Goal: Task Accomplishment & Management: Manage account settings

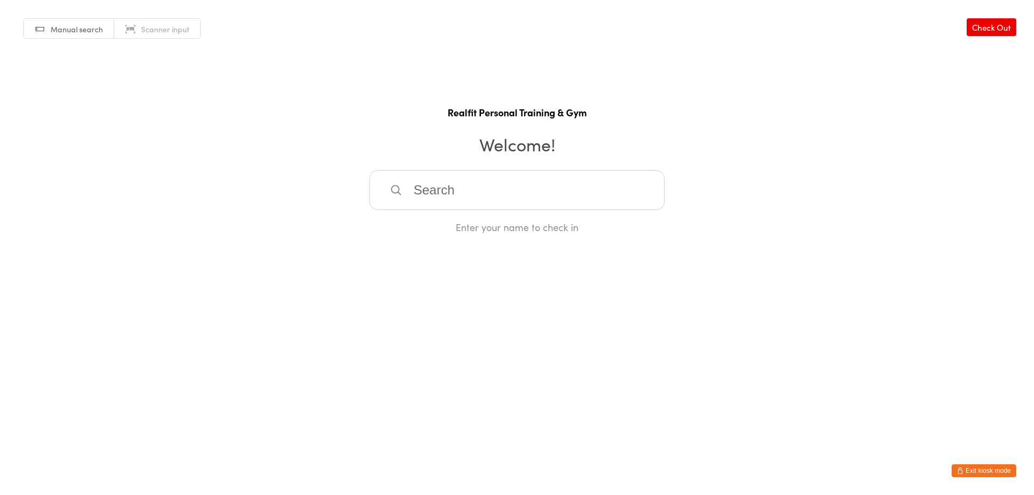
click at [972, 474] on button "Exit kiosk mode" at bounding box center [984, 470] width 65 height 13
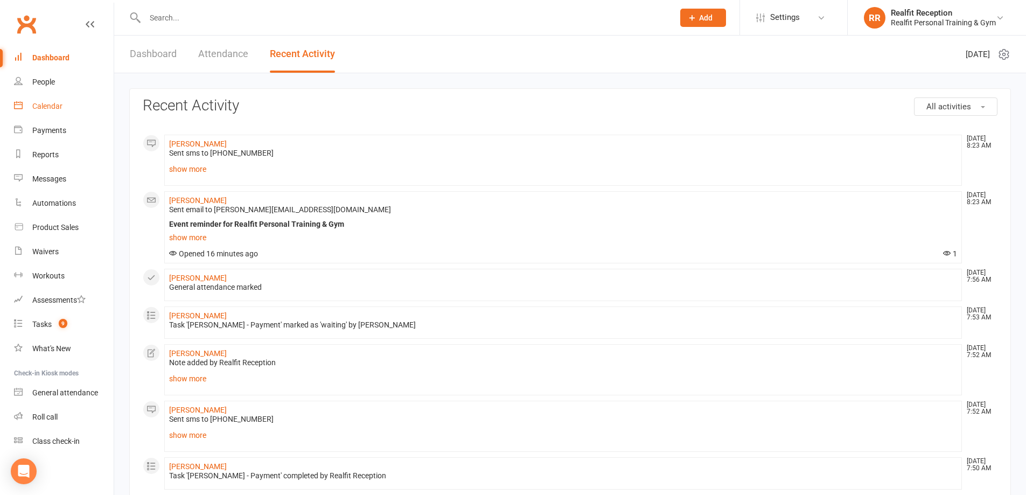
click at [47, 107] on div "Calendar" at bounding box center [47, 106] width 30 height 9
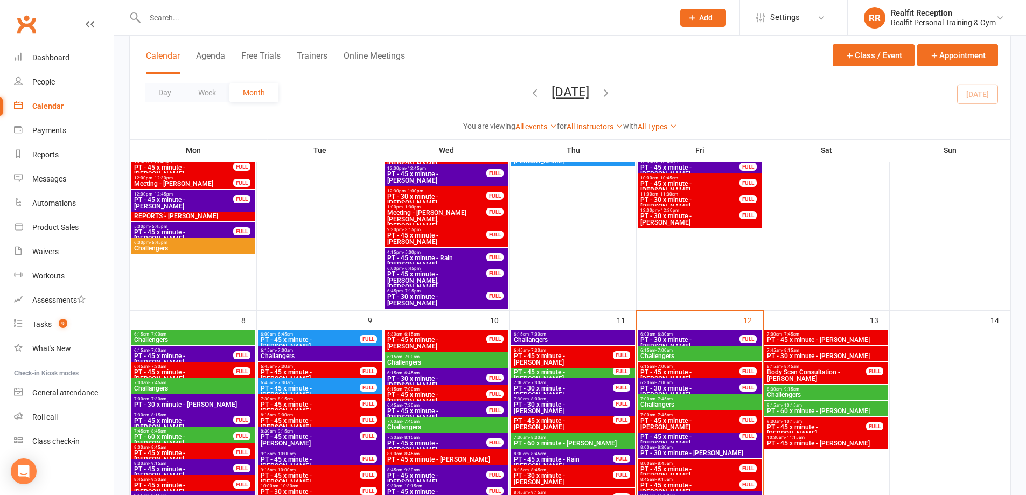
scroll to position [431, 0]
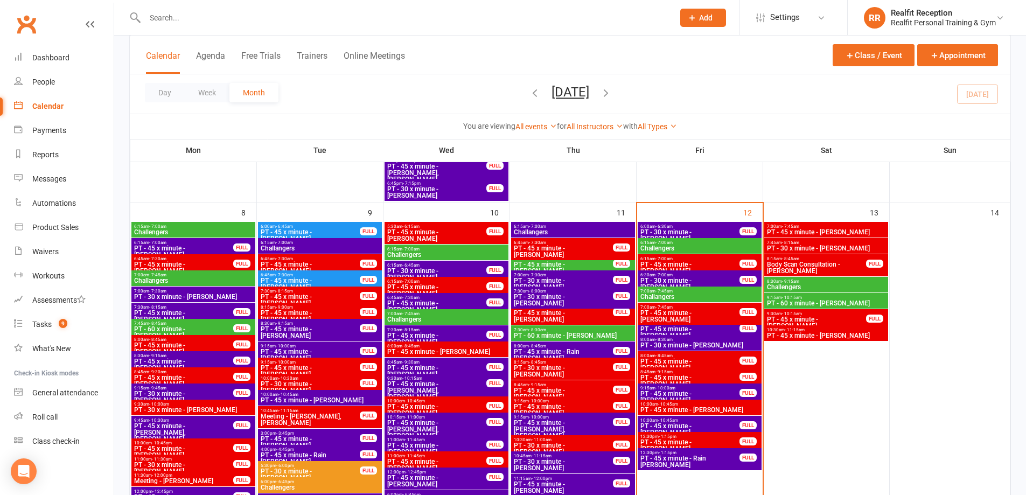
click at [725, 342] on span "PT - 30 x minute - [PERSON_NAME]" at bounding box center [700, 345] width 120 height 6
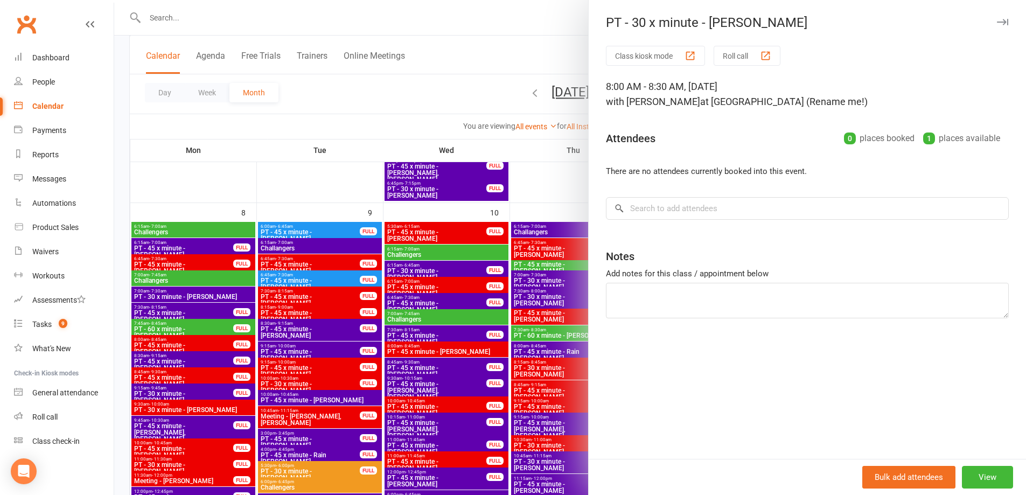
drag, startPoint x: 705, startPoint y: 22, endPoint x: 788, endPoint y: 31, distance: 84.0
click at [788, 31] on div "PT - 30 x minute - Patricia Taylor Class kiosk mode Roll call 8:00 AM - 8:30 AM…" at bounding box center [807, 247] width 438 height 495
copy div "[PERSON_NAME]"
click at [716, 210] on input "search" at bounding box center [807, 208] width 403 height 23
paste input "Patricia Taylor"
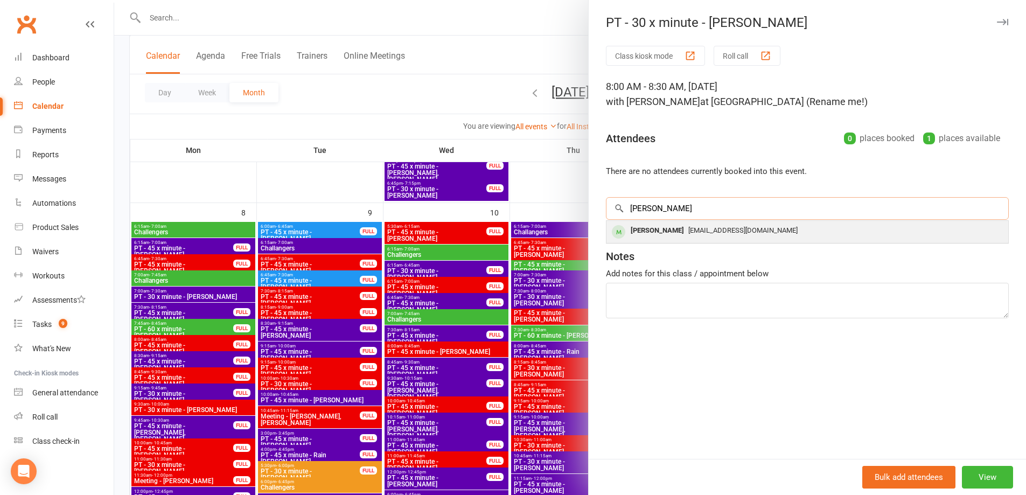
type input "Patricia Taylor"
click at [650, 232] on div "Patricia Taylor" at bounding box center [658, 231] width 62 height 16
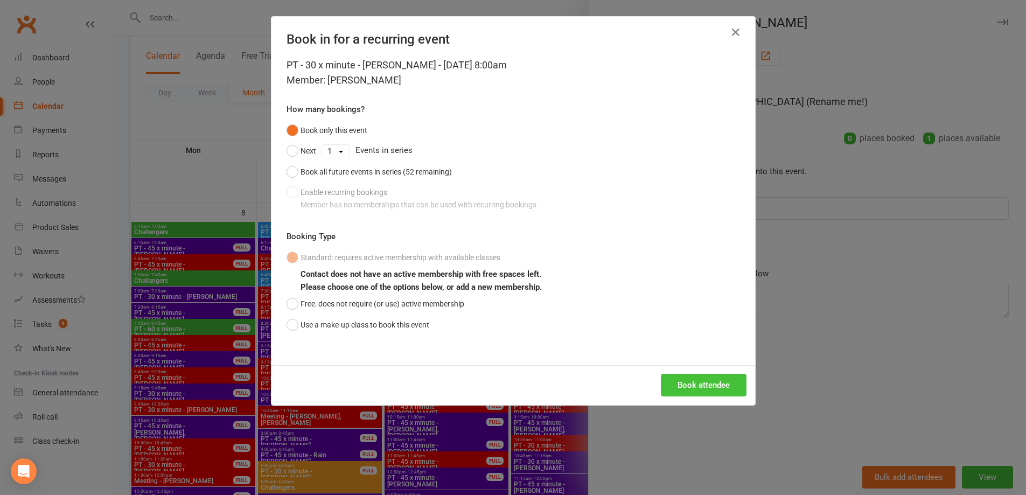
click at [718, 384] on button "Book attendee" at bounding box center [704, 385] width 86 height 23
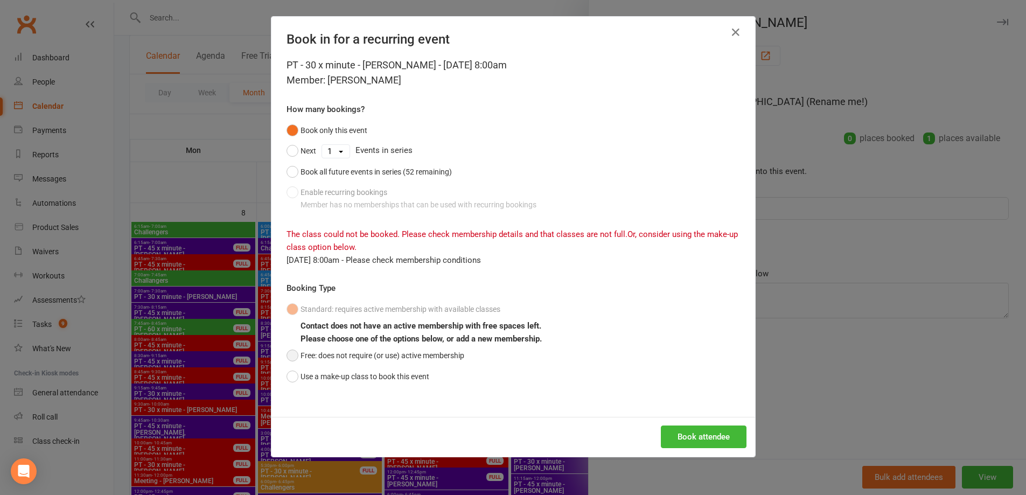
click at [440, 356] on button "Free: does not require (or use) active membership" at bounding box center [376, 355] width 178 height 20
click at [698, 440] on button "Book attendee" at bounding box center [704, 437] width 86 height 23
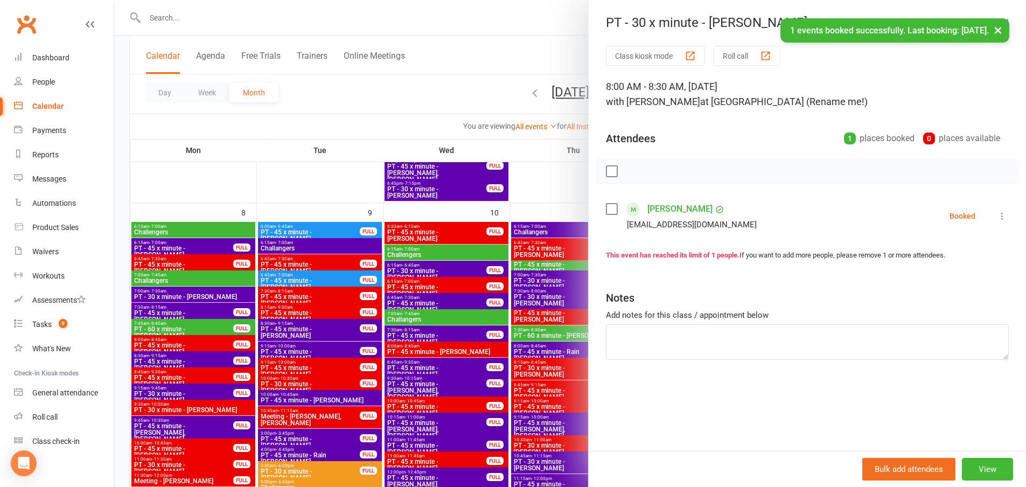
click at [607, 206] on label at bounding box center [611, 209] width 11 height 11
click at [631, 173] on icon "button" at bounding box center [636, 171] width 12 height 12
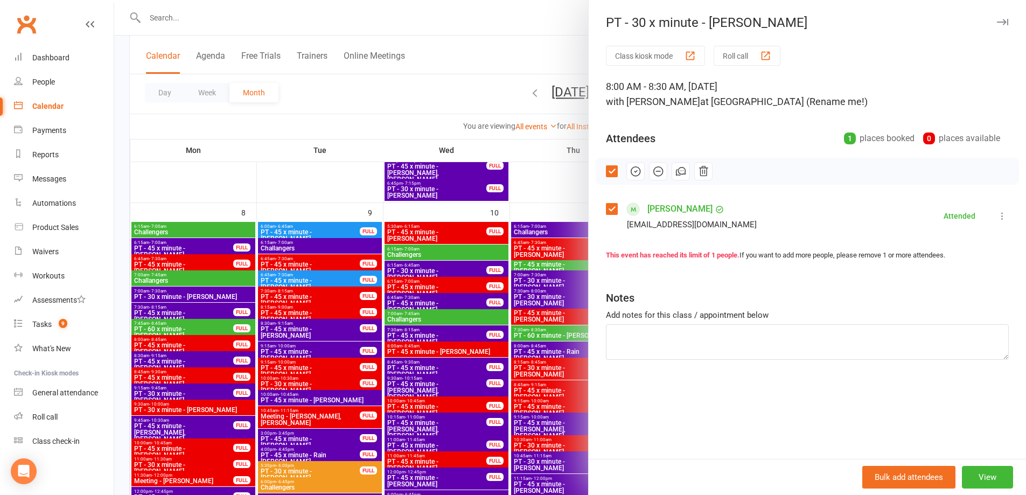
click at [669, 209] on link "Patricia Taylor" at bounding box center [680, 208] width 65 height 17
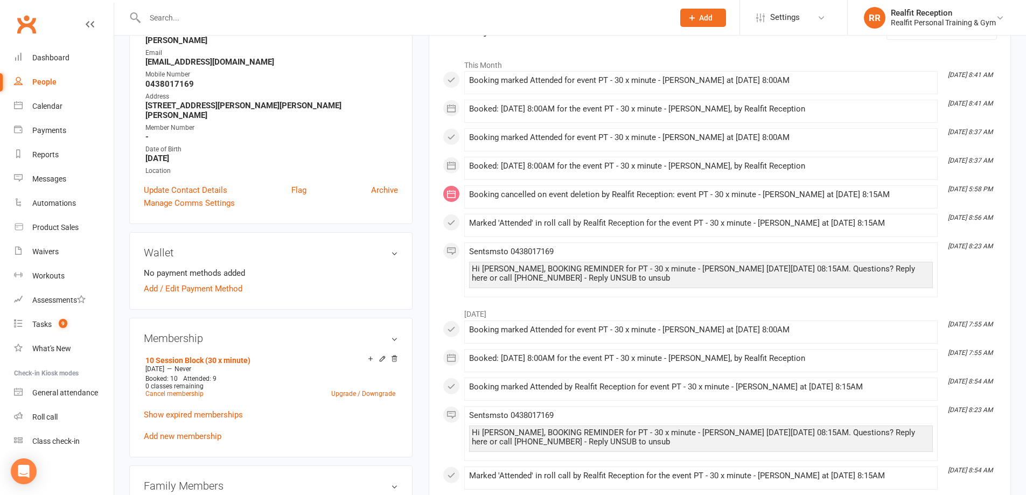
scroll to position [216, 0]
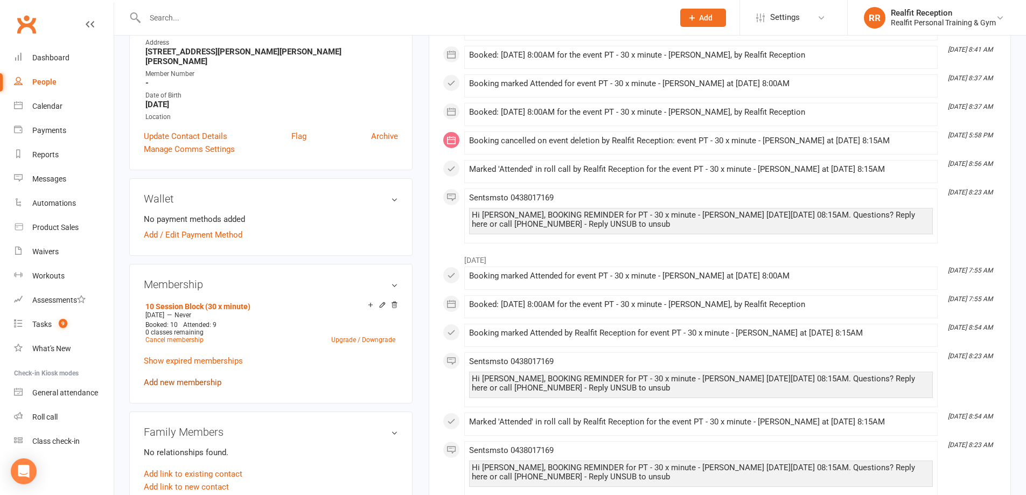
click at [196, 378] on link "Add new membership" at bounding box center [183, 383] width 78 height 10
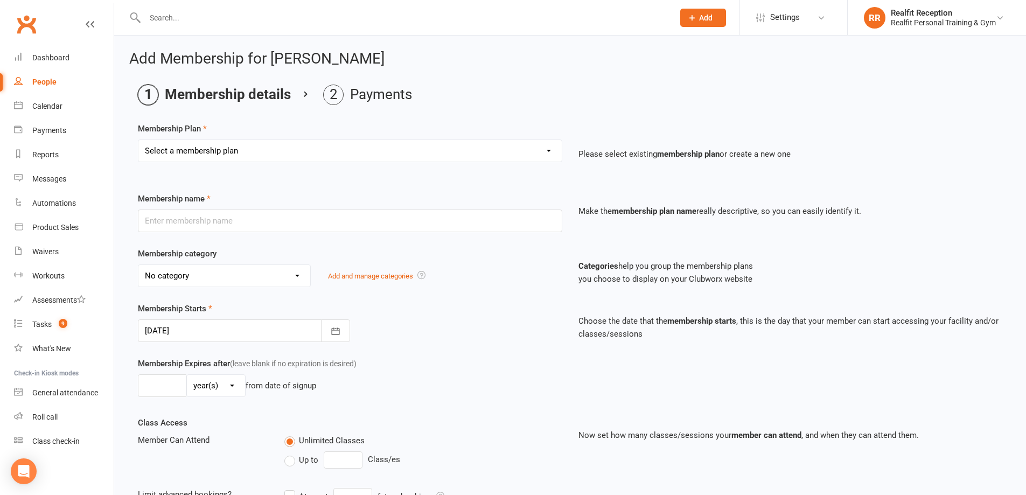
click at [247, 147] on select "Select a membership plan Create new Membership Plan Semi Private - 3 x Sessions…" at bounding box center [349, 151] width 423 height 22
select select "23"
click at [138, 140] on select "Select a membership plan Create new Membership Plan Semi Private - 3 x Sessions…" at bounding box center [349, 151] width 423 height 22
type input "10 Session Block (30 x minute)"
select select "4"
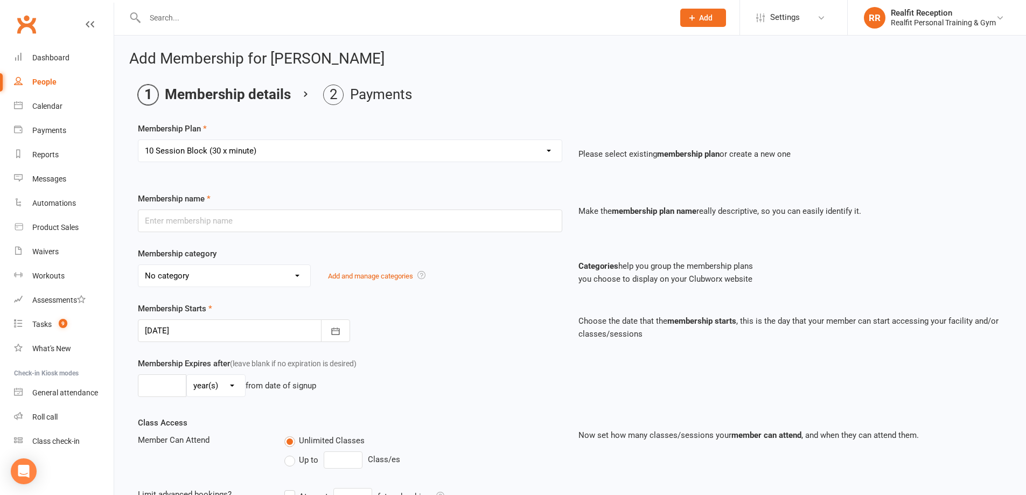
type input "0"
type input "10"
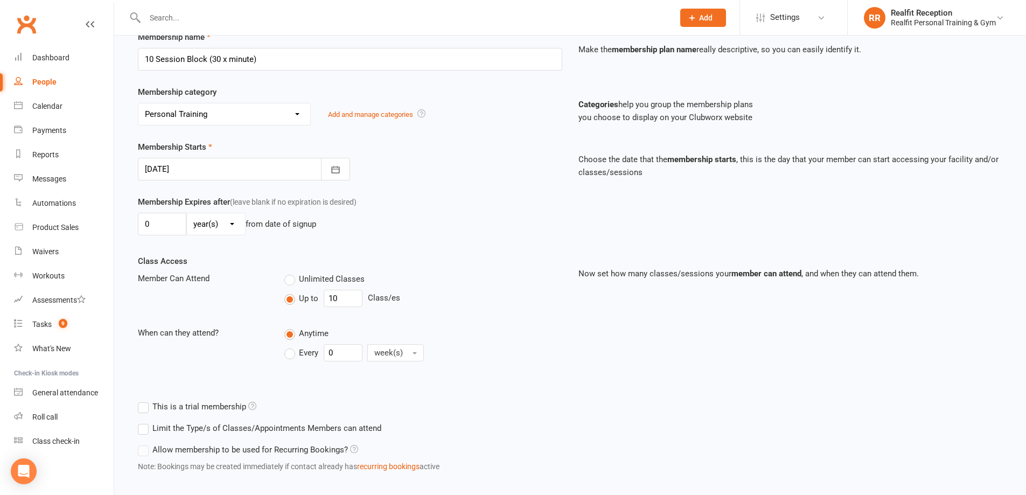
scroll to position [219, 0]
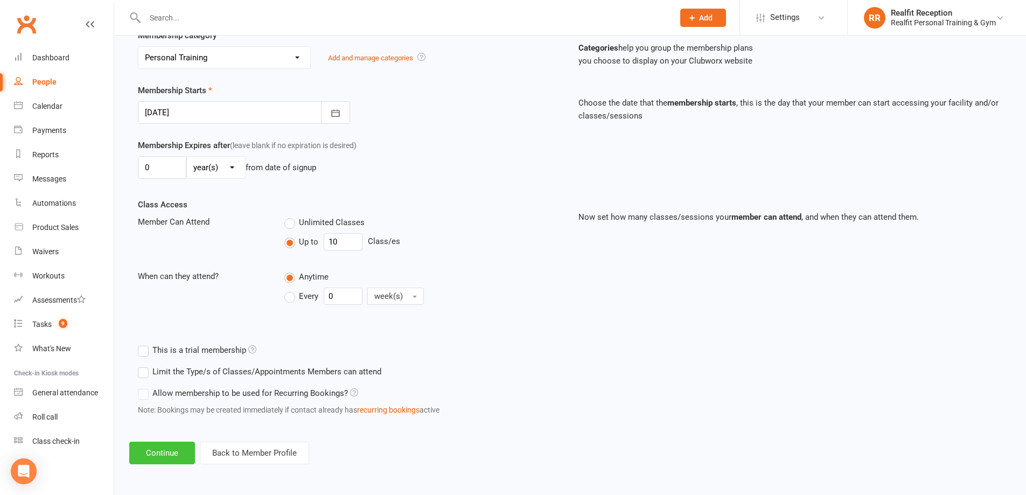
click at [167, 463] on button "Continue" at bounding box center [162, 453] width 66 height 23
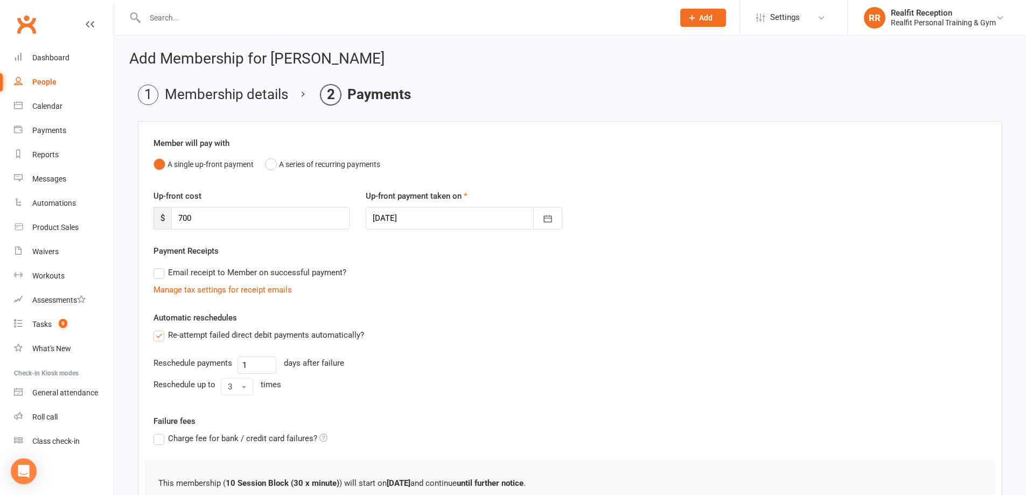
scroll to position [135, 0]
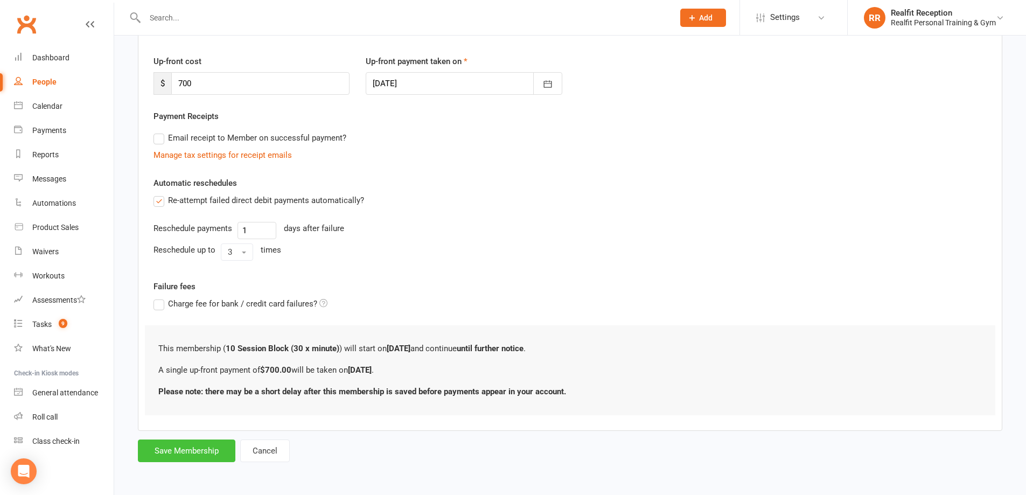
click at [181, 452] on button "Save Membership" at bounding box center [187, 451] width 98 height 23
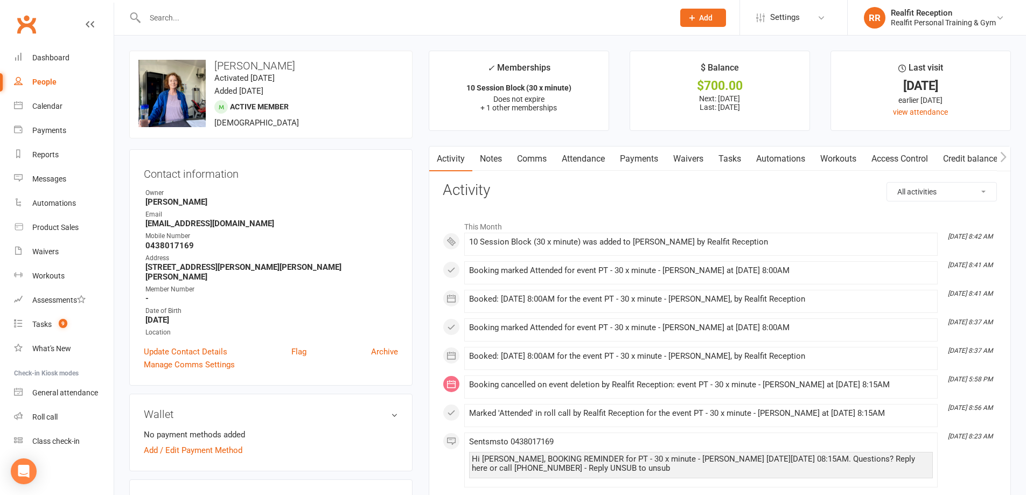
click at [637, 156] on link "Payments" at bounding box center [639, 159] width 53 height 25
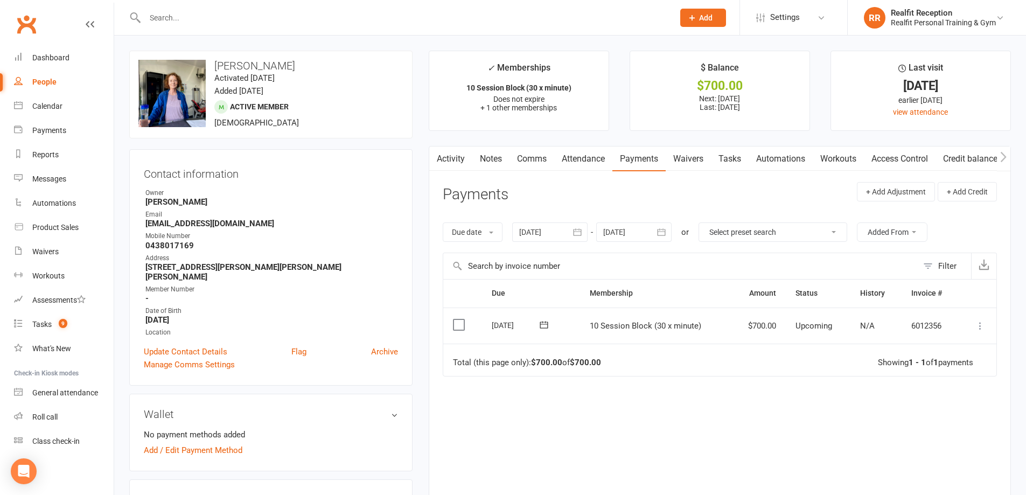
click at [984, 328] on icon at bounding box center [980, 326] width 11 height 11
click at [962, 369] on link "Mark as Paid (POS)" at bounding box center [933, 369] width 107 height 22
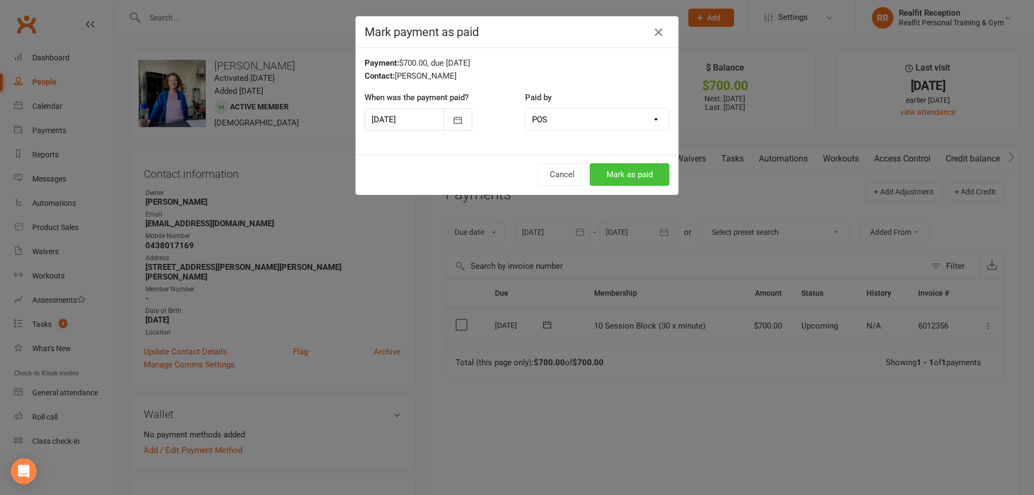
click at [637, 175] on button "Mark as paid" at bounding box center [630, 174] width 80 height 23
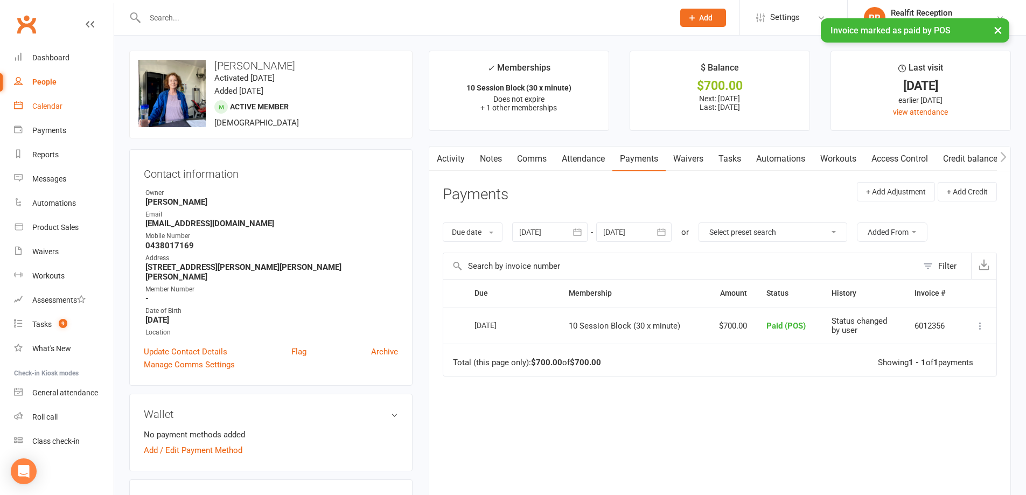
click at [48, 108] on div "Calendar" at bounding box center [47, 106] width 30 height 9
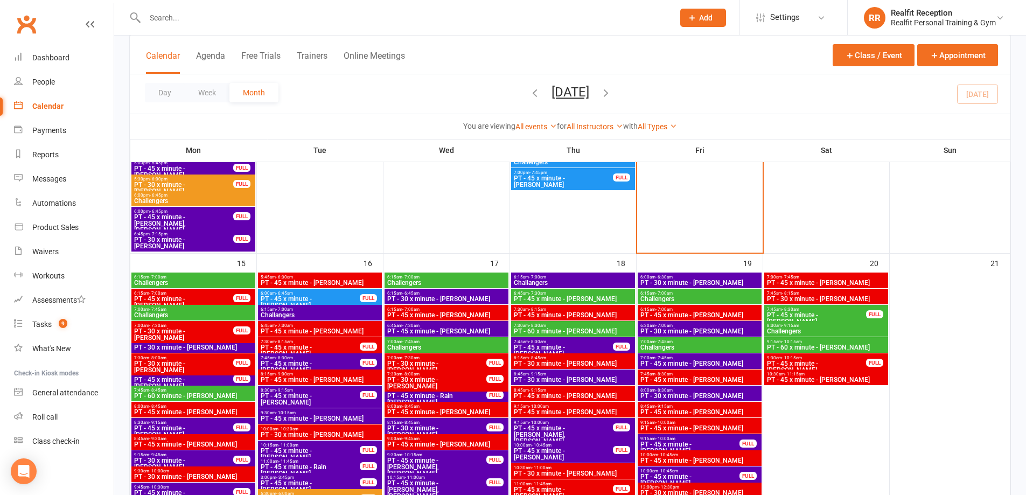
scroll to position [916, 0]
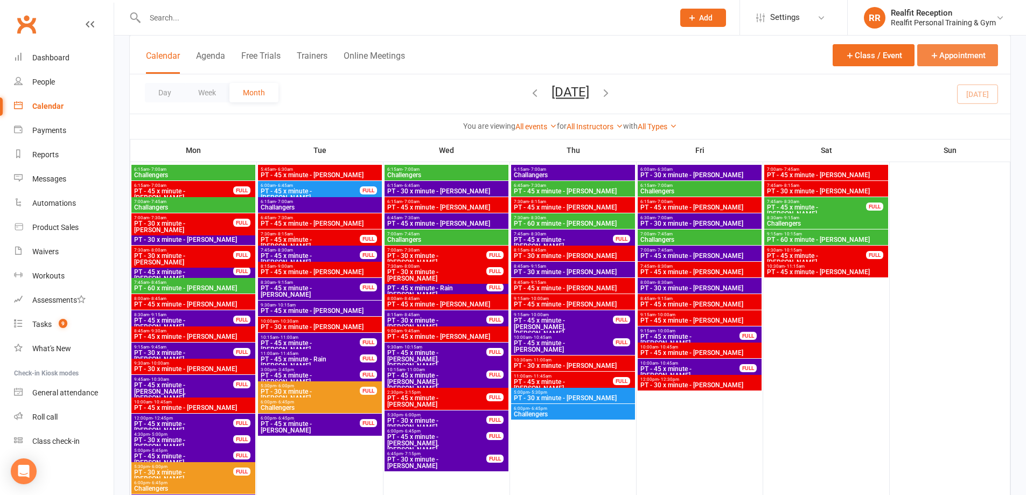
click at [950, 49] on button "Appointment" at bounding box center [958, 55] width 81 height 22
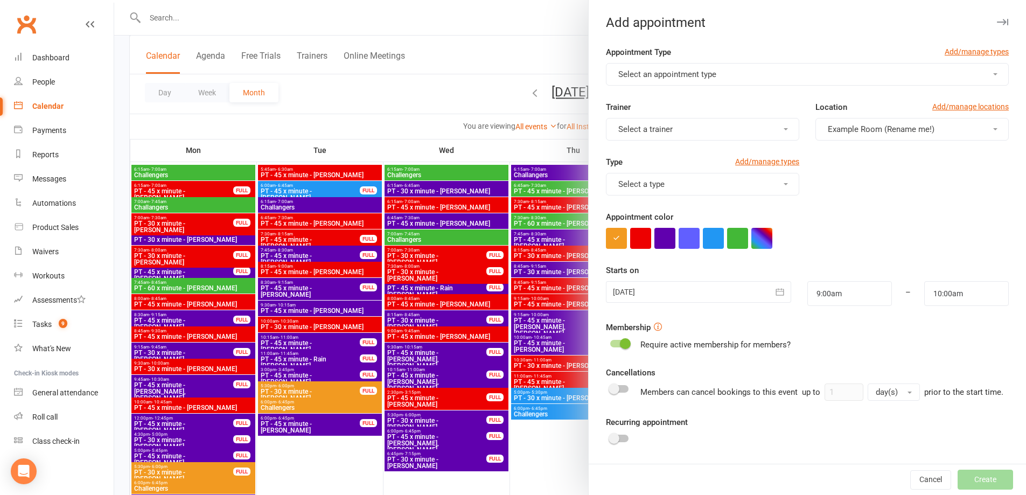
click at [641, 73] on span "Select an appointment type" at bounding box center [668, 75] width 98 height 10
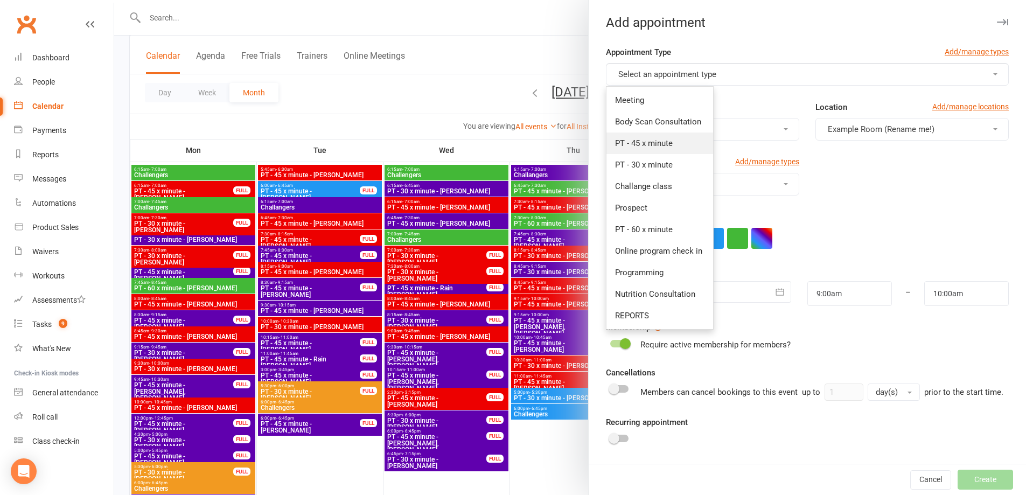
click at [628, 139] on span "PT - 45 x minute" at bounding box center [644, 143] width 58 height 10
type input "9:45am"
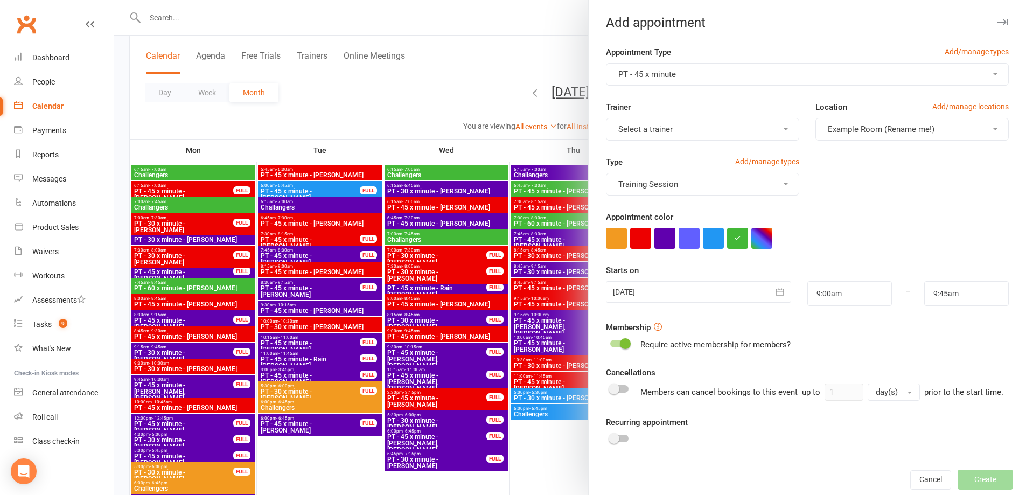
click at [649, 131] on span "Select a trainer" at bounding box center [646, 129] width 54 height 10
click at [637, 242] on span "[PERSON_NAME]" at bounding box center [646, 242] width 62 height 10
click at [637, 242] on button "button" at bounding box center [640, 238] width 21 height 21
click at [775, 296] on icon "button" at bounding box center [780, 292] width 11 height 11
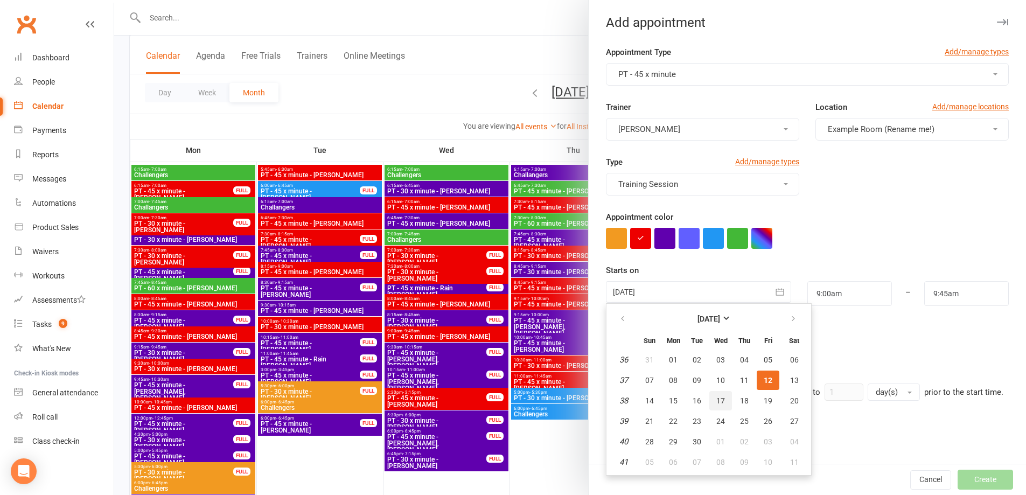
click at [710, 400] on button "17" at bounding box center [721, 400] width 23 height 19
type input "[DATE]"
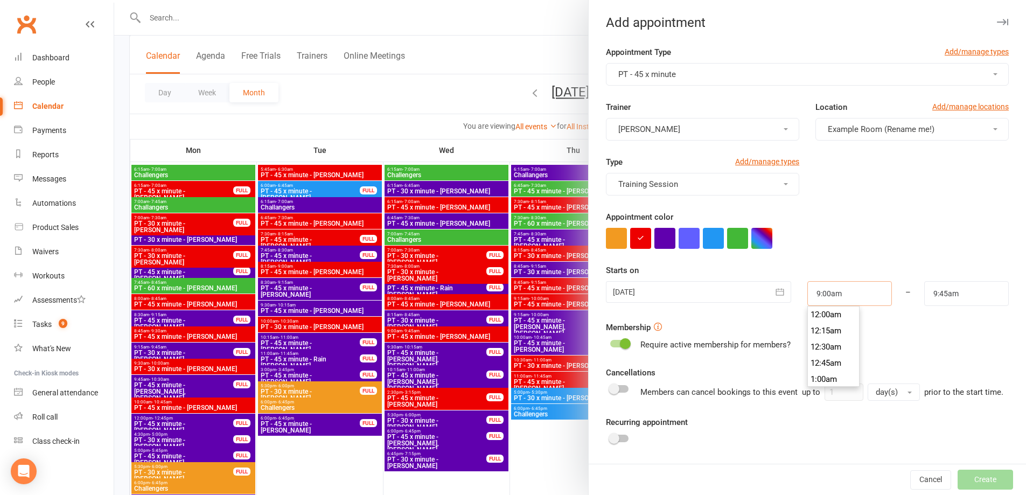
click at [840, 296] on input "9:00am" at bounding box center [850, 293] width 85 height 25
type input "10:00am"
drag, startPoint x: 830, startPoint y: 334, endPoint x: 923, endPoint y: 305, distance: 97.1
click at [833, 332] on li "10:00am" at bounding box center [834, 331] width 52 height 16
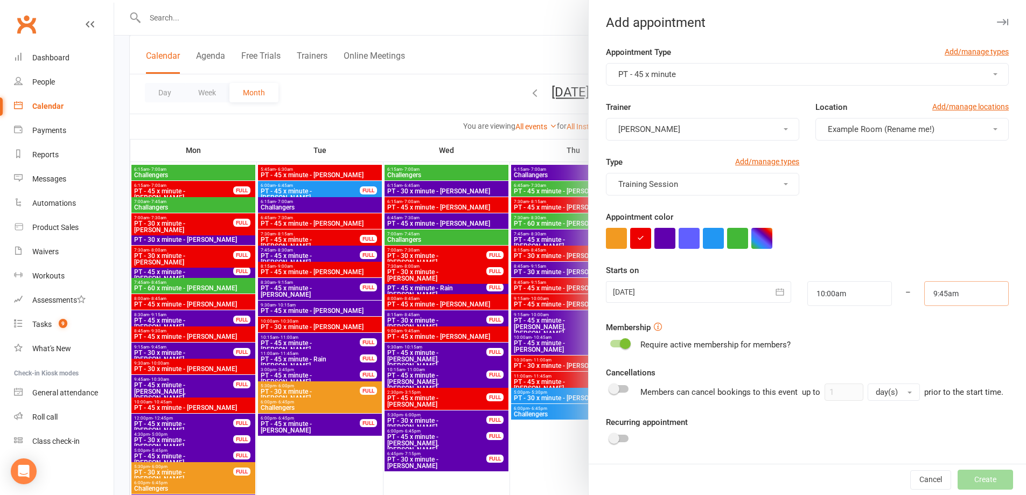
click at [959, 294] on input "9:45am" at bounding box center [967, 293] width 85 height 25
type input "10:45am"
click at [932, 339] on li "10:45am" at bounding box center [951, 341] width 52 height 16
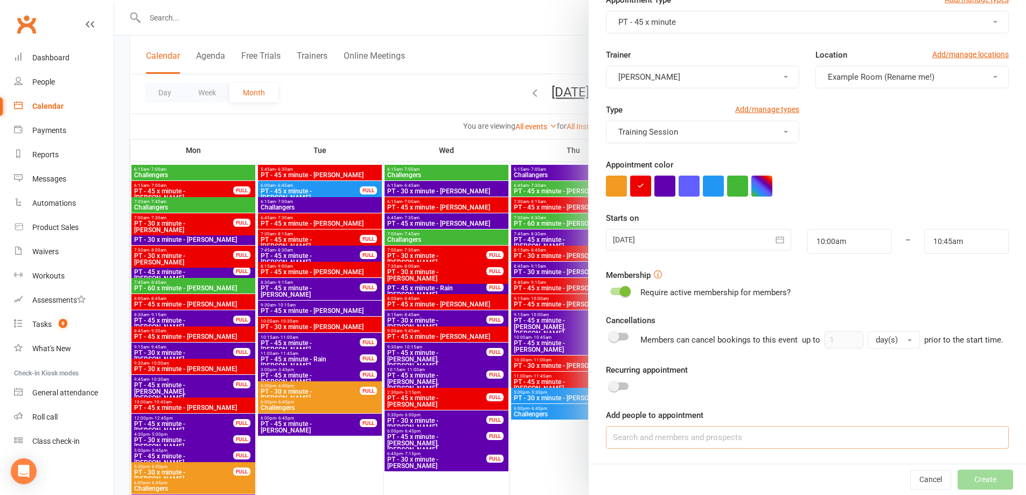
click at [682, 440] on input at bounding box center [807, 437] width 403 height 23
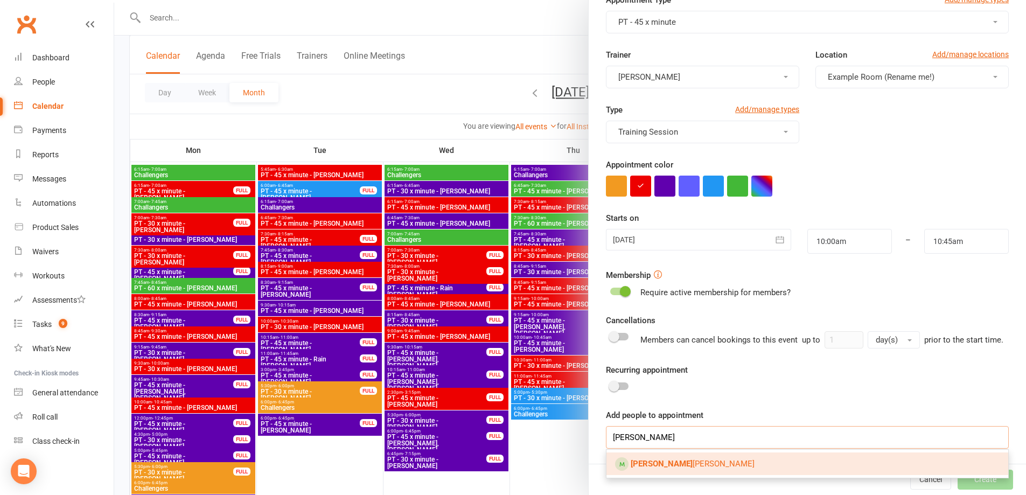
type input "[PERSON_NAME]"
click at [684, 460] on link "Royce Lucas" at bounding box center [808, 464] width 402 height 23
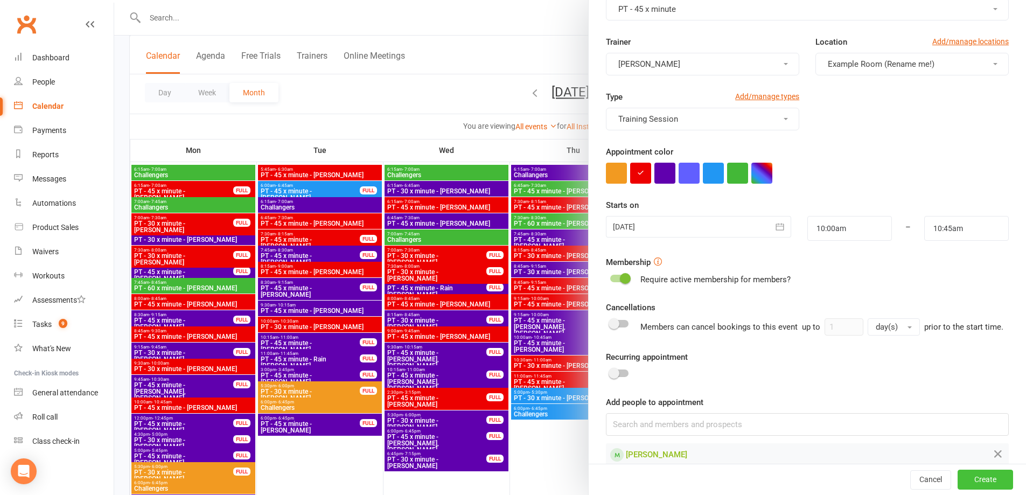
click at [958, 483] on button "Create" at bounding box center [985, 479] width 55 height 19
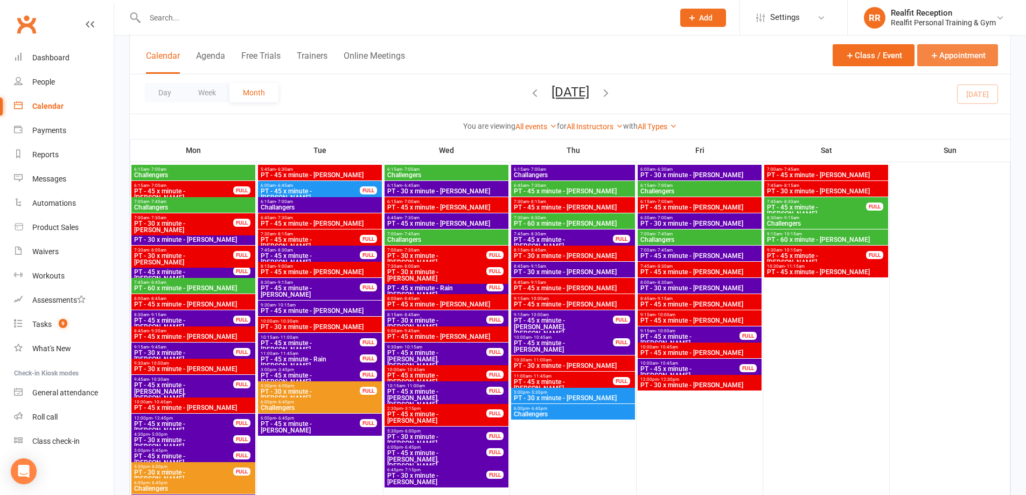
click at [958, 48] on button "Appointment" at bounding box center [958, 55] width 81 height 22
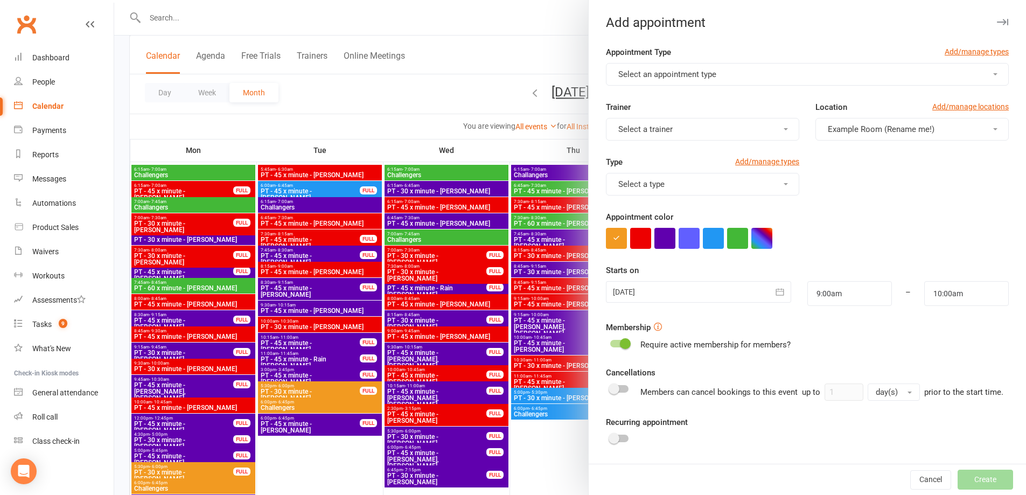
click at [703, 75] on span "Select an appointment type" at bounding box center [668, 75] width 98 height 10
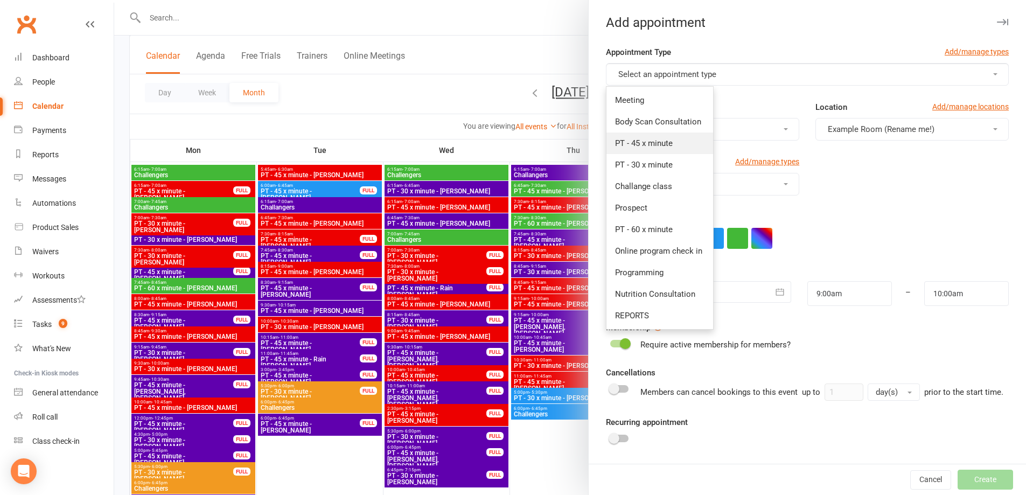
click at [640, 145] on span "PT - 45 x minute" at bounding box center [644, 143] width 58 height 10
type input "9:45am"
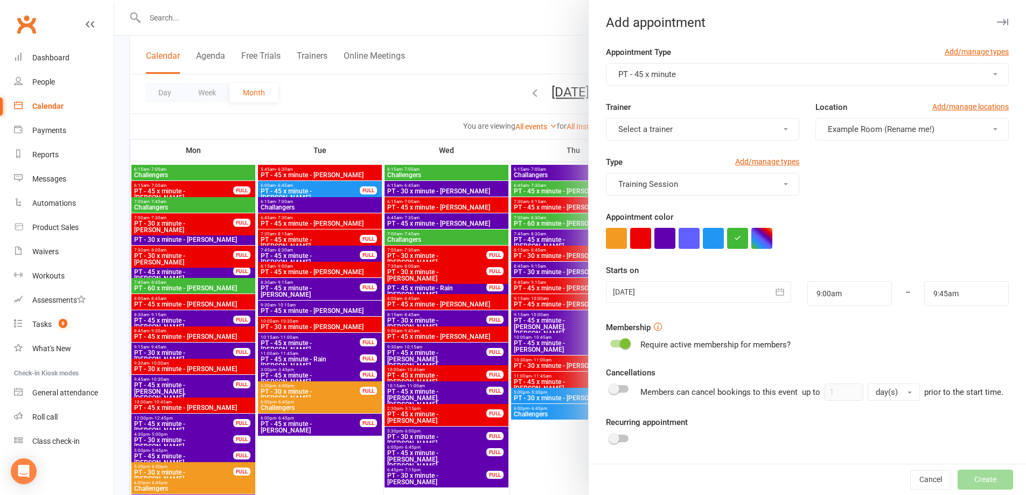
click at [646, 133] on span "Select a trainer" at bounding box center [646, 129] width 54 height 10
click at [640, 235] on link "[PERSON_NAME]" at bounding box center [660, 242] width 107 height 22
click at [639, 242] on button "button" at bounding box center [640, 238] width 21 height 21
click at [775, 295] on icon "button" at bounding box center [780, 292] width 11 height 11
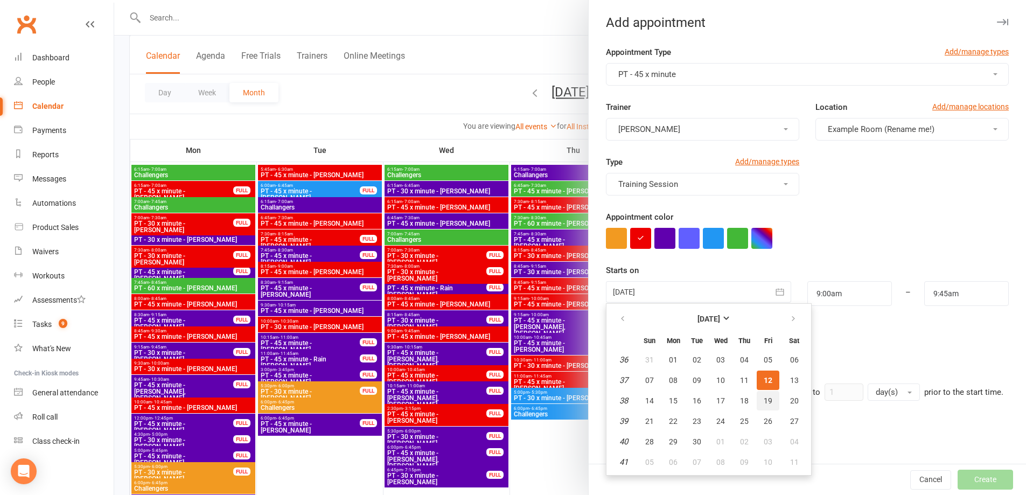
click at [770, 399] on button "19" at bounding box center [768, 400] width 23 height 19
type input "19 Sep 2025"
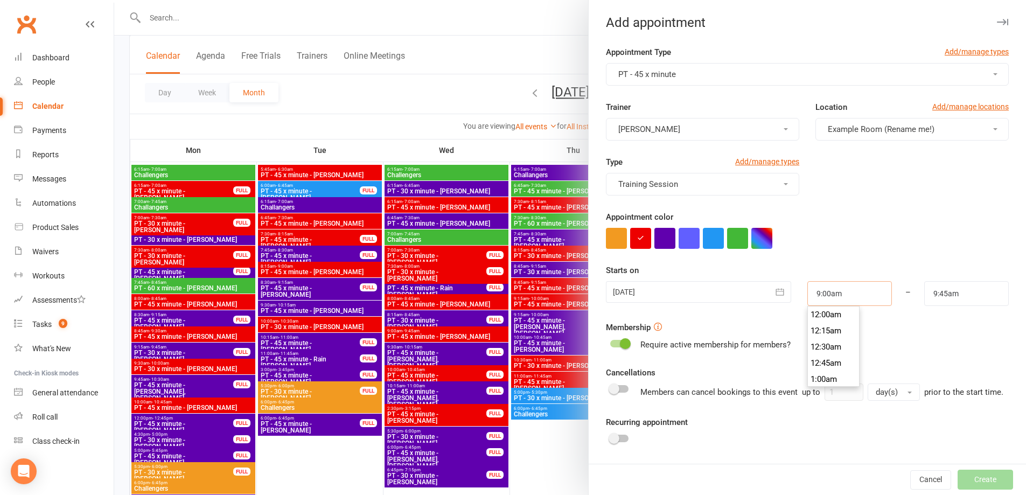
click at [843, 294] on input "9:00am" at bounding box center [850, 293] width 85 height 25
type input "11:00am"
drag, startPoint x: 828, startPoint y: 349, endPoint x: 919, endPoint y: 311, distance: 98.1
click at [828, 348] on li "11:00am" at bounding box center [834, 352] width 52 height 16
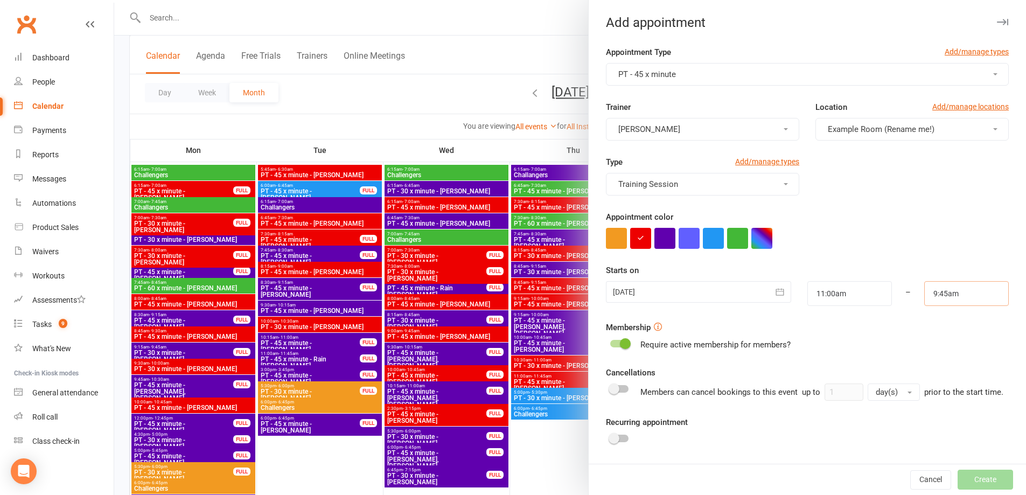
click at [940, 287] on input "9:45am" at bounding box center [967, 293] width 85 height 25
type input "11:45am"
click at [935, 346] on li "11:45am" at bounding box center [951, 352] width 52 height 16
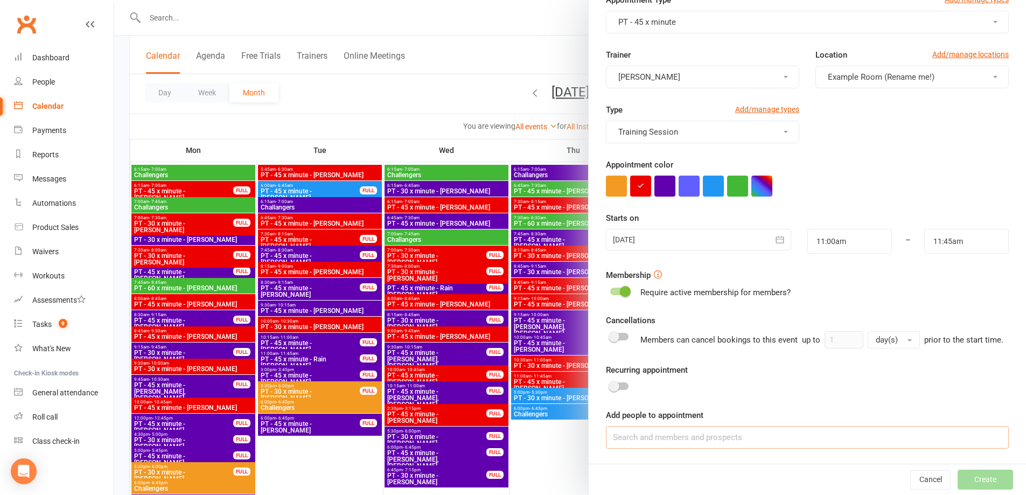
click at [720, 440] on input at bounding box center [807, 437] width 403 height 23
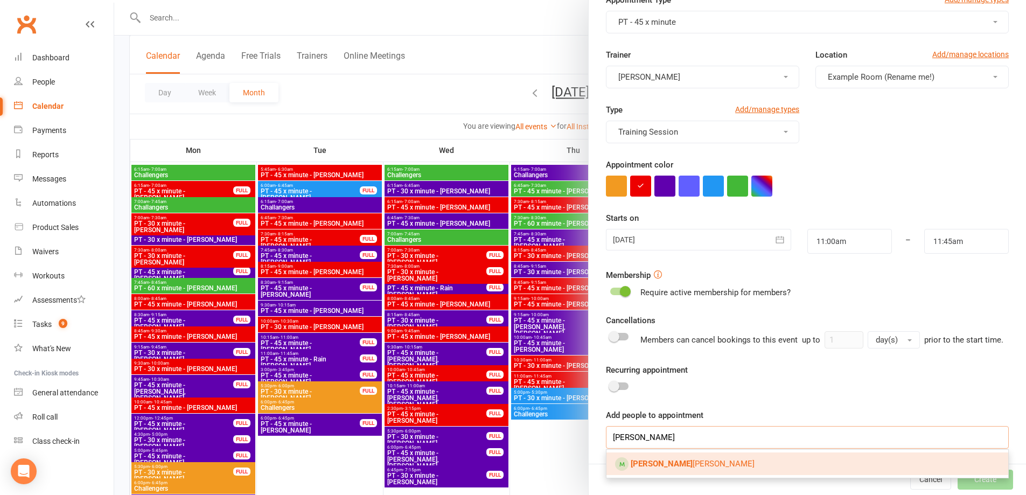
type input "[PERSON_NAME]"
click at [710, 454] on link "Royce Lucas" at bounding box center [808, 464] width 402 height 23
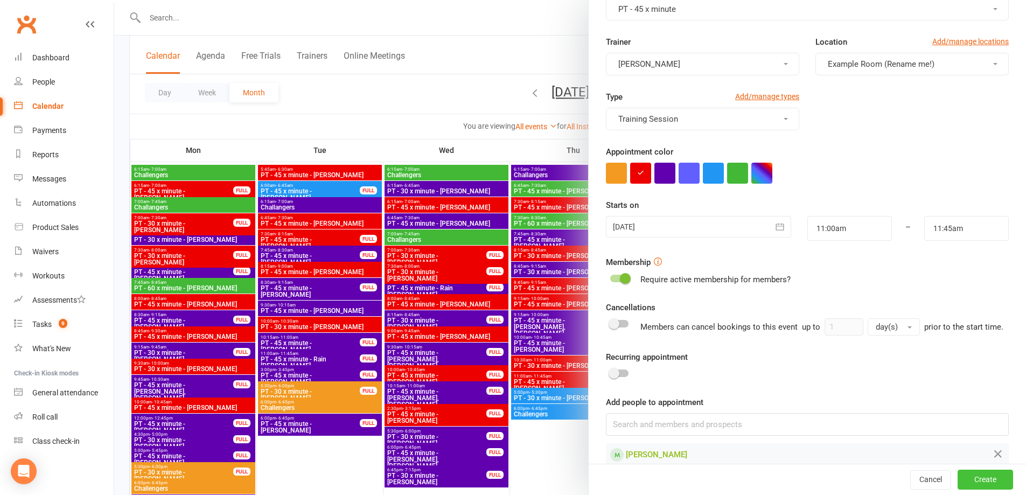
click at [971, 483] on button "Create" at bounding box center [985, 479] width 55 height 19
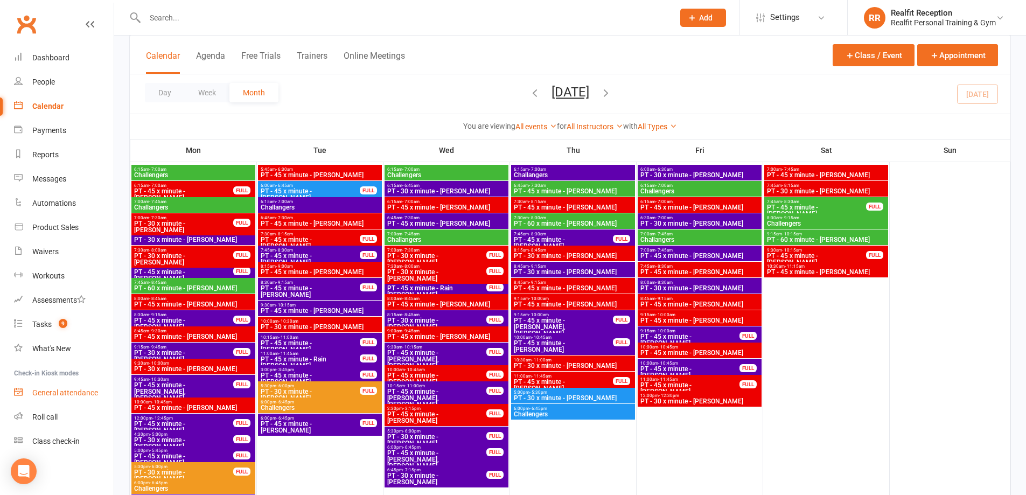
click at [62, 397] on div "General attendance" at bounding box center [65, 392] width 66 height 9
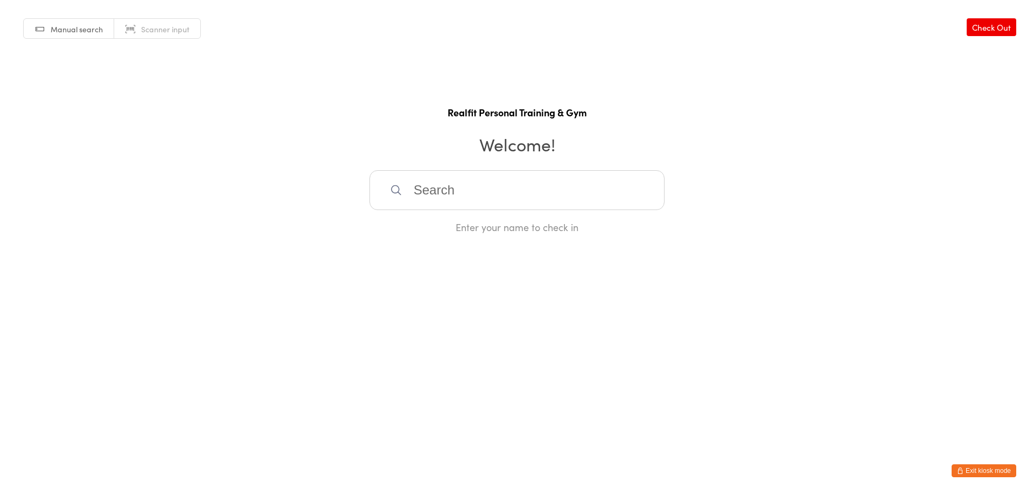
click at [435, 190] on input "search" at bounding box center [517, 190] width 295 height 40
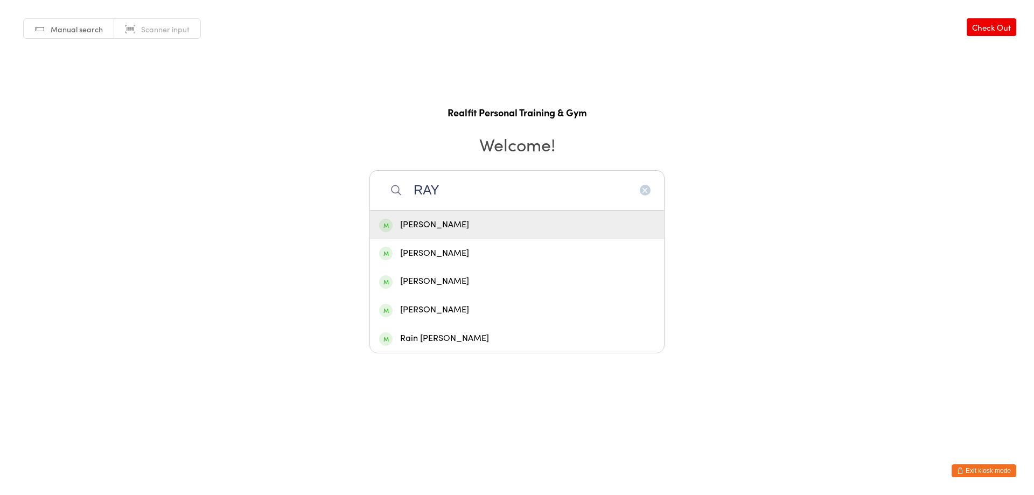
type input "RAY"
click at [441, 226] on div "Ray Walker" at bounding box center [517, 225] width 276 height 15
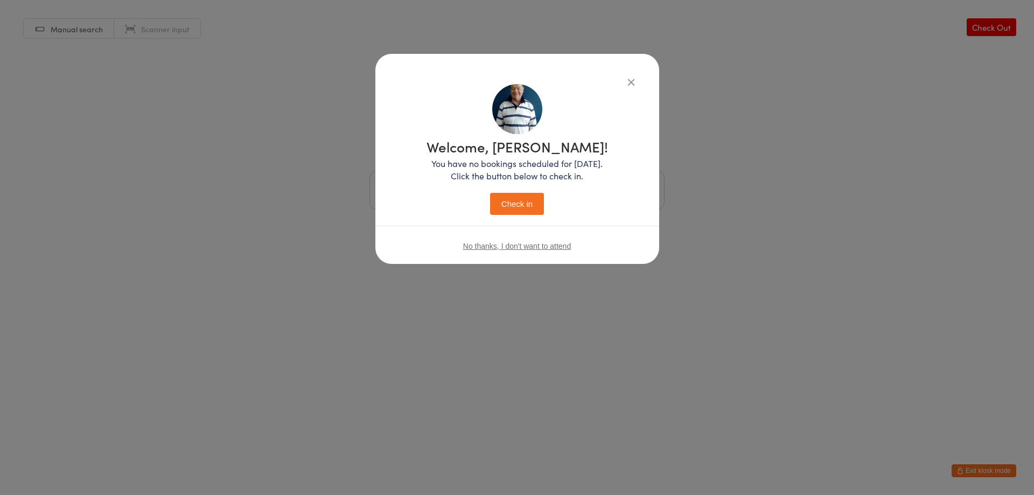
click at [516, 205] on button "Check in" at bounding box center [517, 204] width 54 height 22
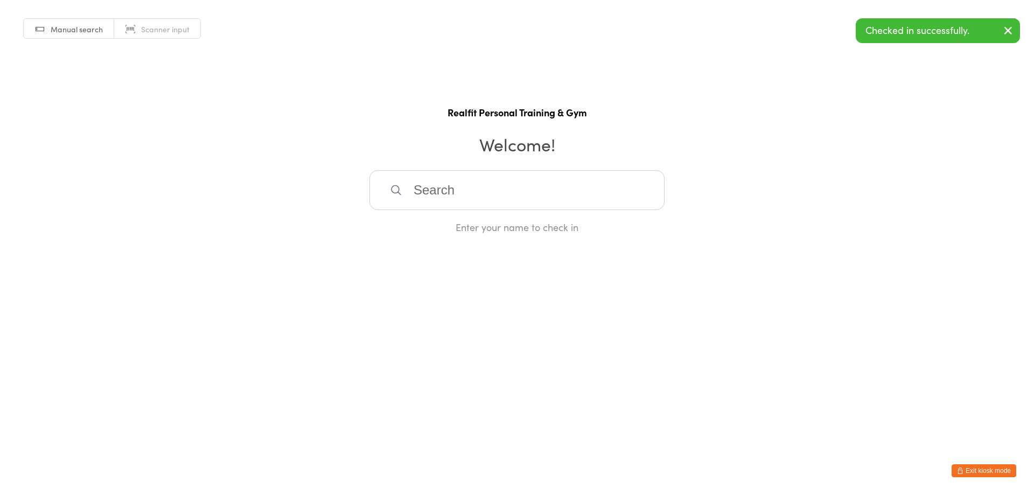
click at [972, 469] on button "Exit kiosk mode" at bounding box center [984, 470] width 65 height 13
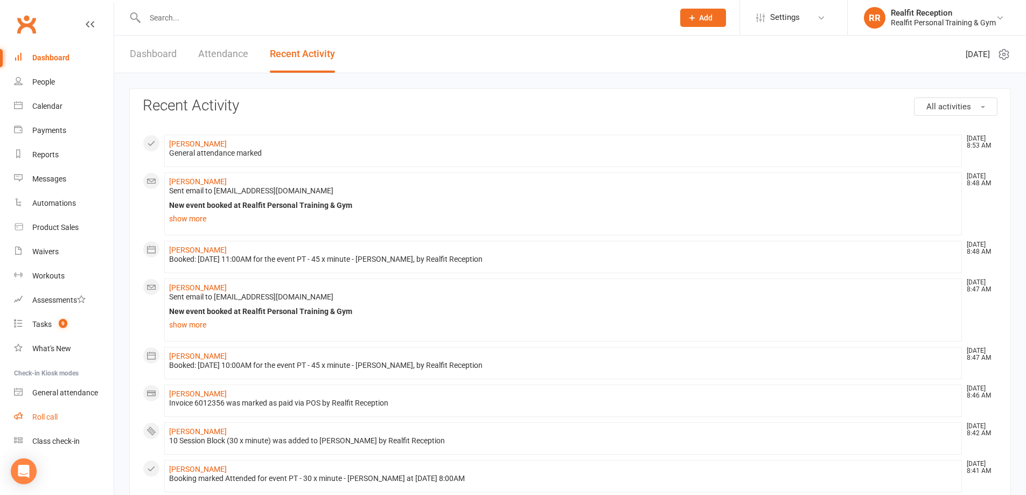
click at [46, 411] on link "Roll call" at bounding box center [64, 417] width 100 height 24
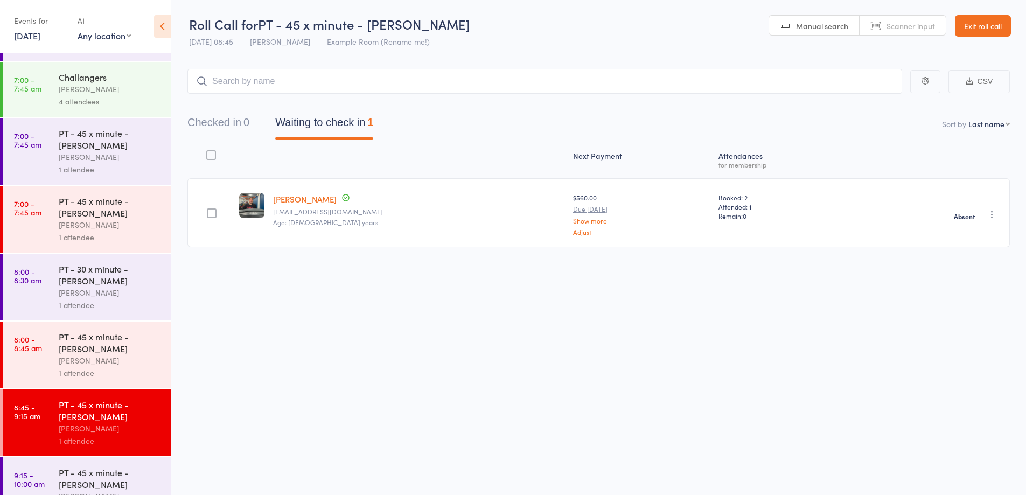
scroll to position [257, 0]
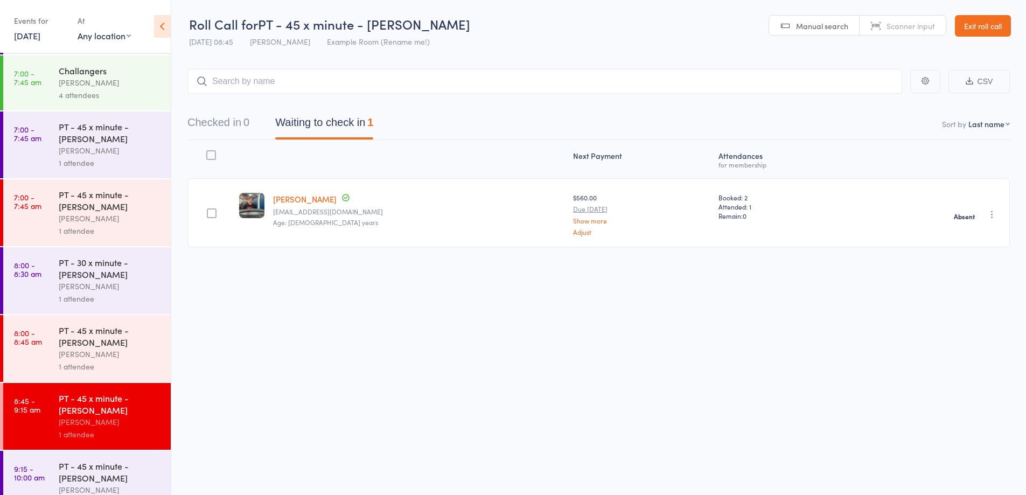
click at [136, 358] on div "[PERSON_NAME]" at bounding box center [110, 354] width 103 height 12
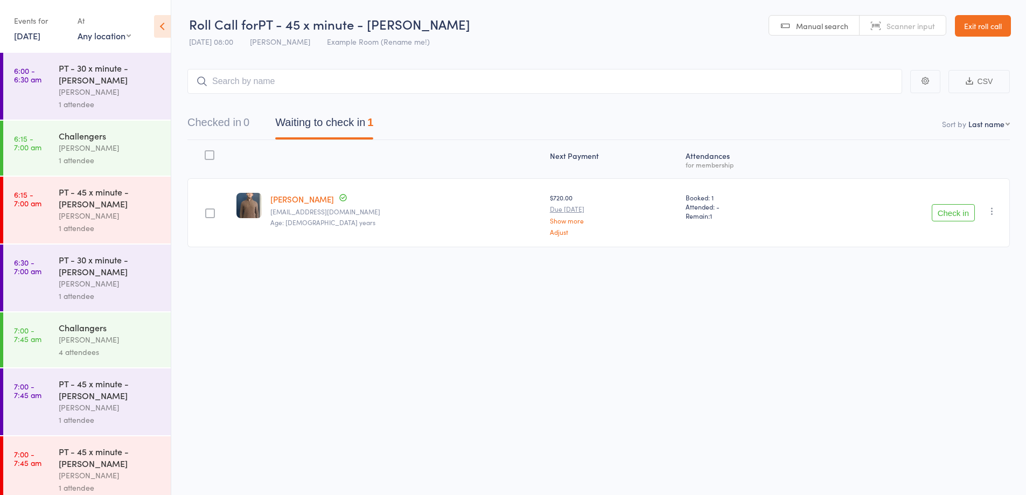
click at [943, 211] on button "Check in" at bounding box center [953, 212] width 43 height 17
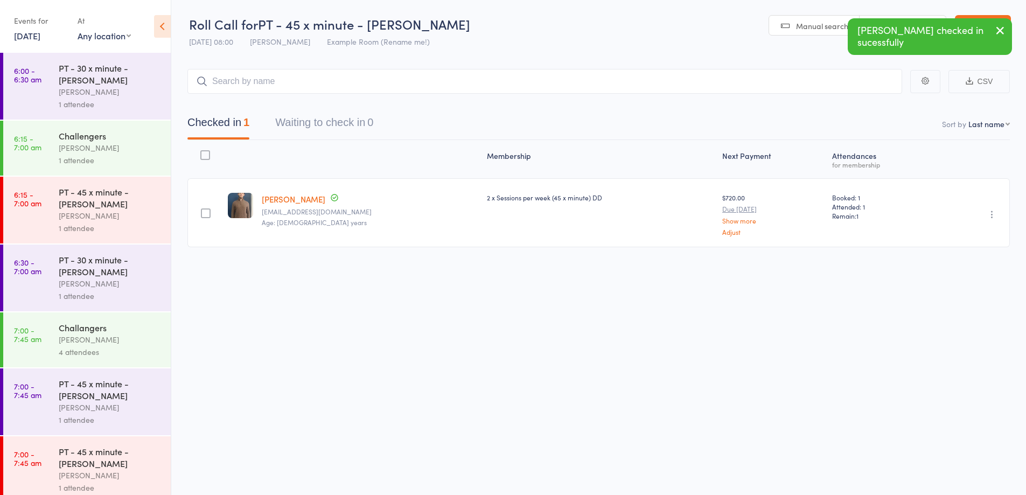
click at [129, 411] on div "[PERSON_NAME]" at bounding box center [110, 407] width 103 height 12
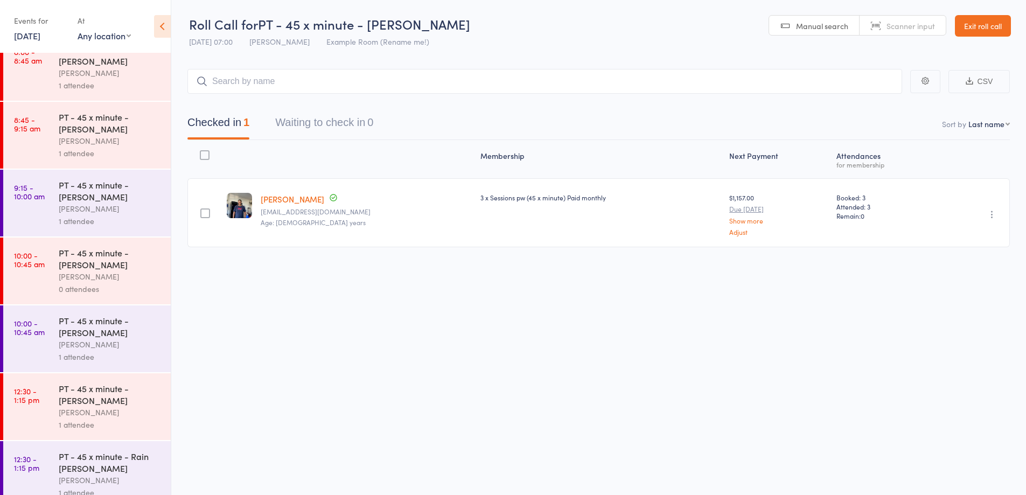
scroll to position [552, 0]
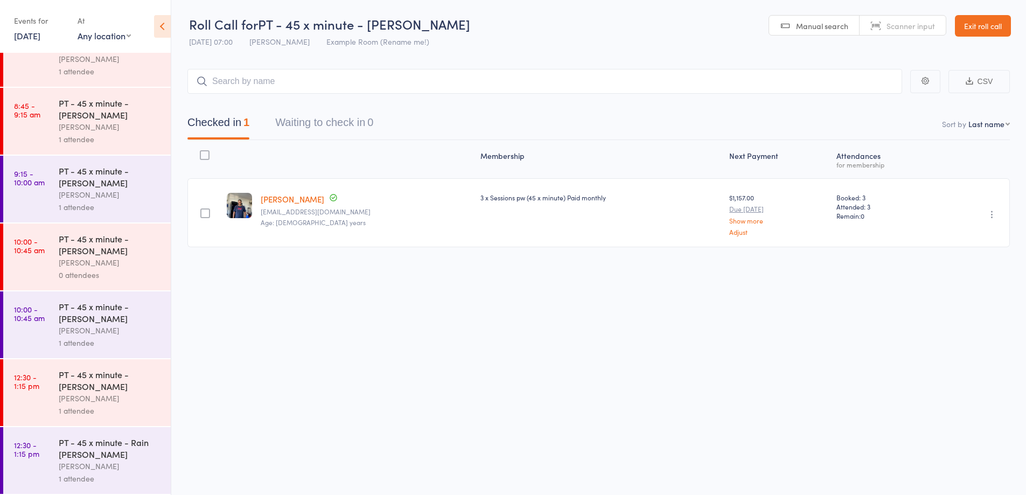
click at [120, 395] on div "David Smethurst" at bounding box center [110, 398] width 103 height 12
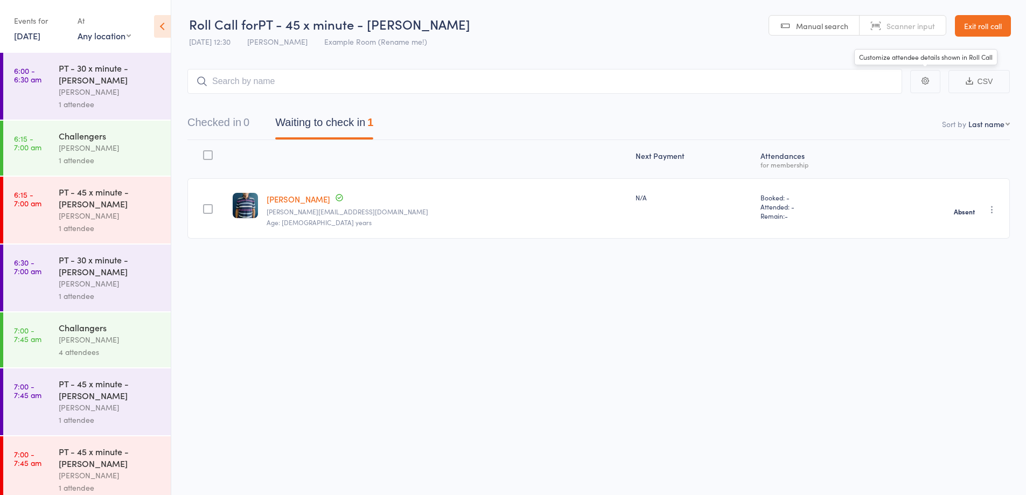
click at [996, 18] on link "Exit roll call" at bounding box center [983, 26] width 56 height 22
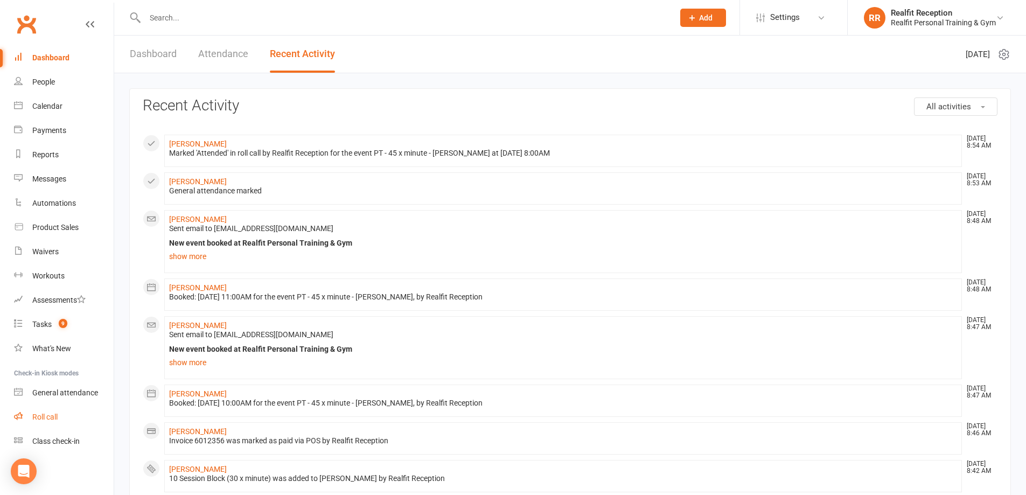
drag, startPoint x: 0, startPoint y: 0, endPoint x: 54, endPoint y: 420, distance: 423.1
click at [54, 420] on div "Roll call" at bounding box center [44, 417] width 25 height 9
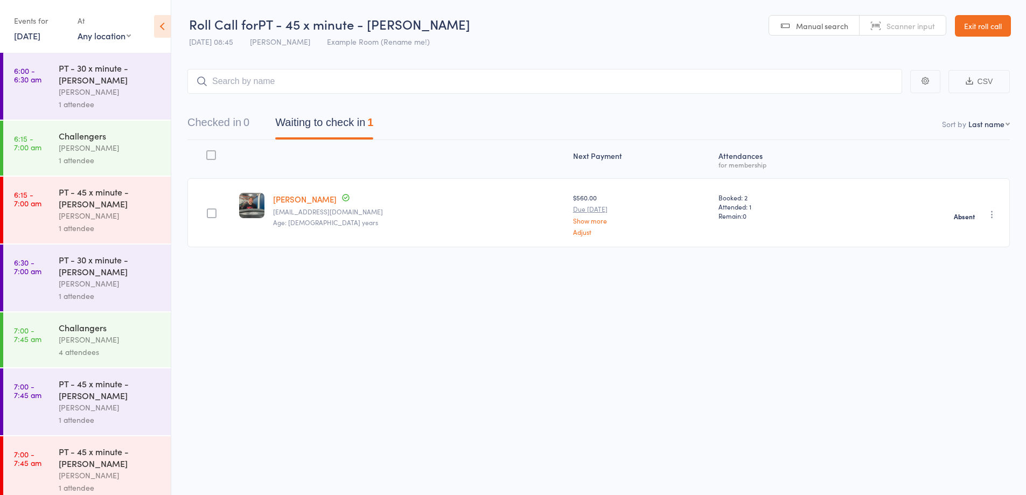
click at [975, 28] on link "Exit roll call" at bounding box center [983, 26] width 56 height 22
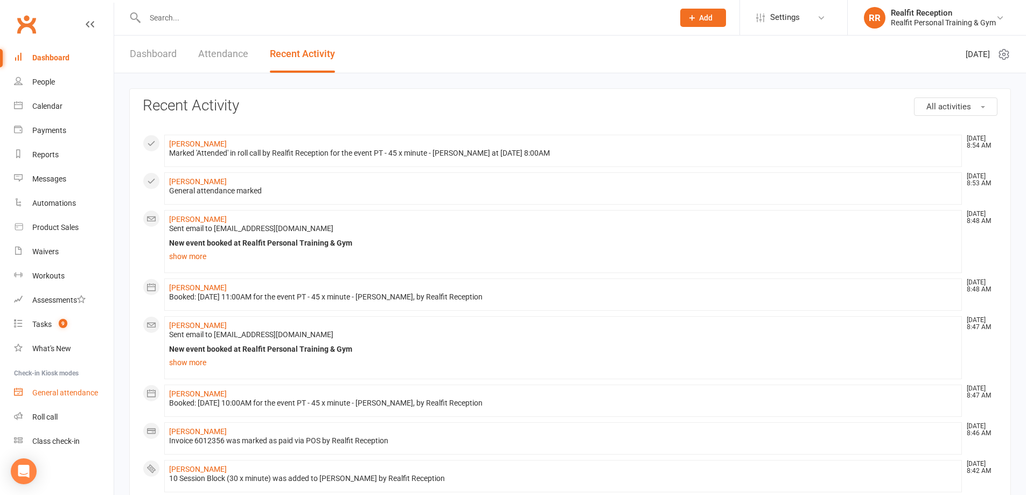
click at [67, 393] on div "General attendance" at bounding box center [65, 392] width 66 height 9
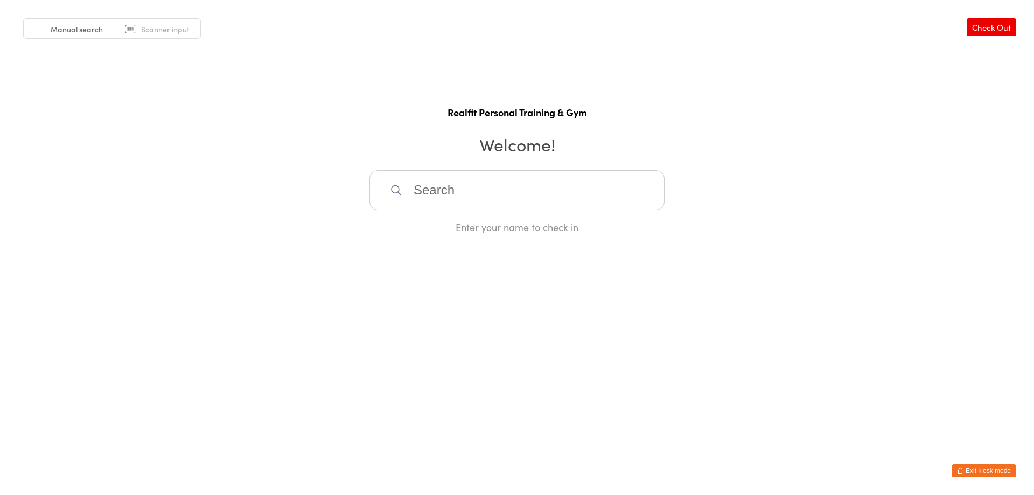
click at [487, 193] on input "search" at bounding box center [517, 190] width 295 height 40
type input "GLEN"
click at [483, 224] on div "[PERSON_NAME]" at bounding box center [517, 225] width 276 height 15
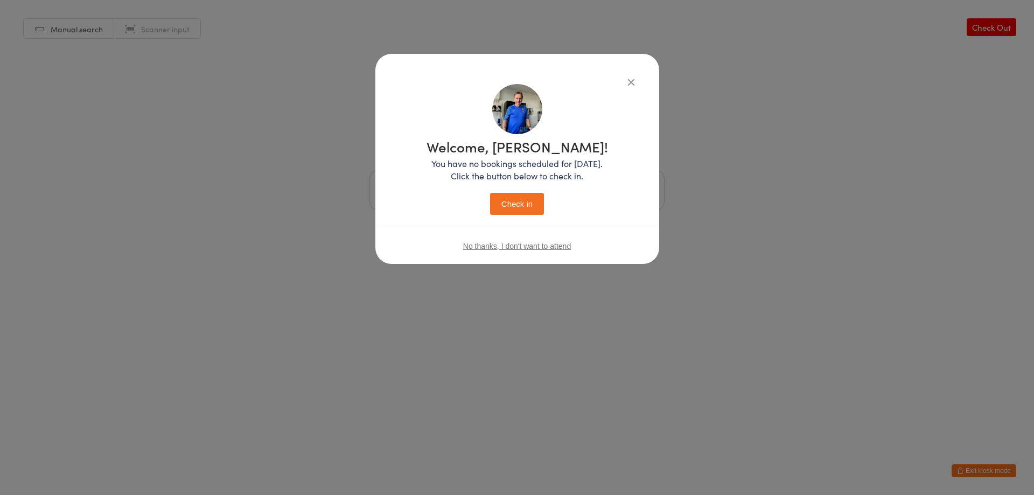
click at [519, 203] on button "Check in" at bounding box center [517, 204] width 54 height 22
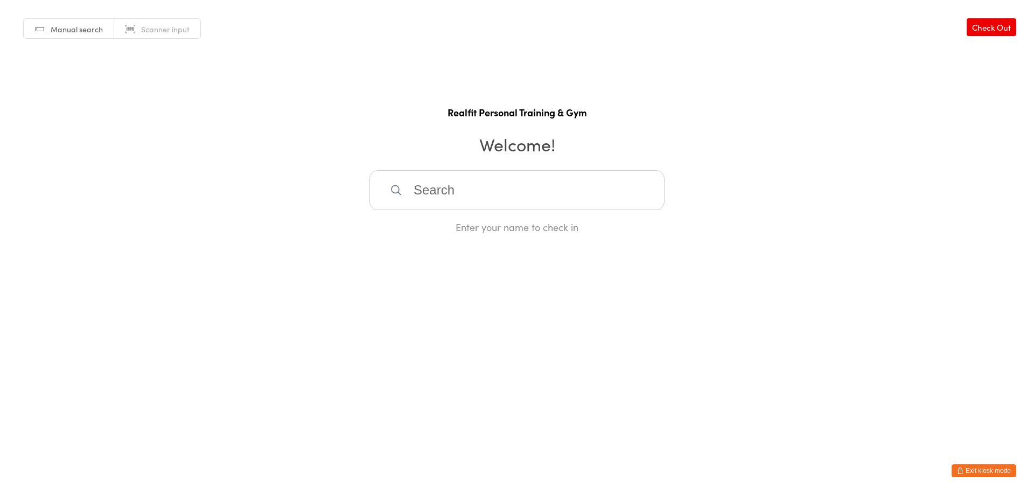
click at [868, 391] on html "You have now entered Kiosk Mode. Members will be able to check themselves in us…" at bounding box center [517, 247] width 1034 height 495
click at [470, 189] on input "search" at bounding box center [517, 190] width 295 height 40
type input "GLEN"
click at [461, 231] on div "[PERSON_NAME]" at bounding box center [517, 225] width 276 height 15
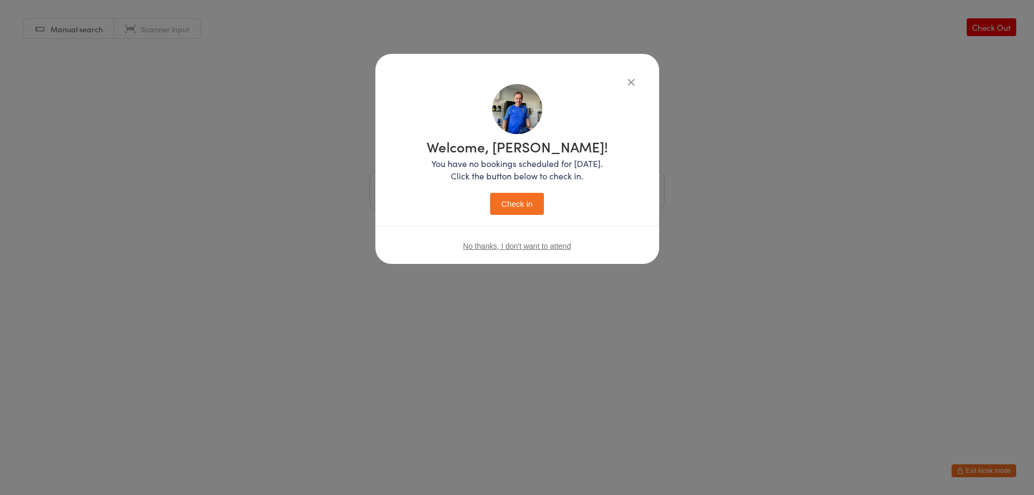
click at [494, 195] on button "Check in" at bounding box center [517, 204] width 54 height 22
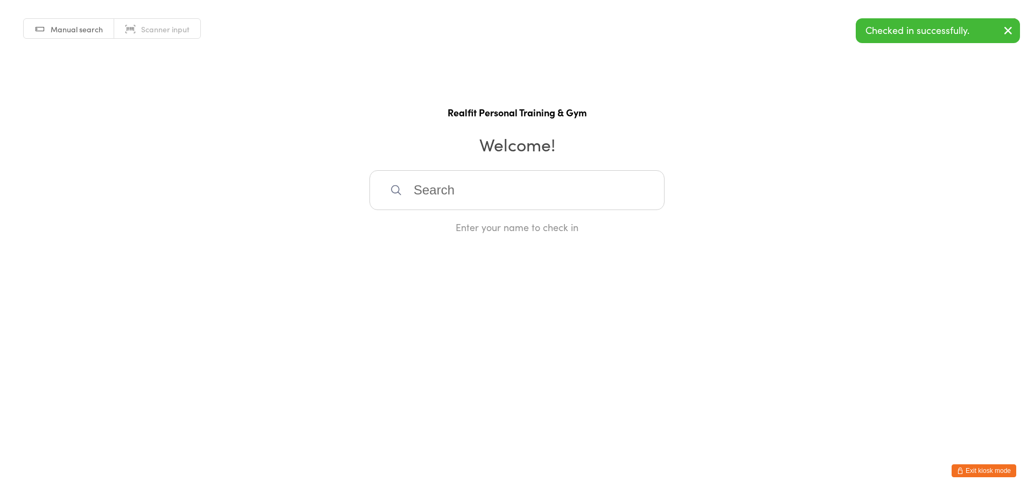
click at [494, 195] on input "search" at bounding box center [517, 190] width 295 height 40
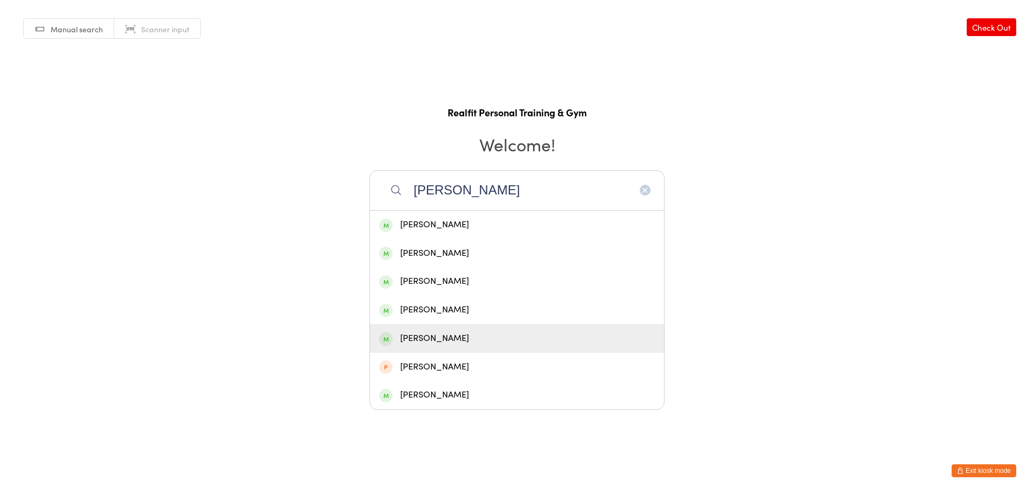
type input "JOHN"
click at [485, 348] on div "[PERSON_NAME]" at bounding box center [517, 338] width 294 height 29
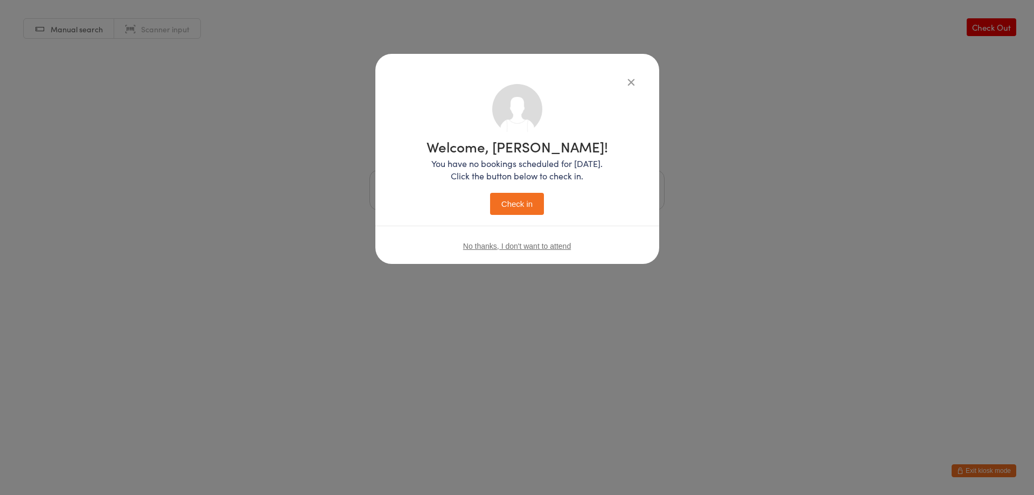
click at [522, 210] on button "Check in" at bounding box center [517, 204] width 54 height 22
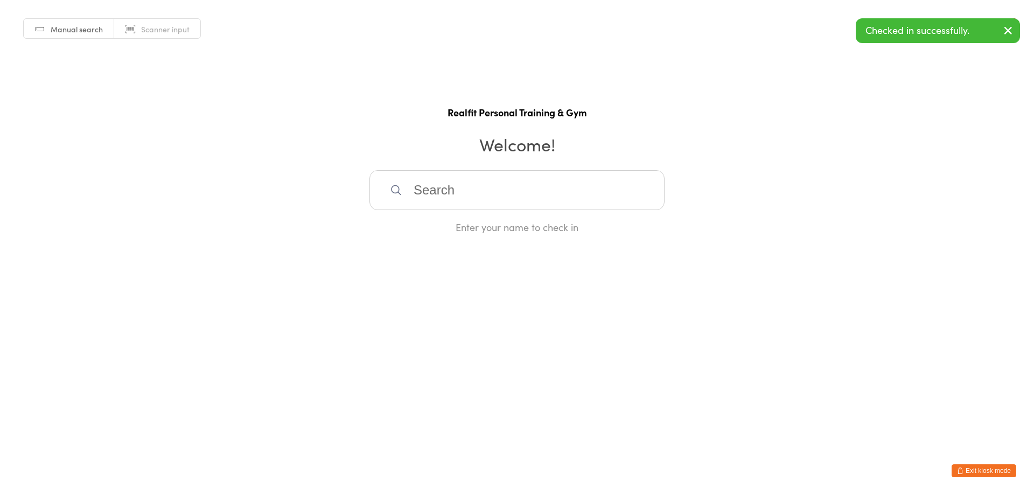
click at [476, 186] on input "search" at bounding box center [517, 190] width 295 height 40
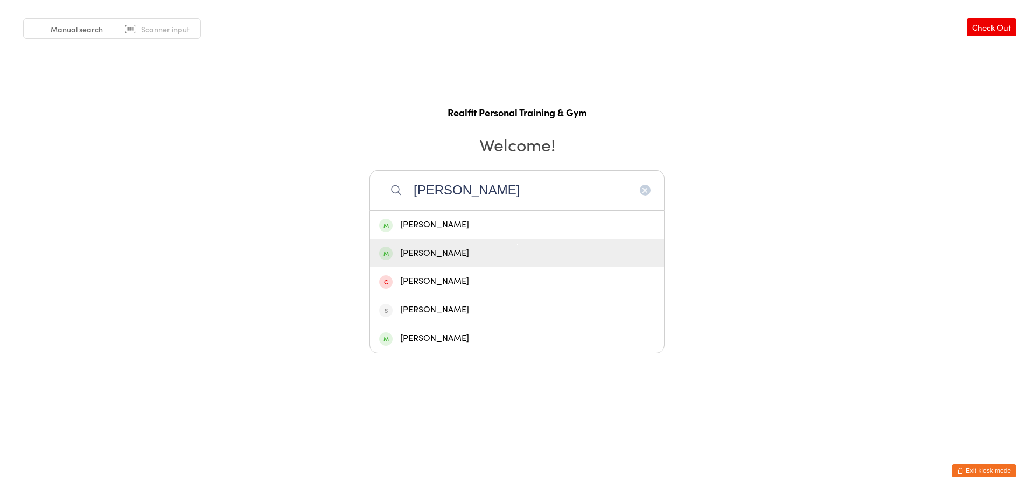
type input "PETER"
click at [478, 255] on div "[PERSON_NAME]" at bounding box center [517, 253] width 276 height 15
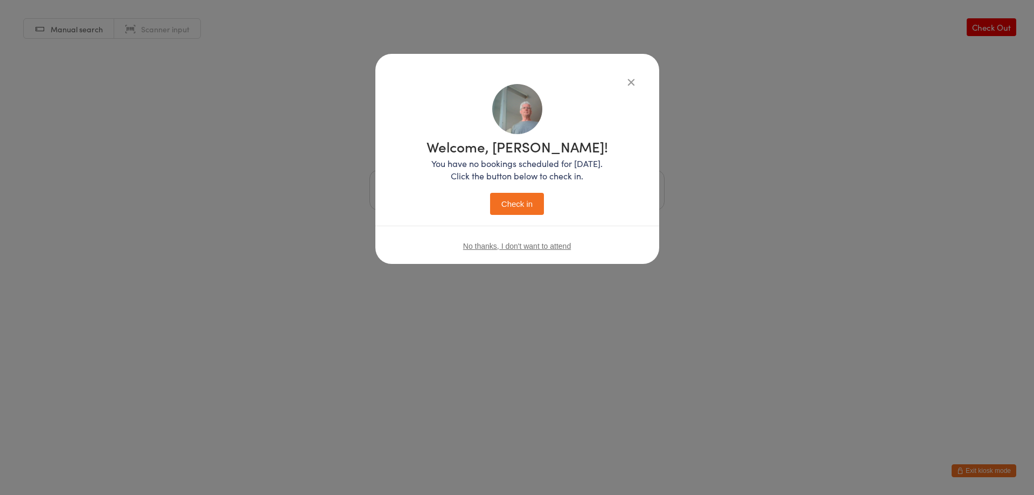
click at [522, 209] on button "Check in" at bounding box center [517, 204] width 54 height 22
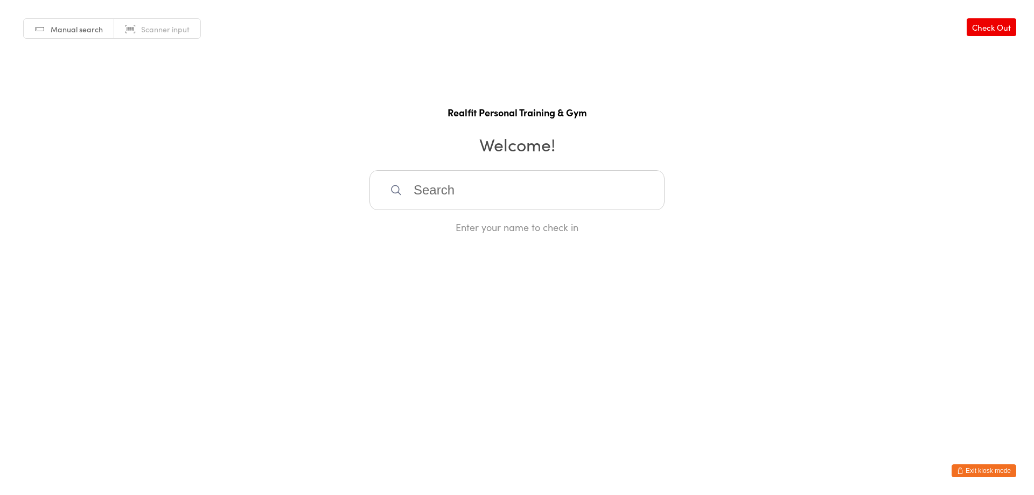
click at [973, 465] on button "Exit kiosk mode" at bounding box center [984, 470] width 65 height 13
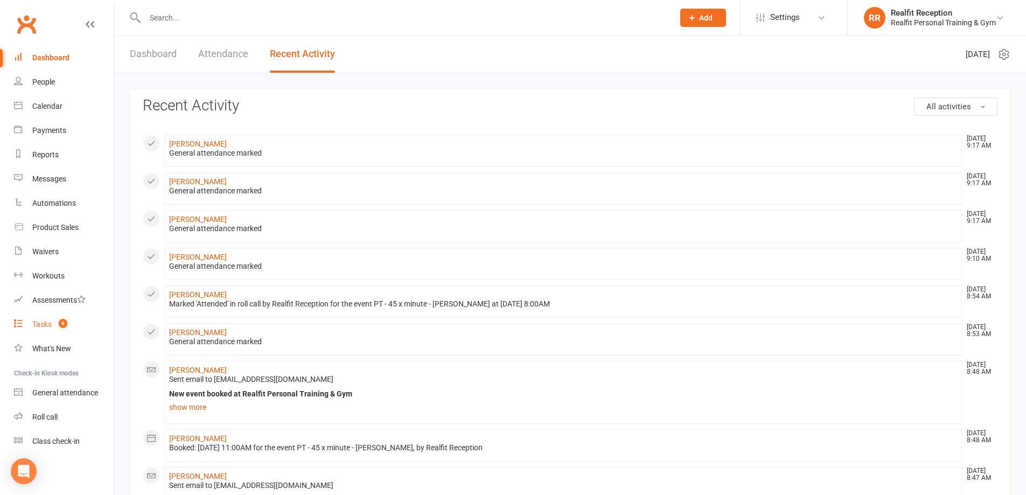
click at [40, 317] on link "Tasks 9" at bounding box center [64, 324] width 100 height 24
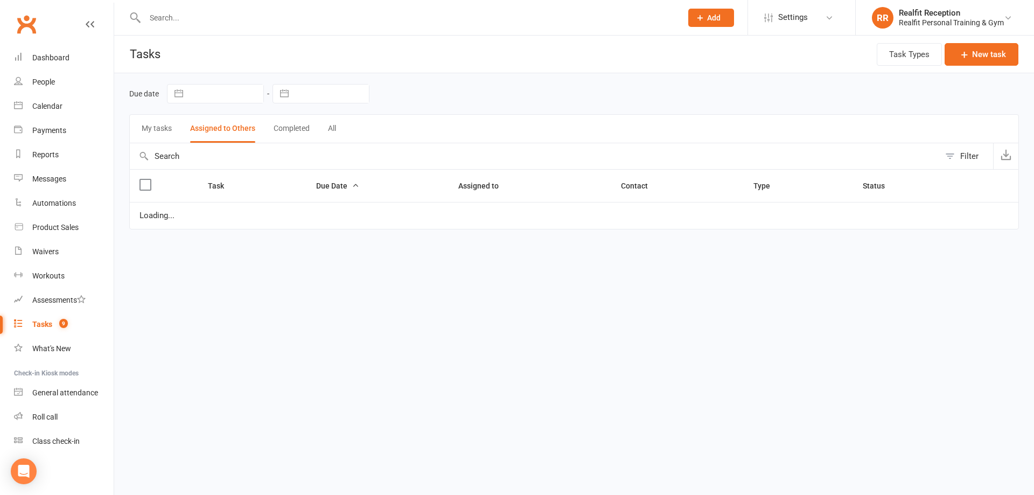
select select "started"
select select "waiting"
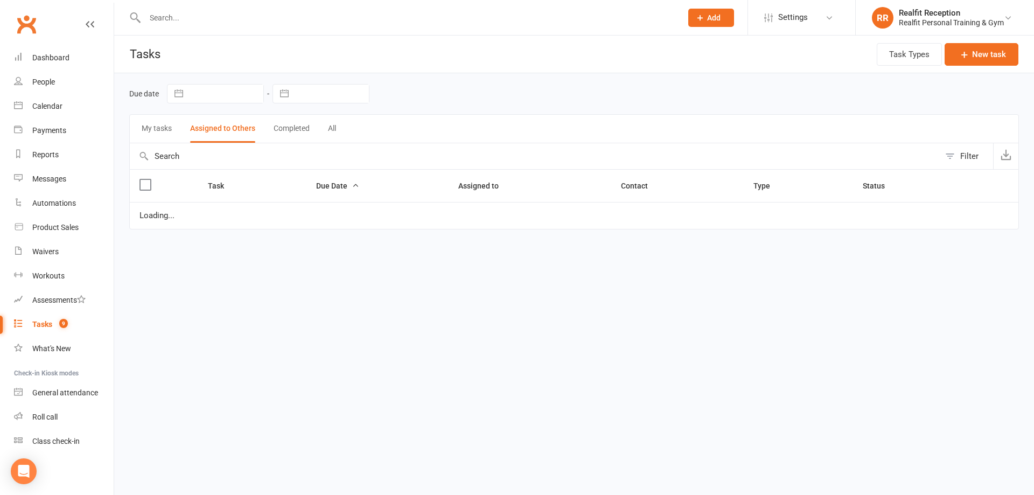
select select "waiting"
select select "started"
select select "waiting"
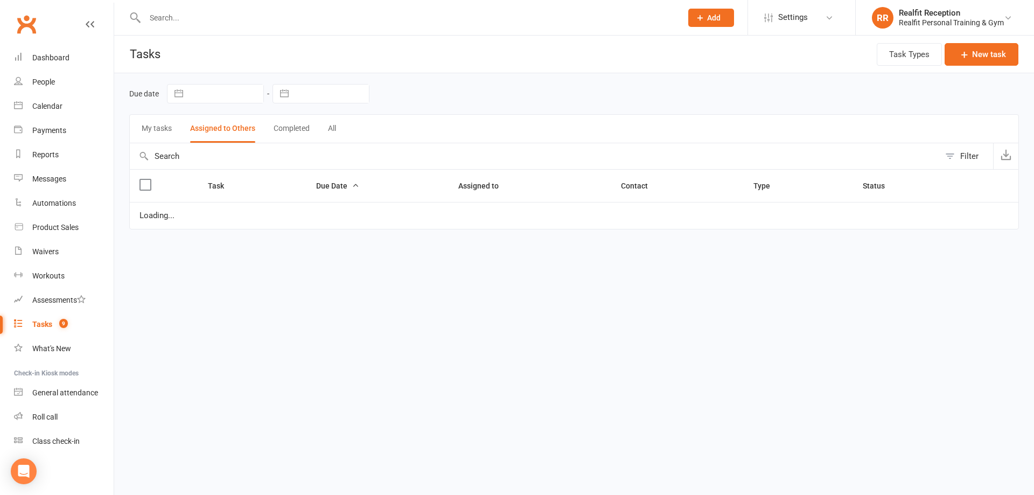
select select "waiting"
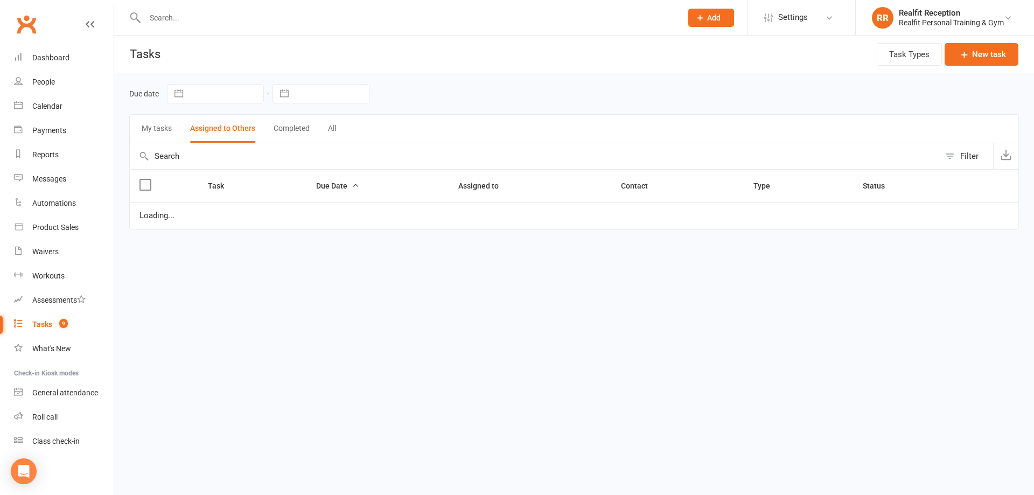
select select "started"
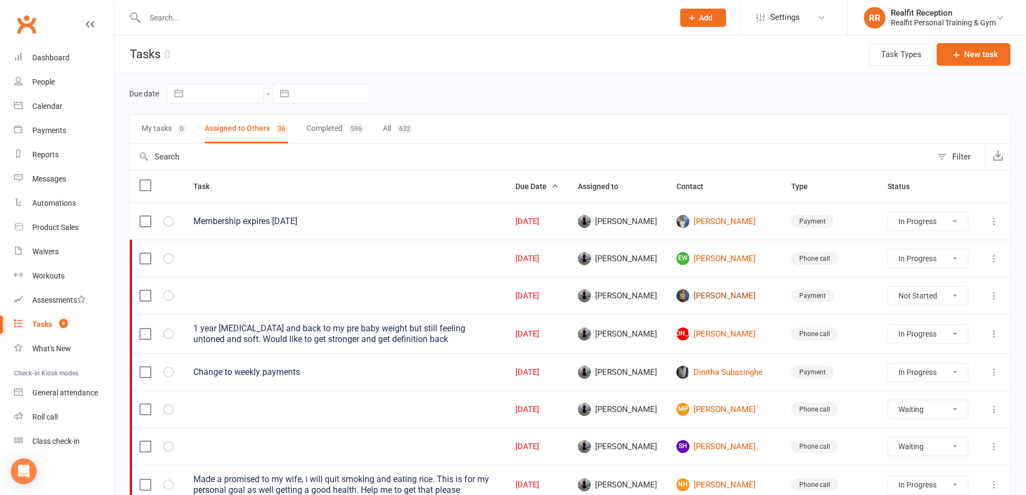
click at [725, 296] on link "[PERSON_NAME]" at bounding box center [724, 295] width 95 height 13
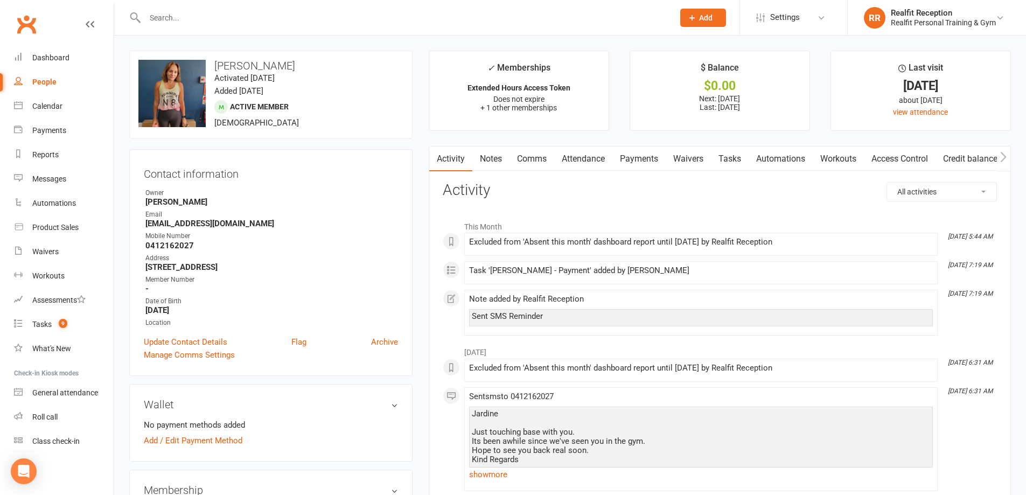
click at [642, 158] on link "Payments" at bounding box center [639, 159] width 53 height 25
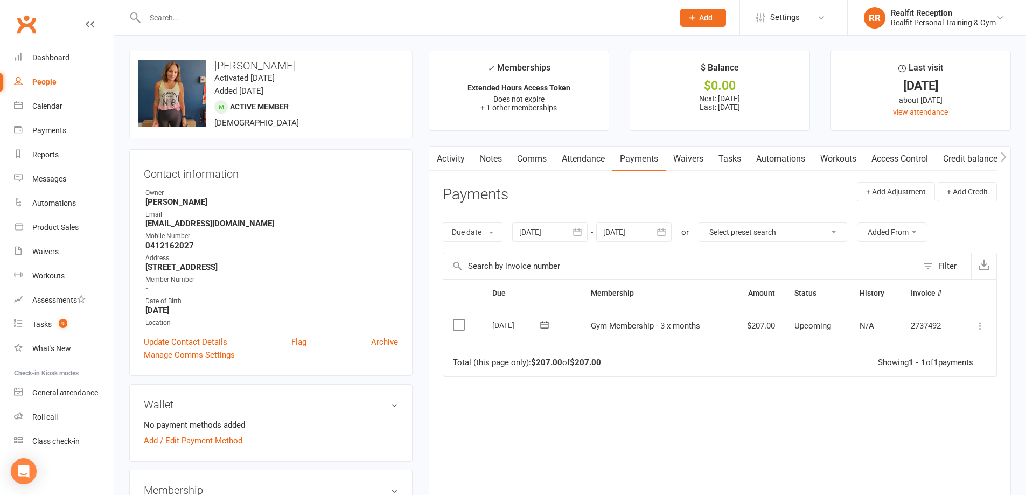
click at [729, 157] on link "Tasks" at bounding box center [730, 159] width 38 height 25
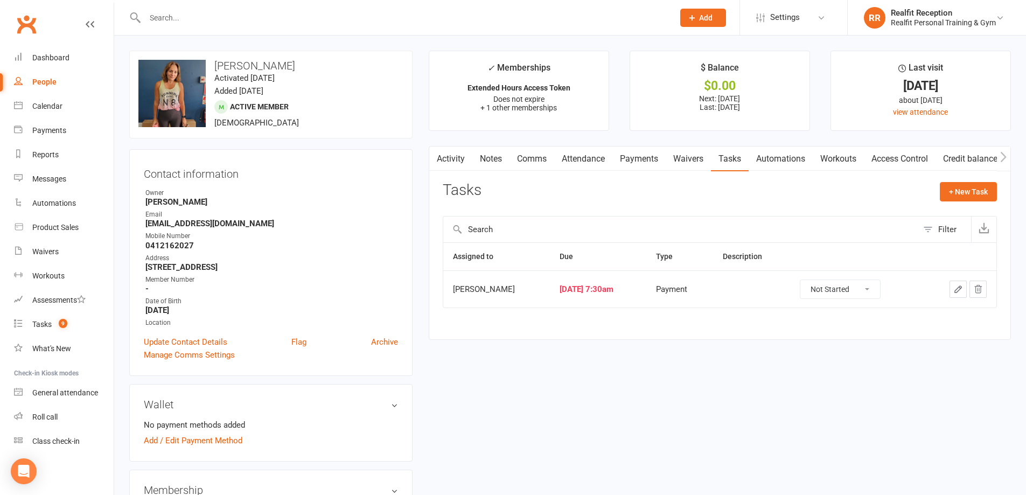
click at [866, 289] on select "Not Started In Progress Waiting Complete" at bounding box center [841, 289] width 80 height 18
click at [810, 280] on select "Not Started In Progress Waiting Complete" at bounding box center [841, 289] width 80 height 18
select select "started"
click at [958, 288] on icon "button" at bounding box center [959, 289] width 10 height 10
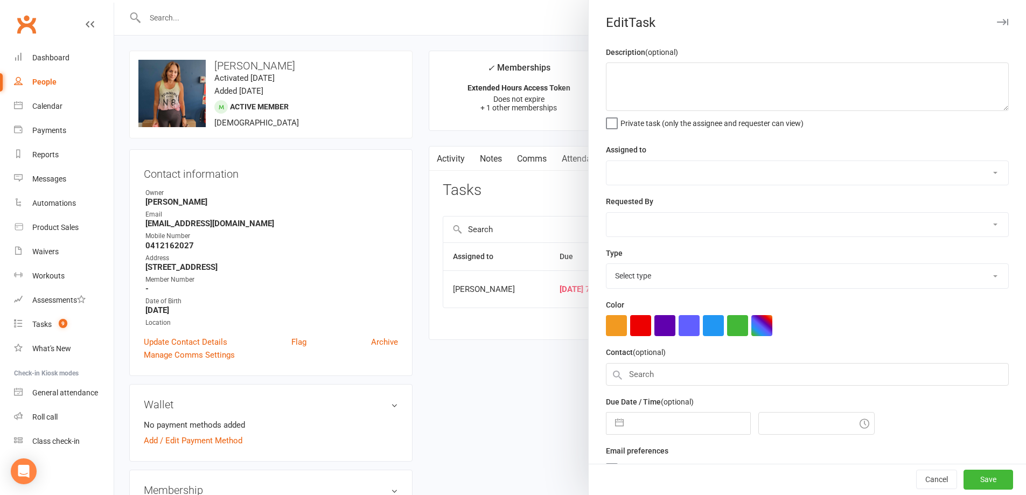
select select "49223"
type input "[DATE]"
type input "7:30am"
select select "30000"
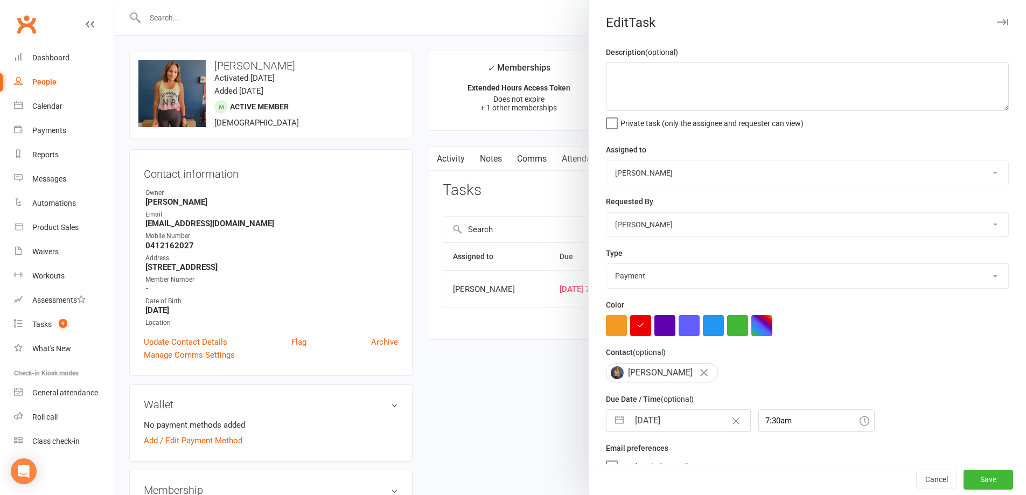
click at [694, 427] on input "[DATE]" at bounding box center [689, 421] width 121 height 22
select select "7"
select select "2025"
select select "8"
select select "2025"
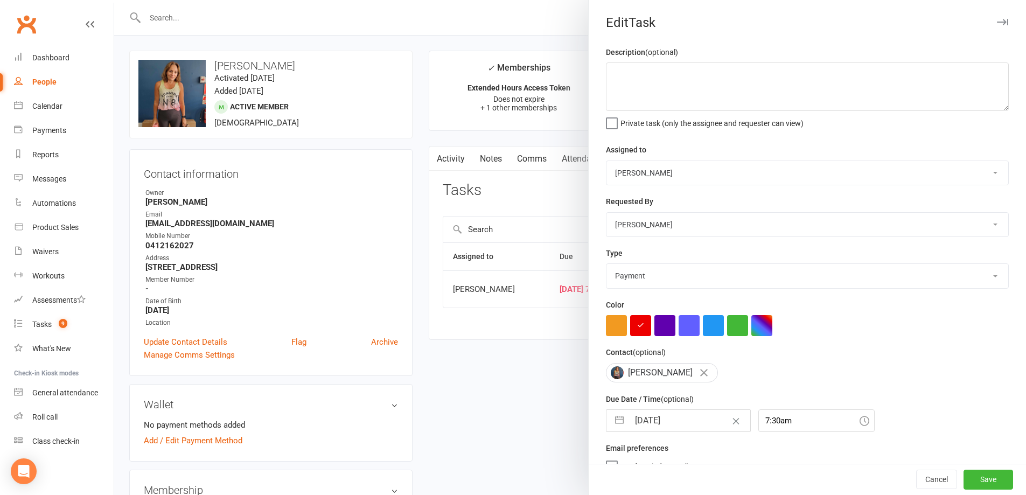
select select "9"
select select "2025"
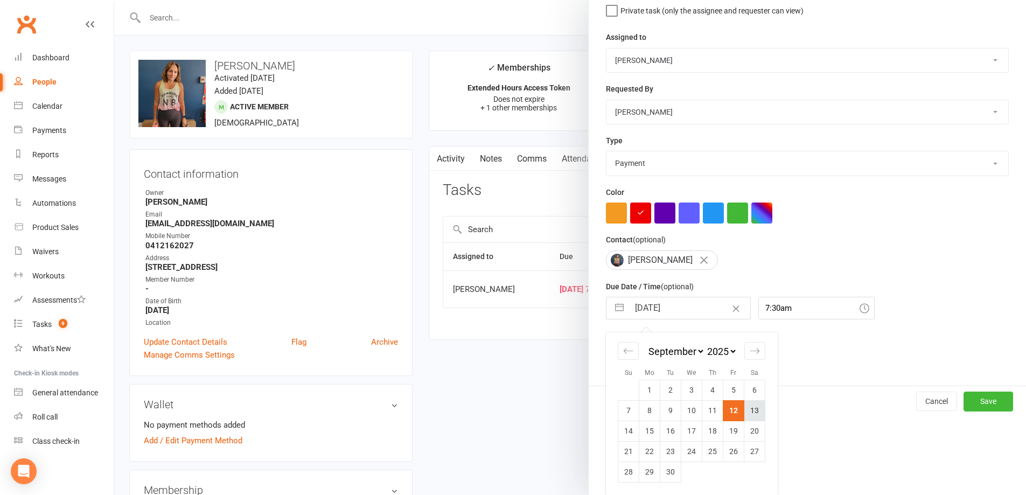
click at [754, 407] on td "13" at bounding box center [755, 410] width 21 height 20
type input "[DATE]"
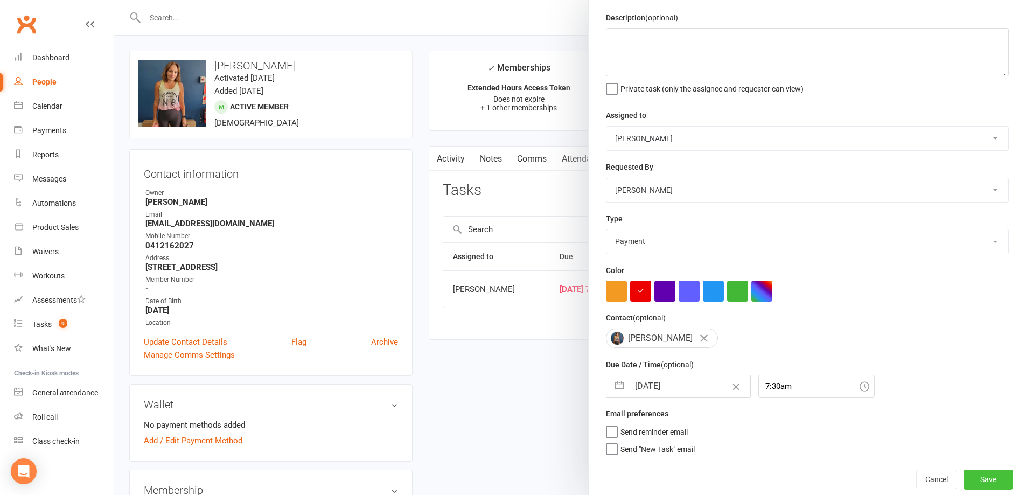
click at [982, 481] on button "Save" at bounding box center [989, 479] width 50 height 19
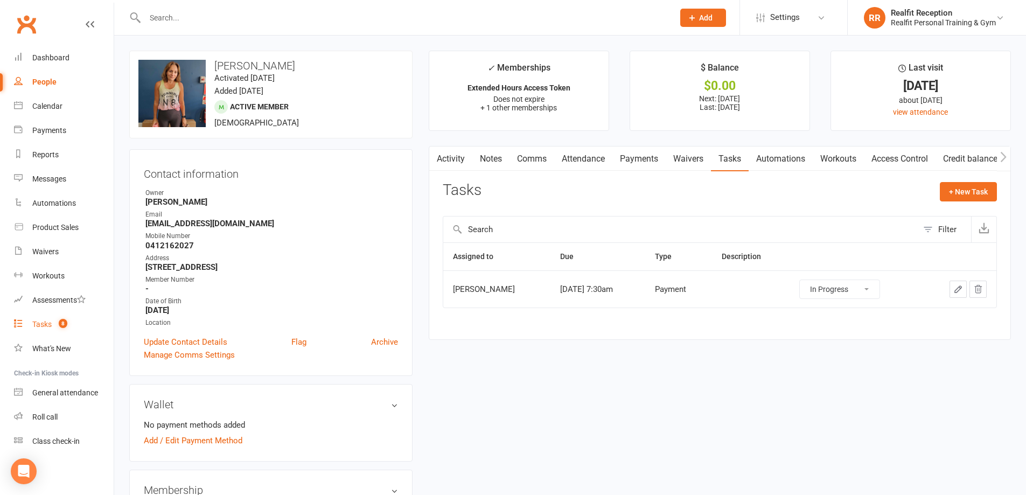
click at [36, 326] on div "Tasks" at bounding box center [41, 324] width 19 height 9
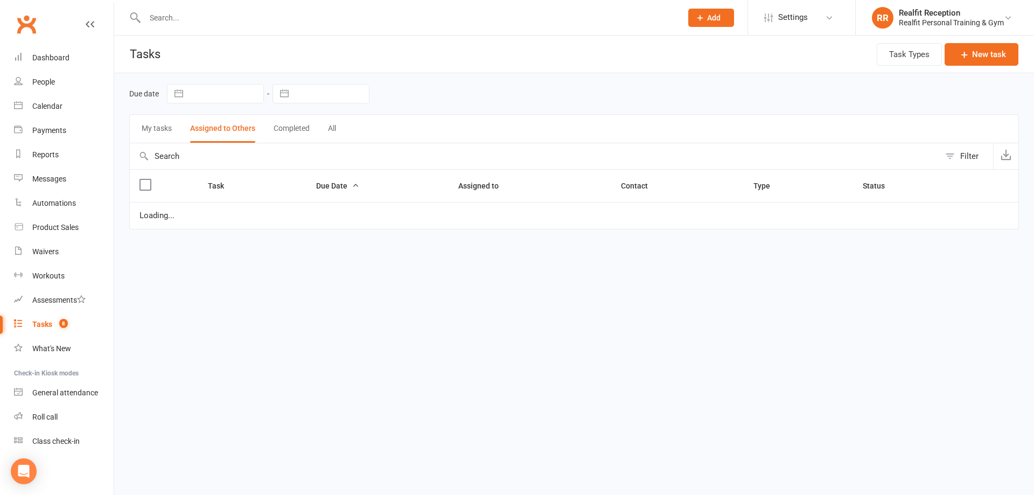
select select "started"
select select "waiting"
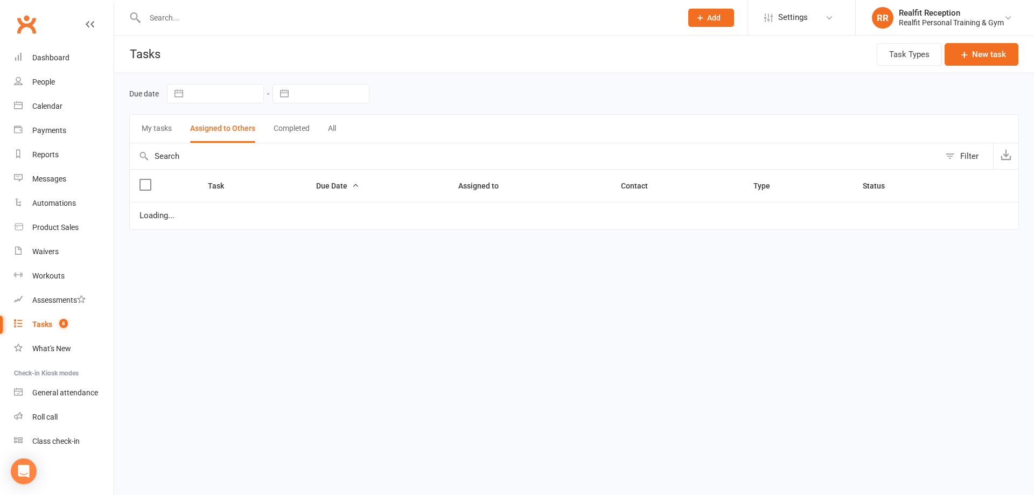
select select "waiting"
select select "started"
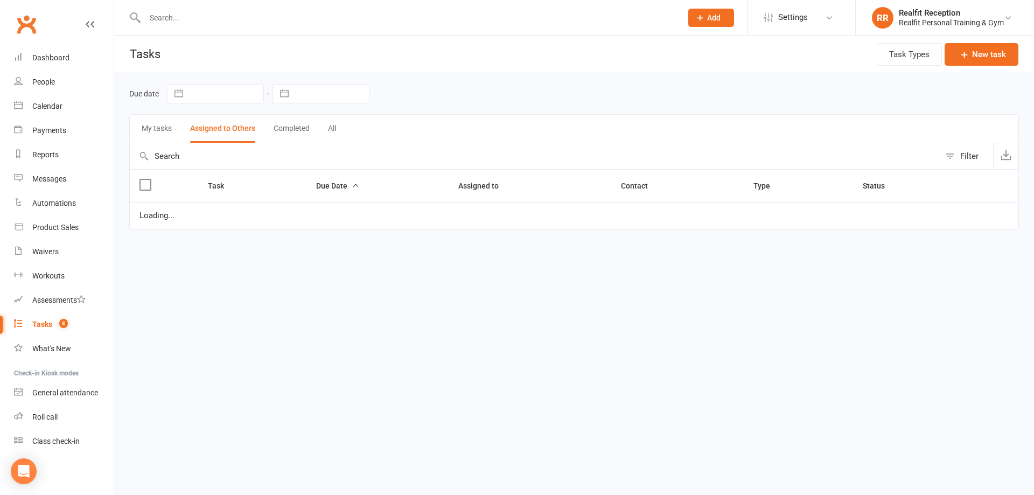
select select "waiting"
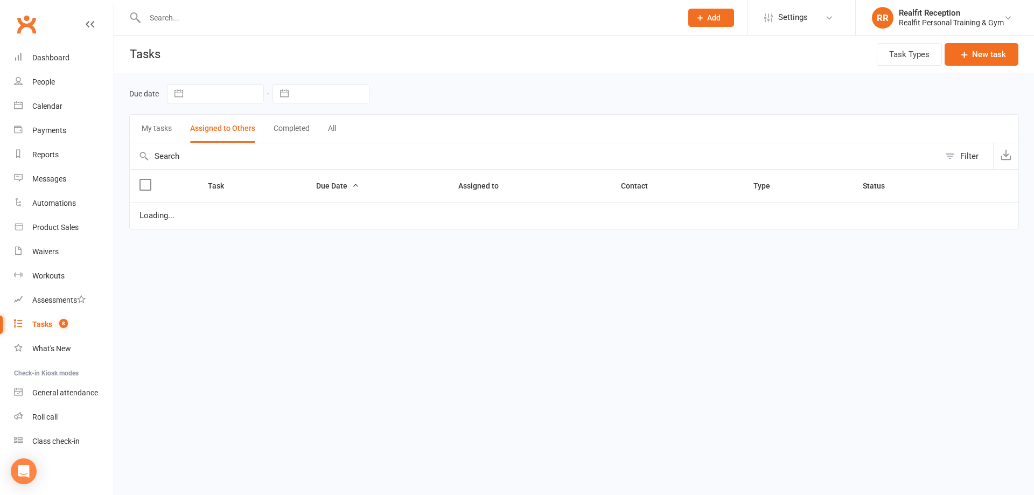
select select "waiting"
select select "started"
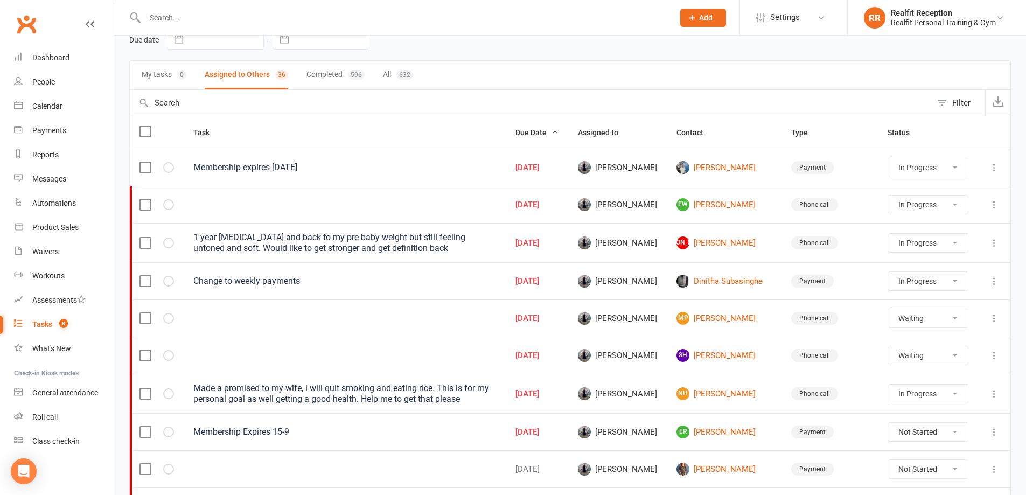
scroll to position [162, 0]
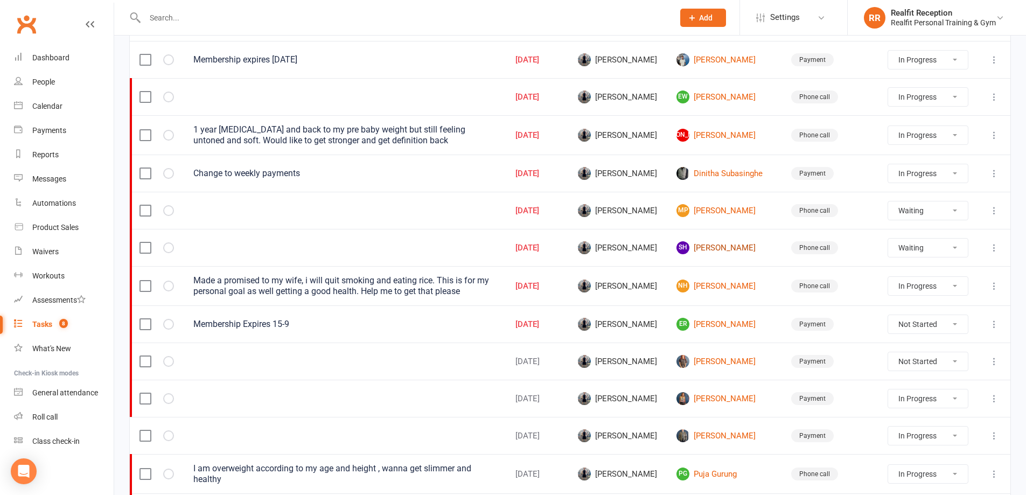
click at [733, 248] on link "SH [PERSON_NAME]" at bounding box center [724, 247] width 95 height 13
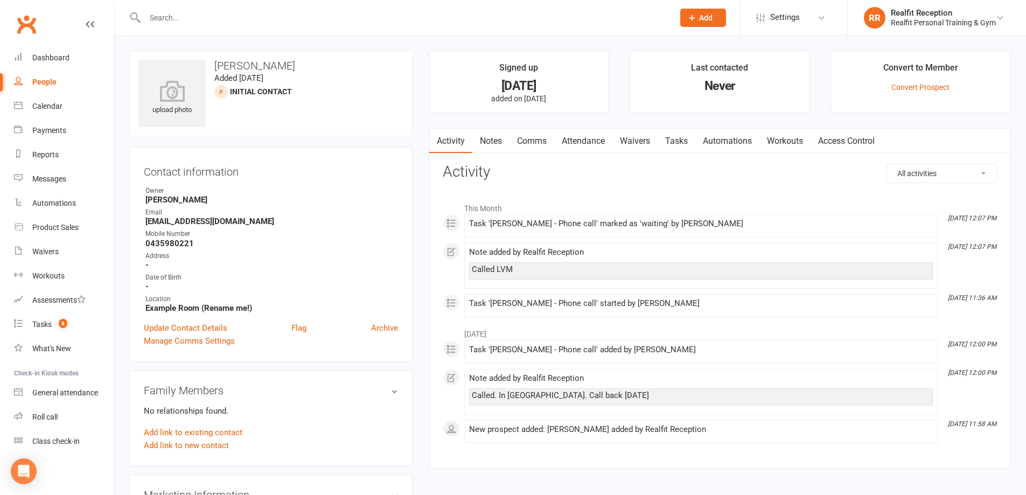
click at [678, 142] on link "Tasks" at bounding box center [677, 141] width 38 height 25
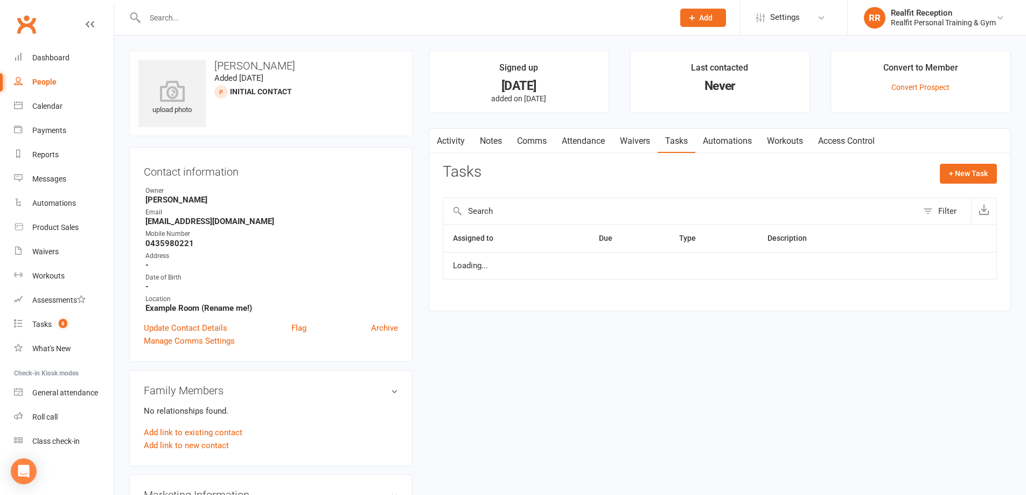
select select "waiting"
click at [963, 270] on icon "button" at bounding box center [959, 271] width 10 height 10
select select "49223"
select select "26751"
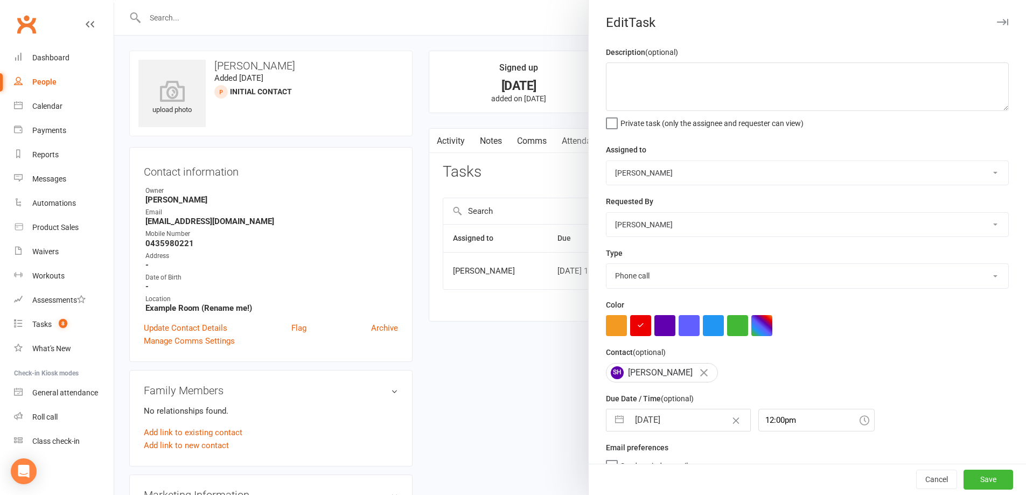
click at [697, 424] on input "[DATE]" at bounding box center [689, 420] width 121 height 22
select select "7"
select select "2025"
select select "8"
select select "2025"
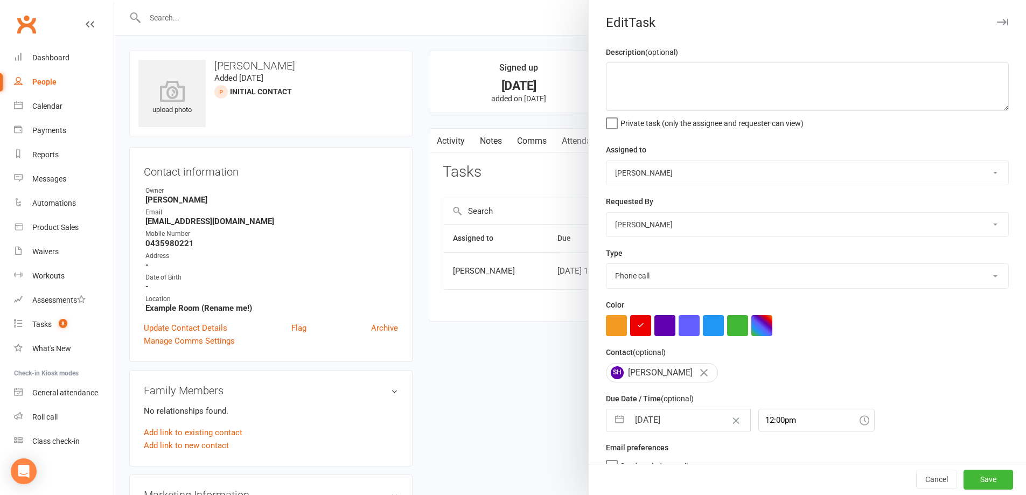
select select "9"
select select "2025"
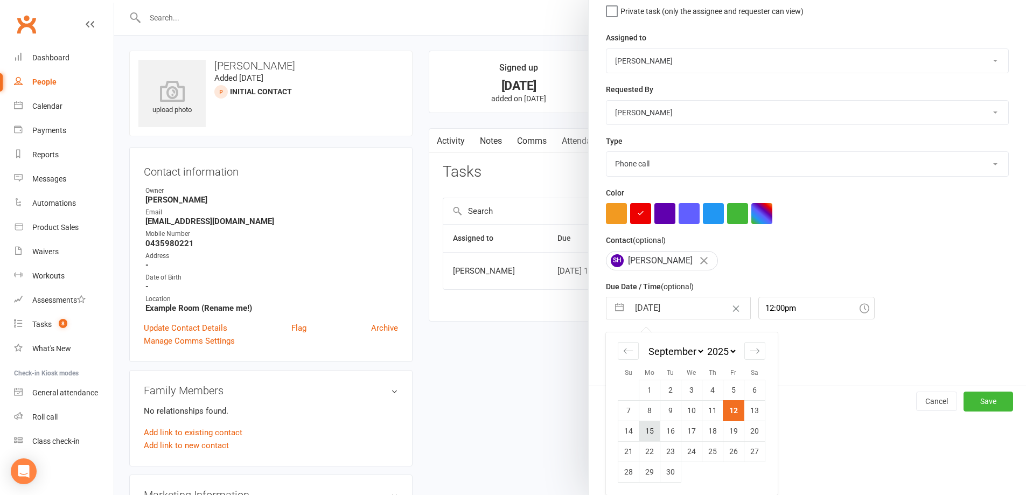
click at [647, 429] on td "15" at bounding box center [650, 431] width 21 height 20
type input "[DATE]"
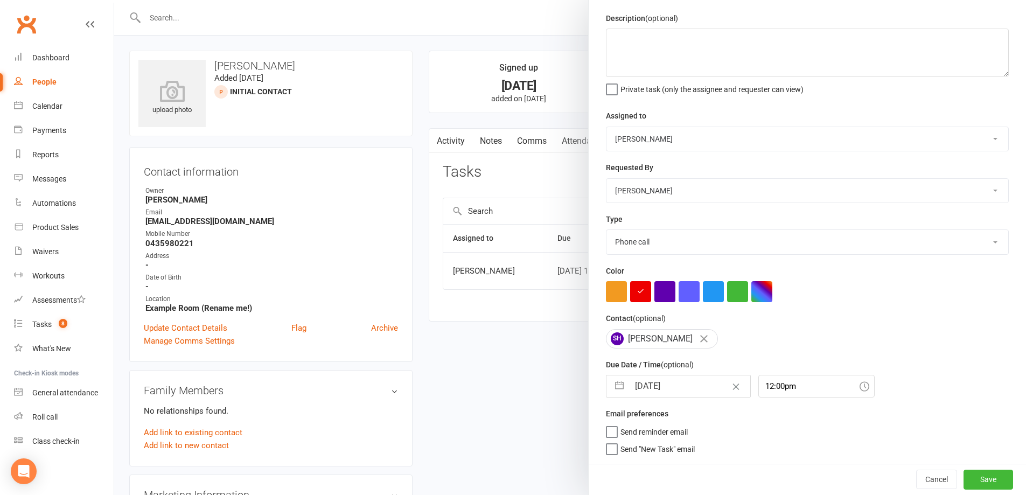
scroll to position [38, 0]
click at [964, 481] on button "Save" at bounding box center [989, 479] width 50 height 19
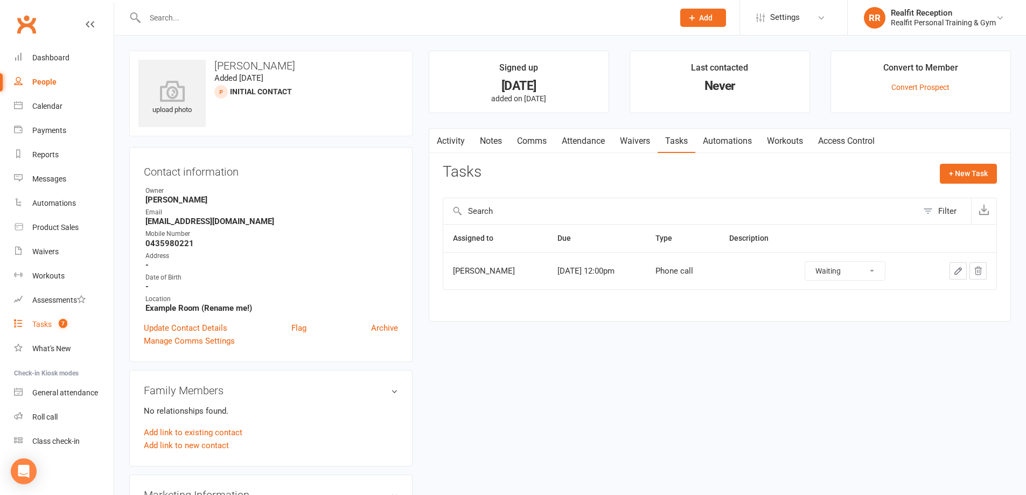
click at [37, 326] on div "Tasks" at bounding box center [41, 324] width 19 height 9
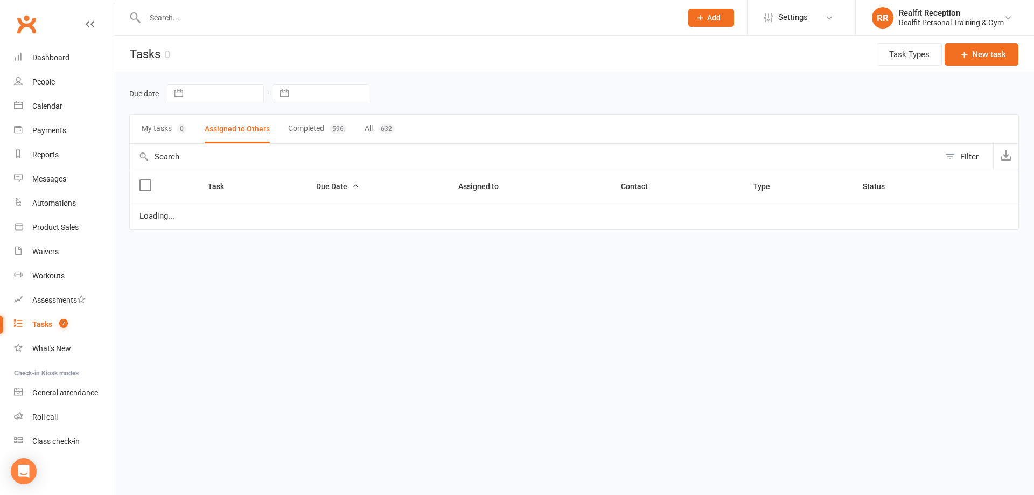
select select "started"
select select "waiting"
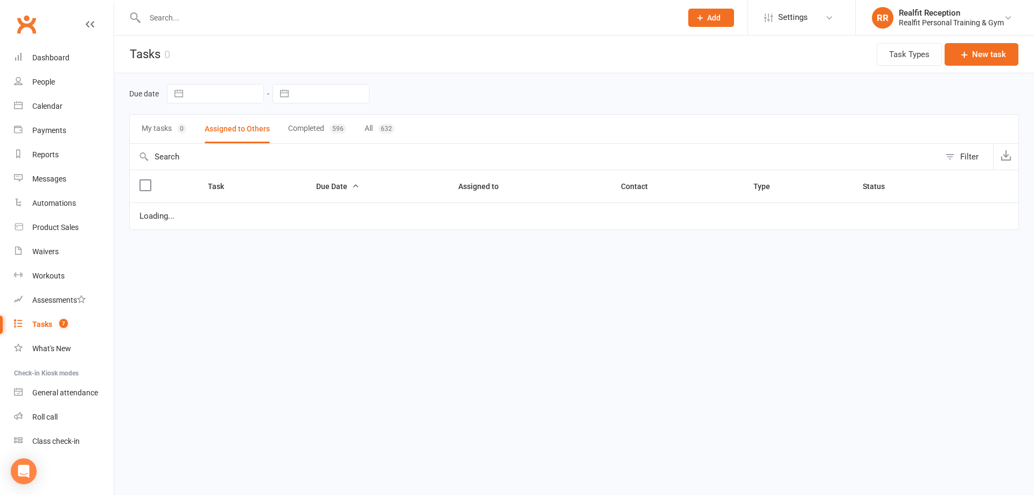
select select "started"
select select "waiting"
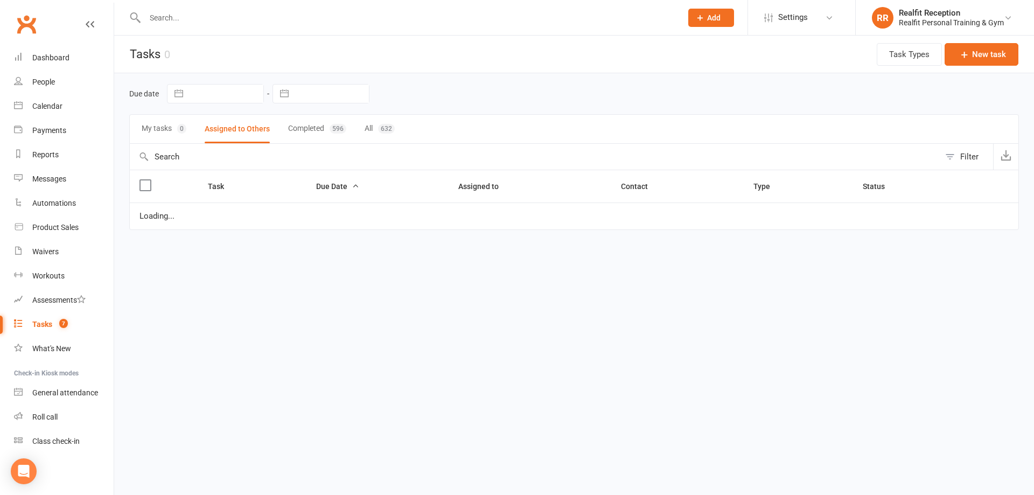
select select "waiting"
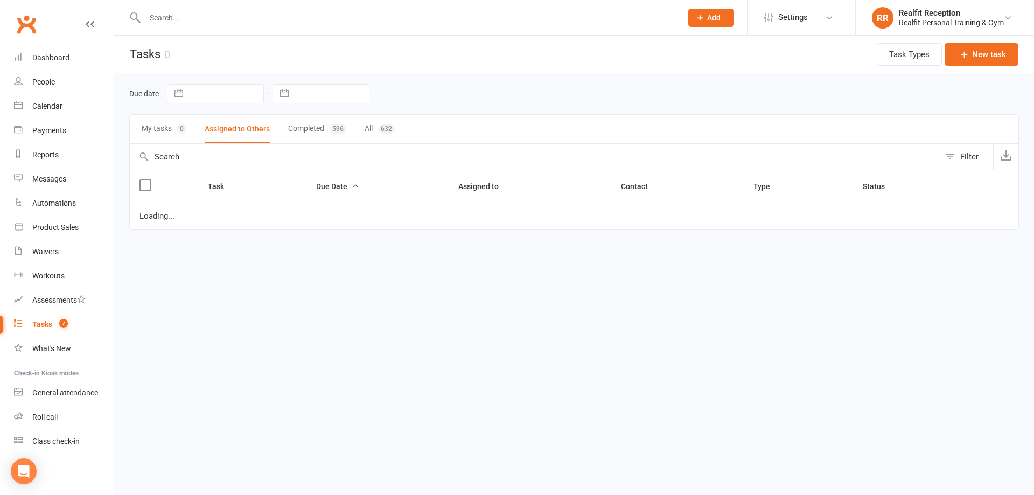
select select "waiting"
select select "started"
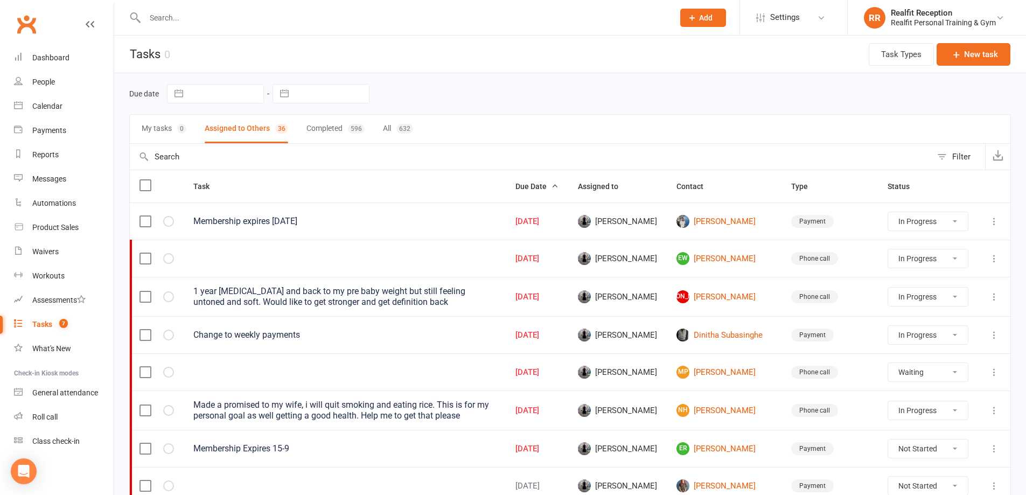
click at [995, 221] on icon at bounding box center [994, 221] width 11 height 11
click at [933, 259] on link "Edit" at bounding box center [939, 264] width 107 height 22
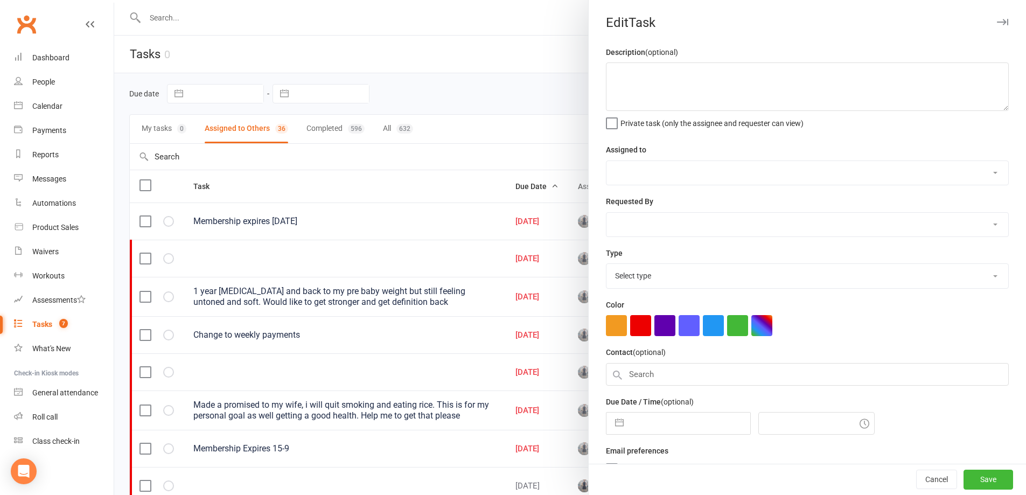
type textarea "Membership expires [DATE]"
select select "49223"
type input "[DATE]"
type input "4:45am"
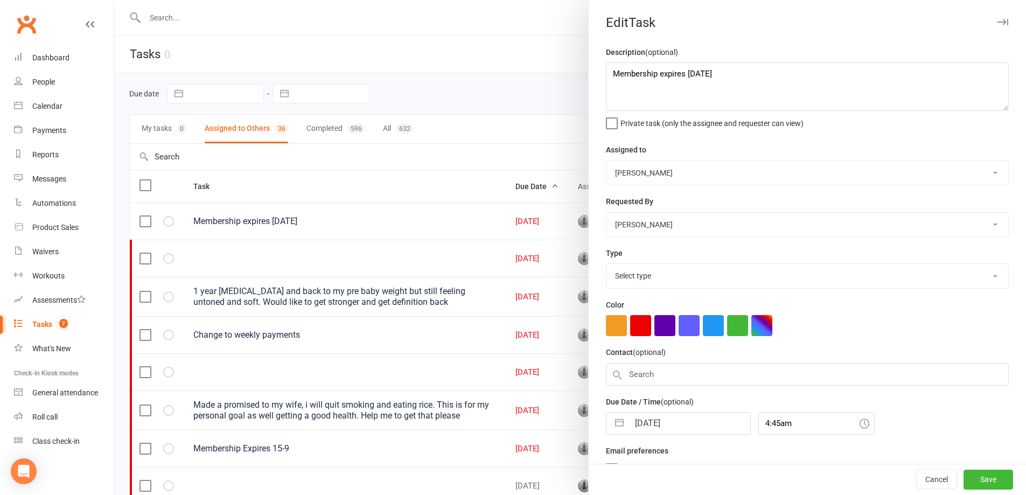
select select "30000"
click at [692, 421] on input "[DATE]" at bounding box center [689, 421] width 121 height 22
select select "7"
select select "2025"
select select "8"
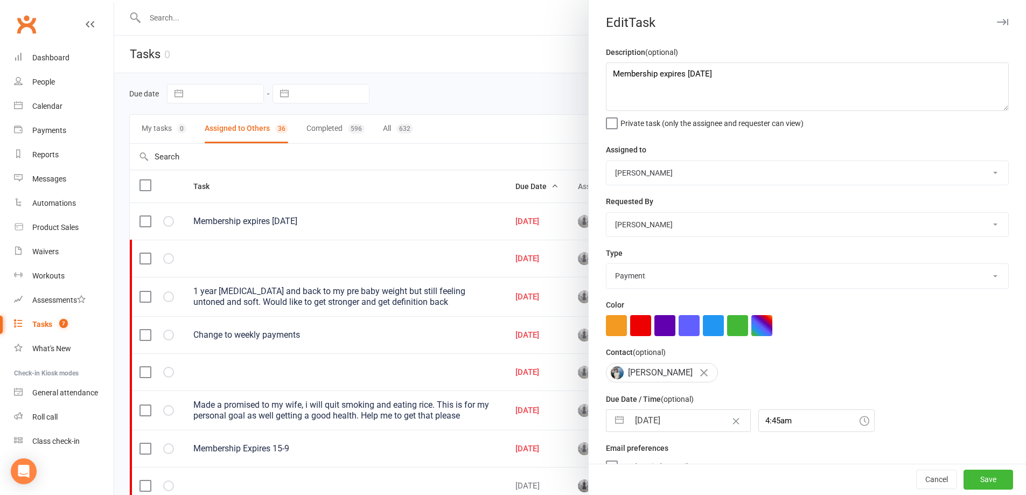
select select "2025"
select select "9"
select select "2025"
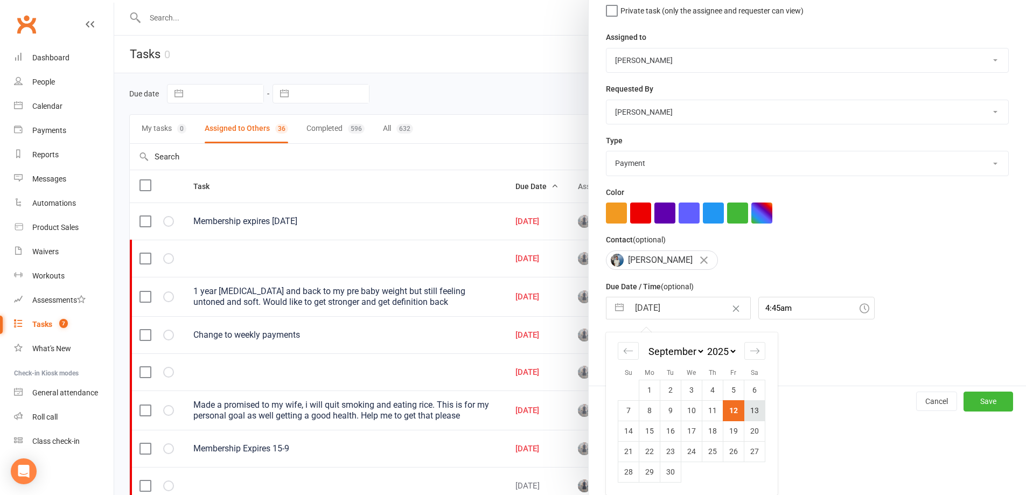
click at [750, 414] on td "13" at bounding box center [755, 410] width 21 height 20
type input "[DATE]"
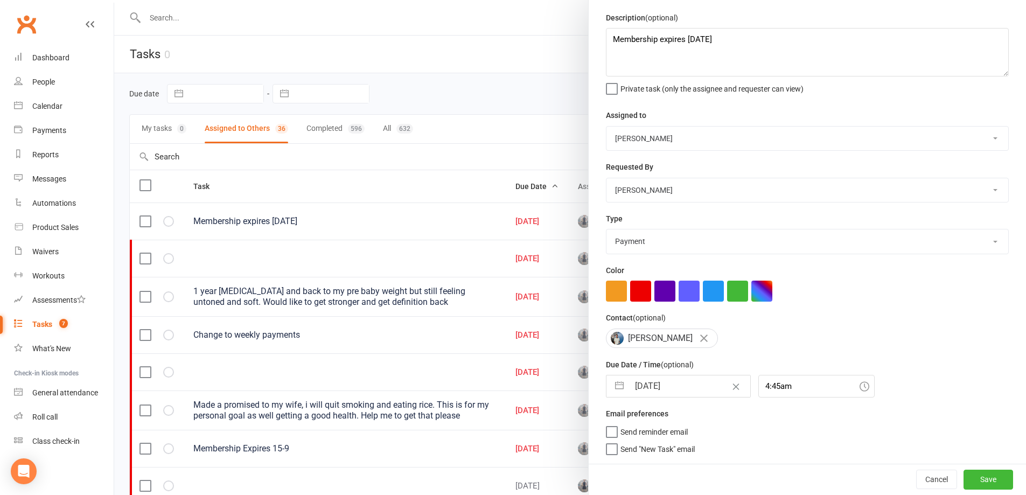
scroll to position [39, 0]
click at [970, 479] on button "Save" at bounding box center [989, 479] width 50 height 19
select select "started"
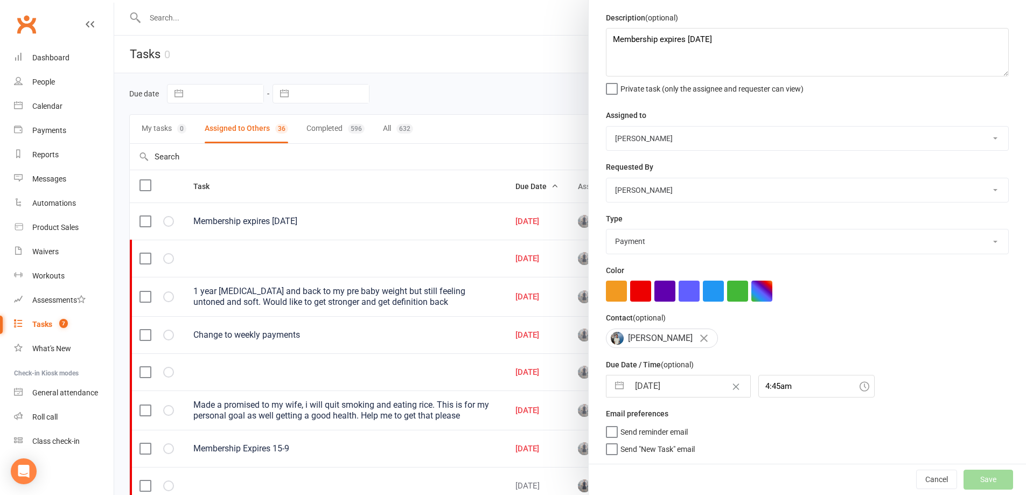
select select "started"
select select "waiting"
select select "started"
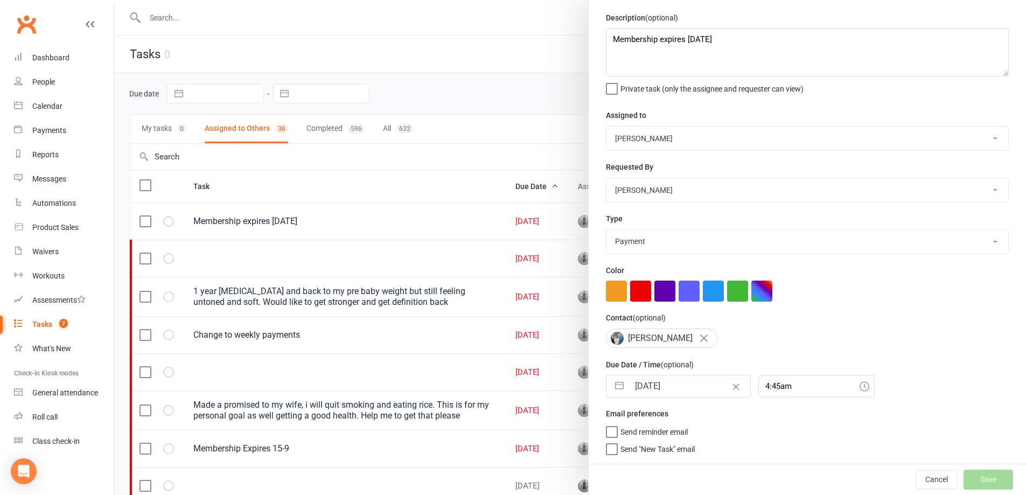
select select "started"
select select "waiting"
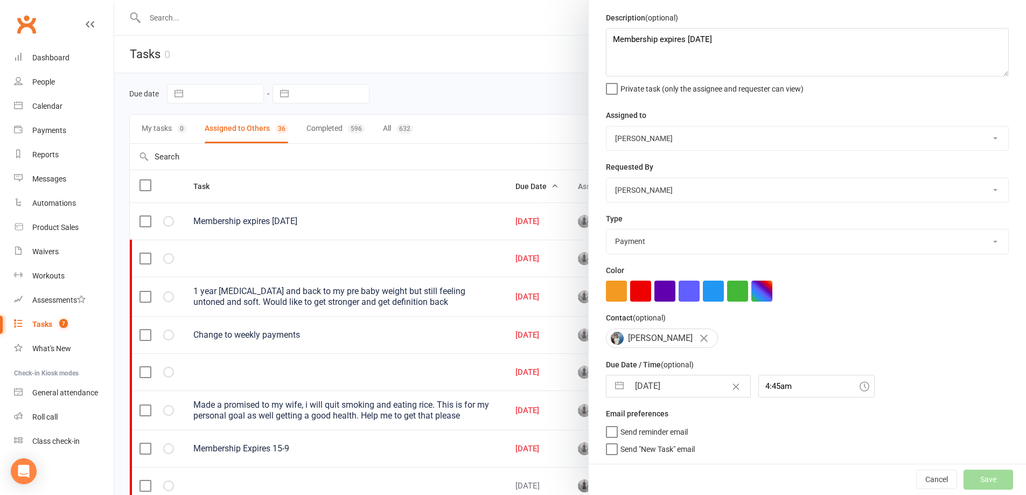
select select "waiting"
select select "started"
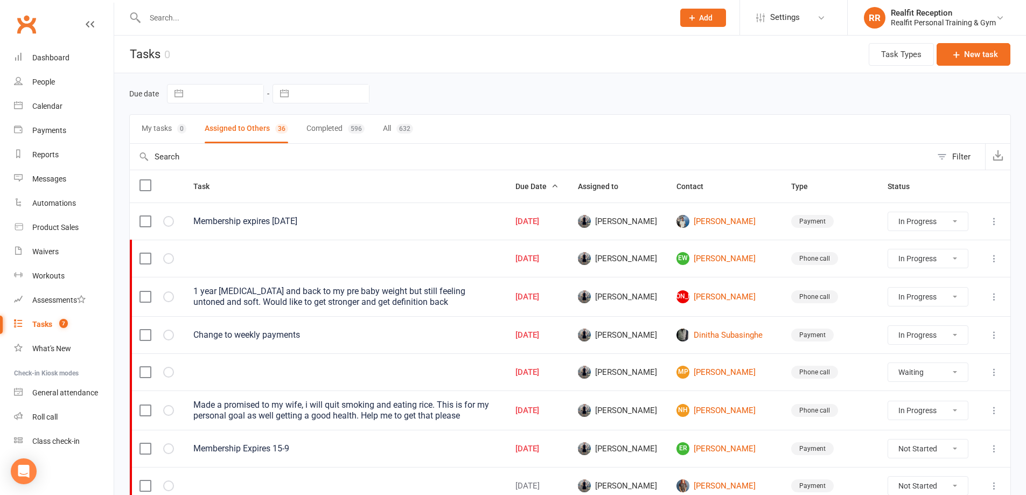
select select "started"
select select "waiting"
select select "started"
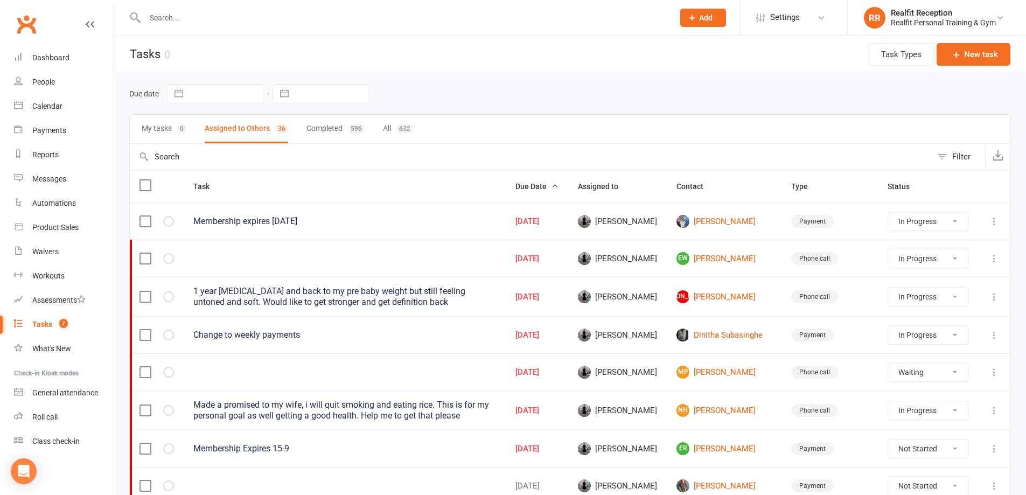
select select "started"
select select "waiting"
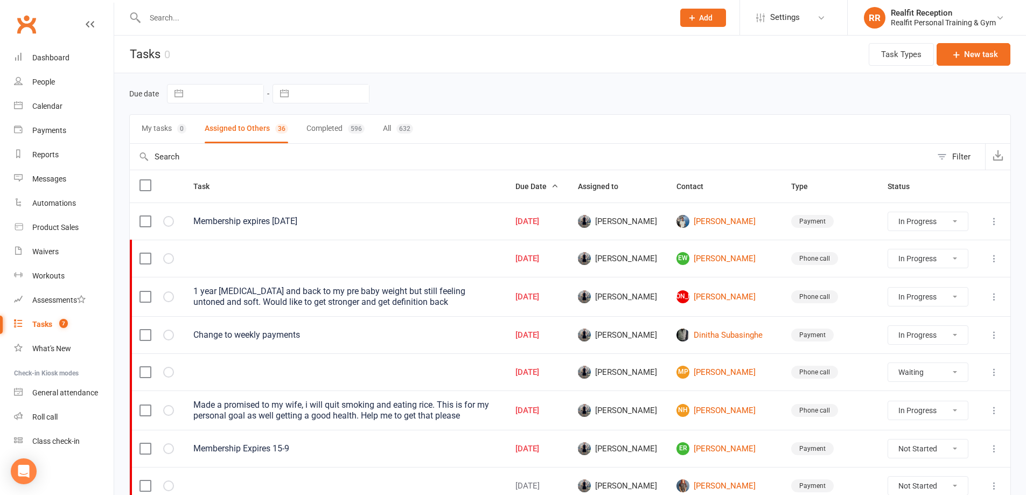
select select "waiting"
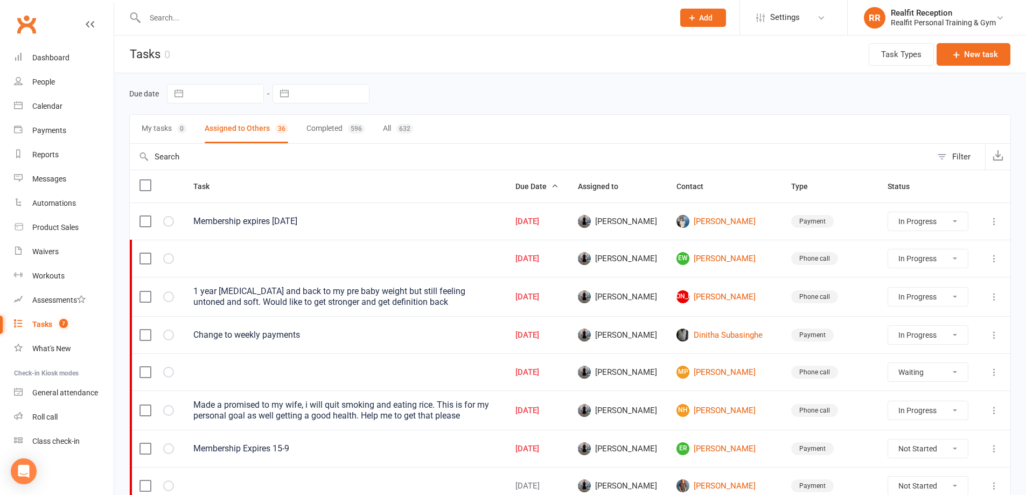
select select "waiting"
select select "started"
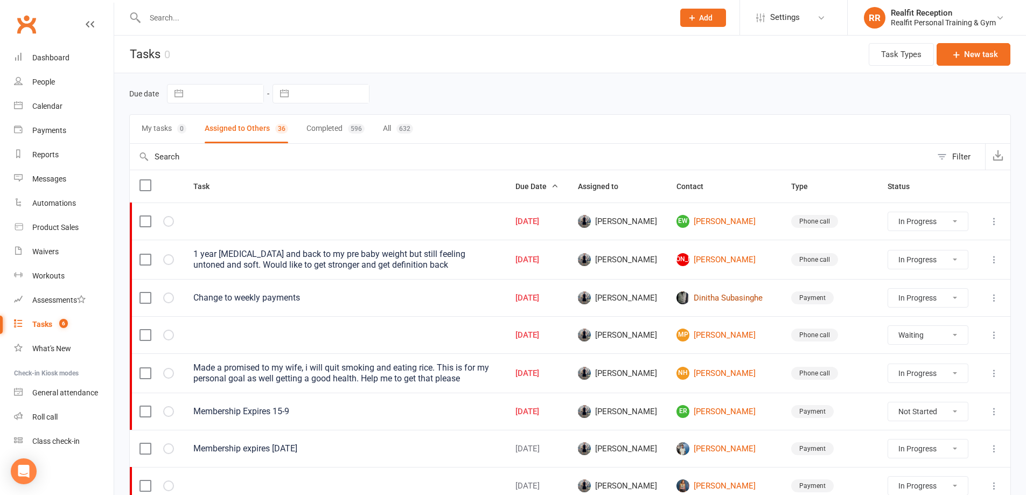
click at [726, 303] on link "Dinitha Subasinghe" at bounding box center [724, 297] width 95 height 13
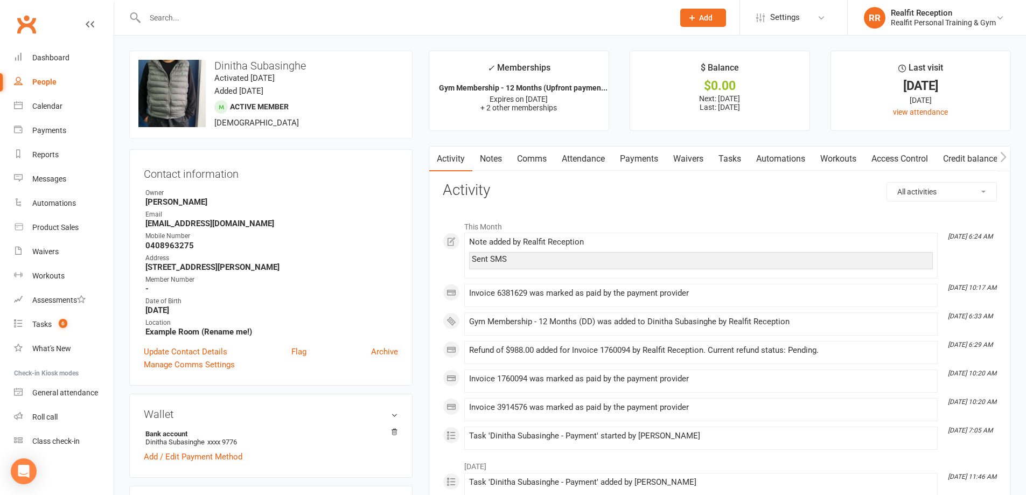
click at [643, 159] on link "Payments" at bounding box center [639, 159] width 53 height 25
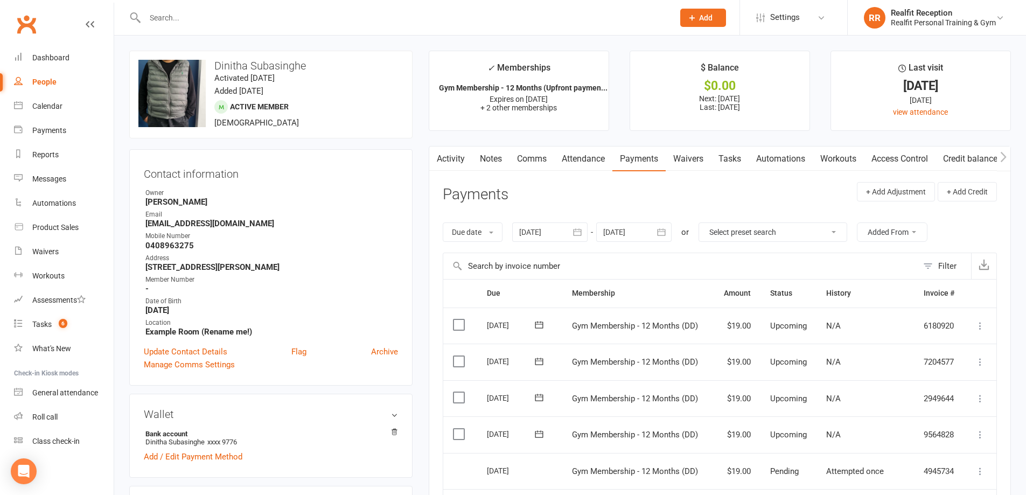
click at [729, 159] on link "Tasks" at bounding box center [730, 159] width 38 height 25
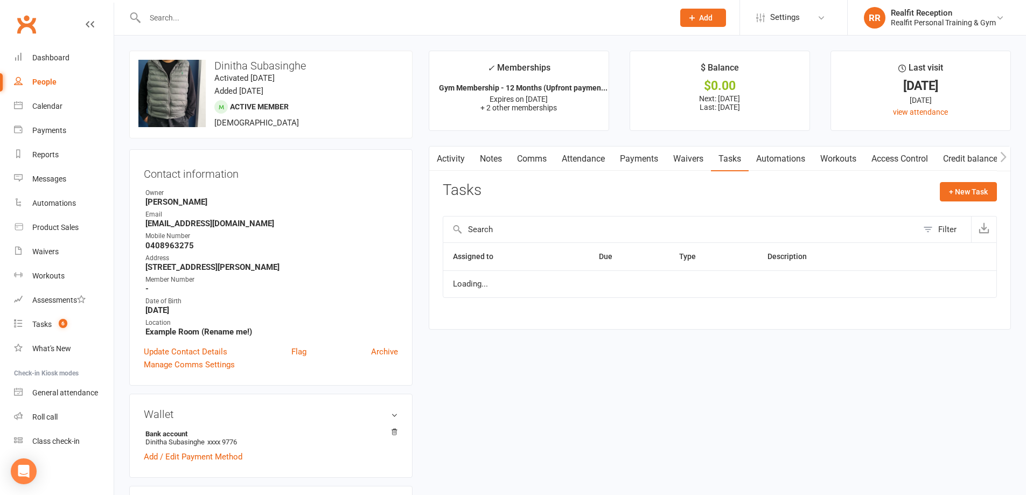
select select "started"
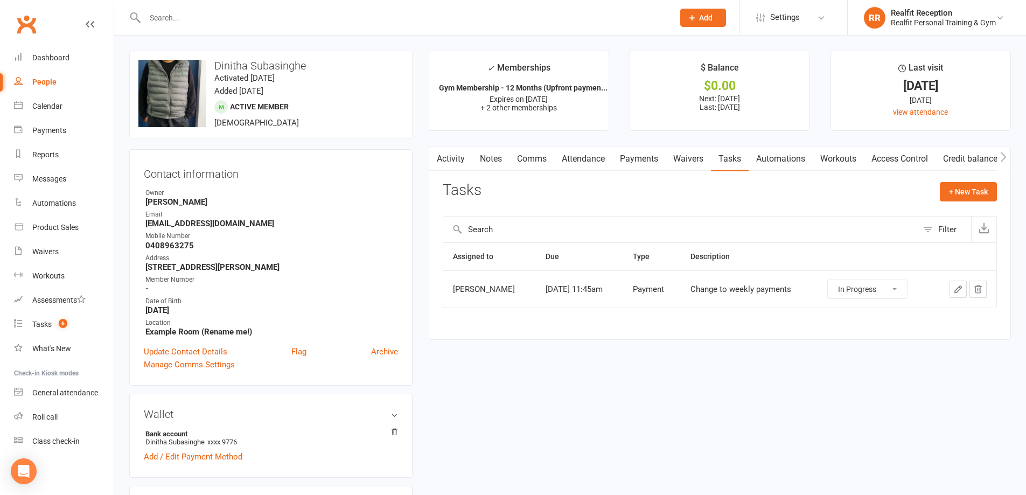
click at [958, 290] on icon "button" at bounding box center [959, 289] width 10 height 10
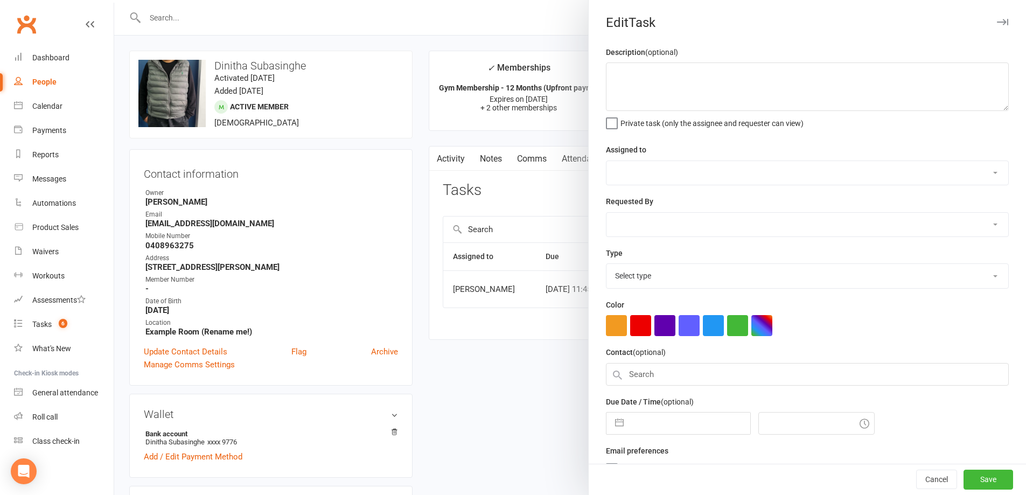
type textarea "Change to weekly payments"
select select "49223"
type input "[DATE]"
type input "11:45am"
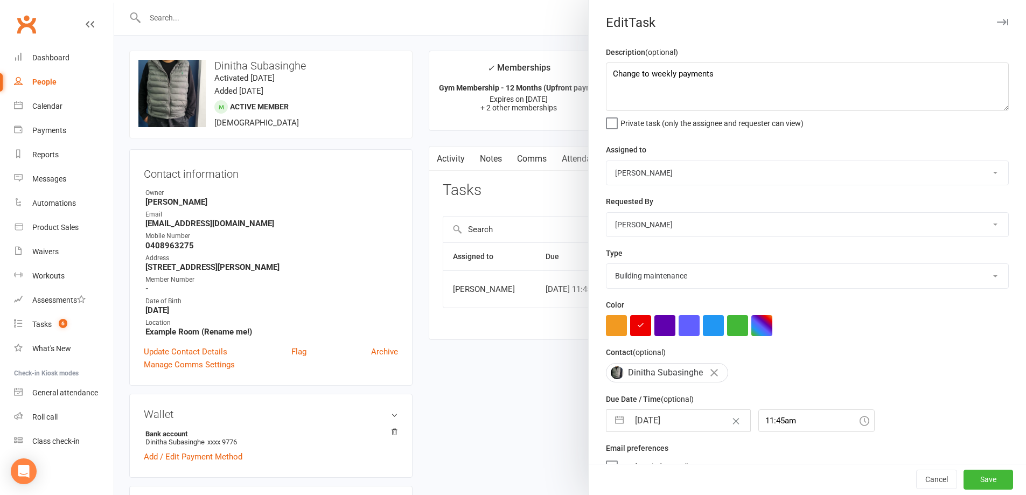
select select "30000"
drag, startPoint x: 724, startPoint y: 73, endPoint x: 561, endPoint y: 67, distance: 163.4
click at [114, 0] on react-component "Edit Task Description (optional) Change to weekly payments Private task (only t…" at bounding box center [114, 0] width 0 height 0
type textarea "b"
type textarea "Book Program"
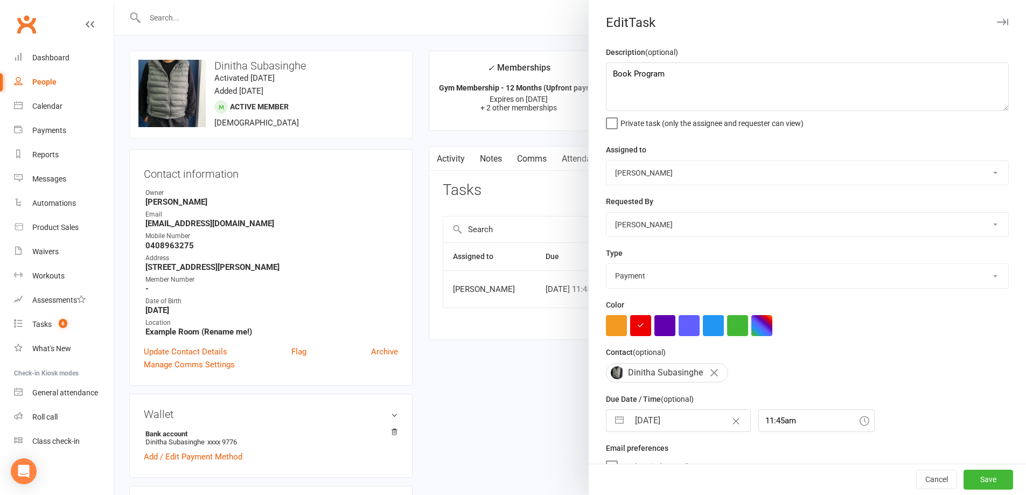
click at [695, 426] on input "[DATE]" at bounding box center [689, 421] width 121 height 22
select select "7"
select select "2025"
select select "8"
select select "2025"
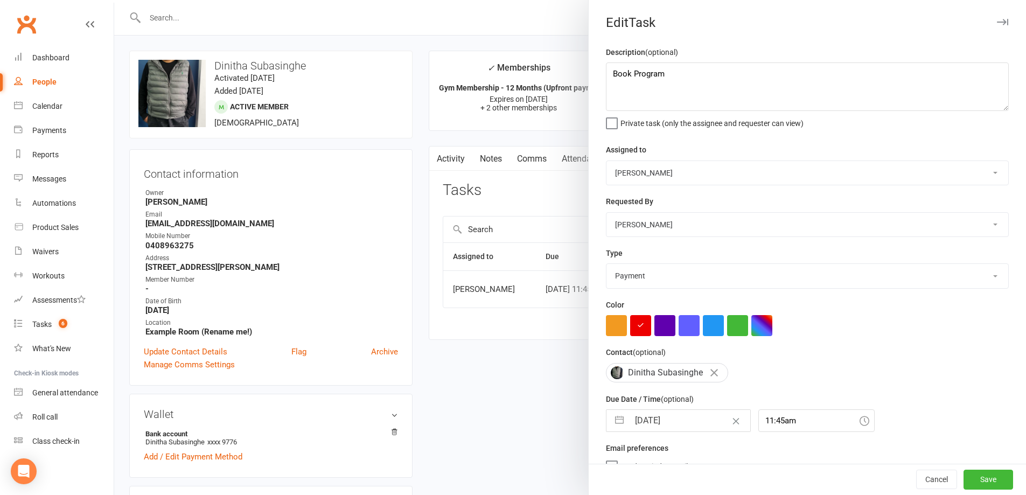
select select "9"
select select "2025"
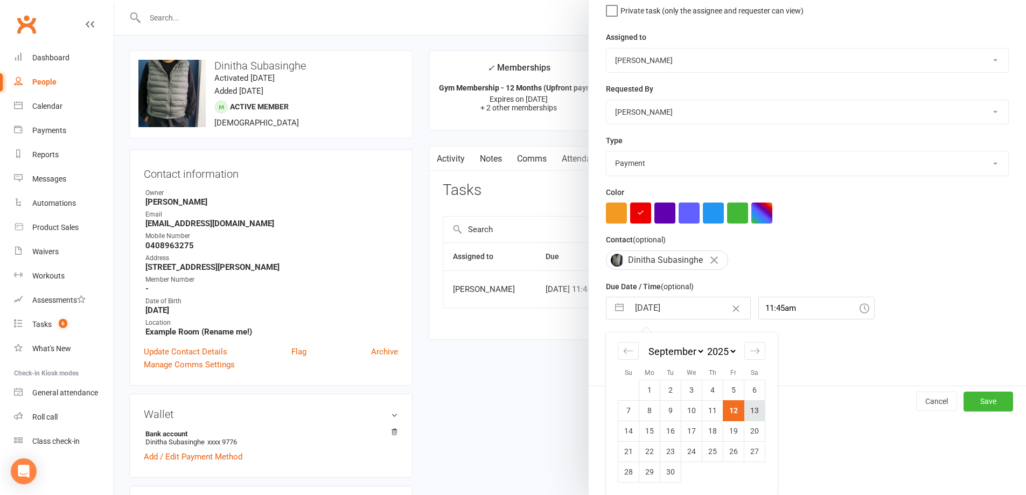
click at [755, 410] on td "13" at bounding box center [755, 410] width 21 height 20
type input "[DATE]"
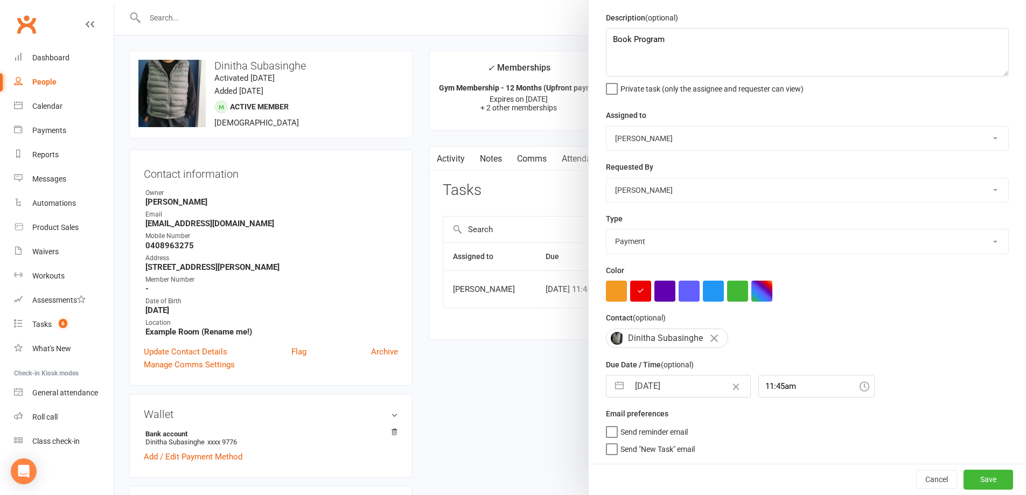
scroll to position [39, 0]
click at [989, 479] on button "Save" at bounding box center [989, 479] width 50 height 19
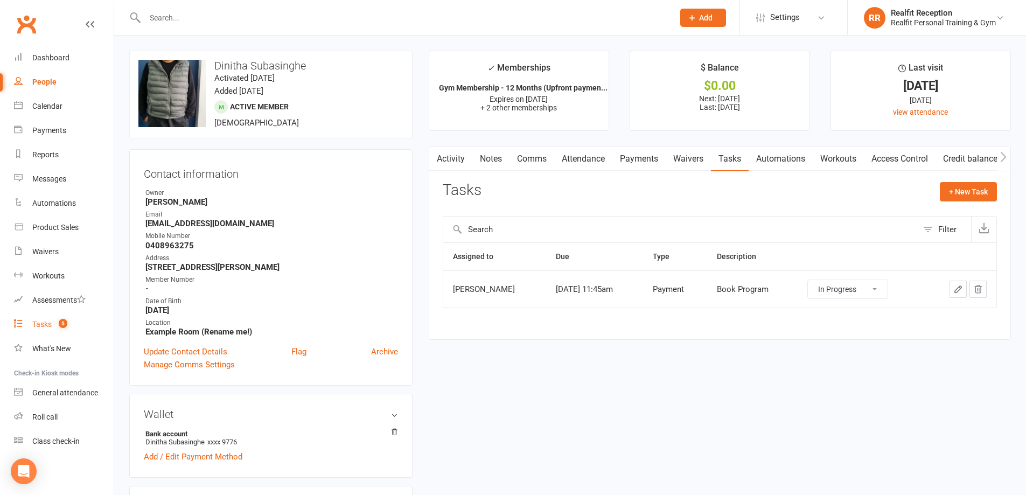
click at [41, 320] on div "Tasks" at bounding box center [41, 324] width 19 height 9
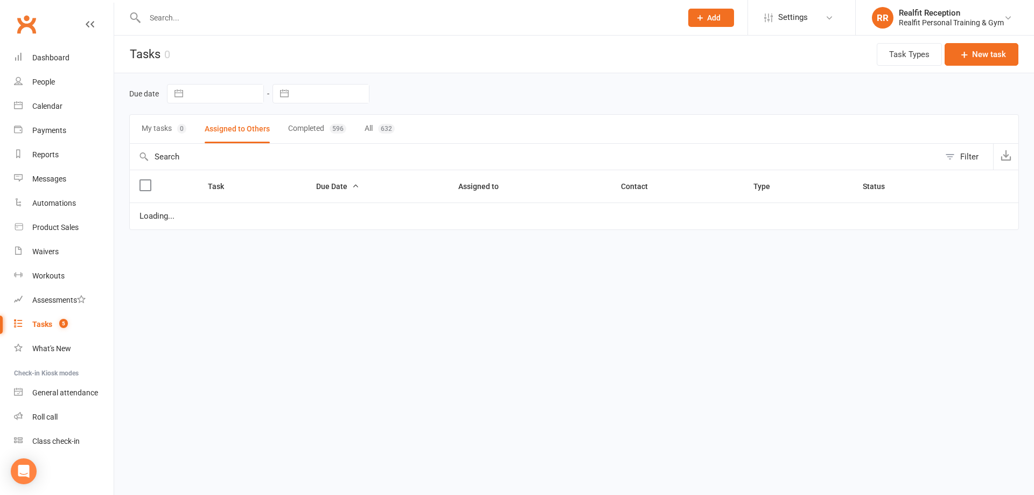
select select "started"
select select "waiting"
select select "started"
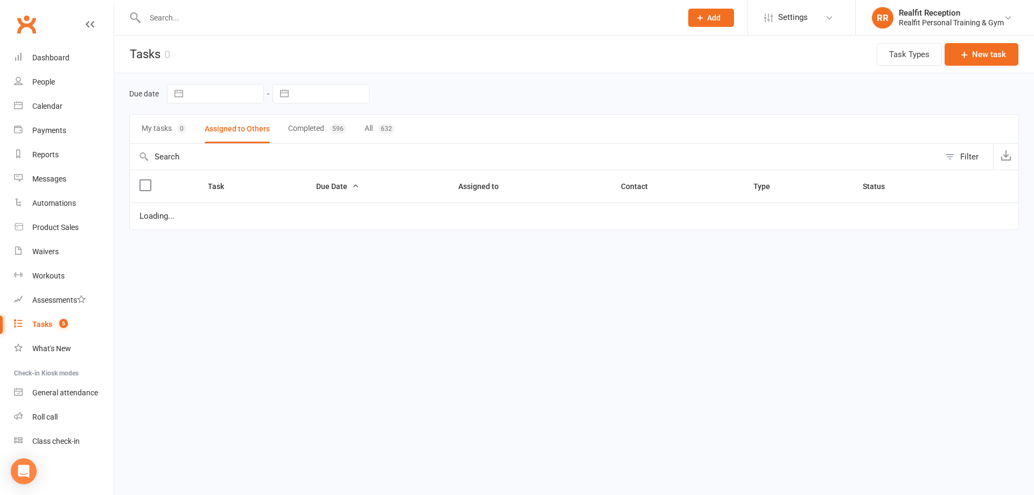
select select "started"
select select "waiting"
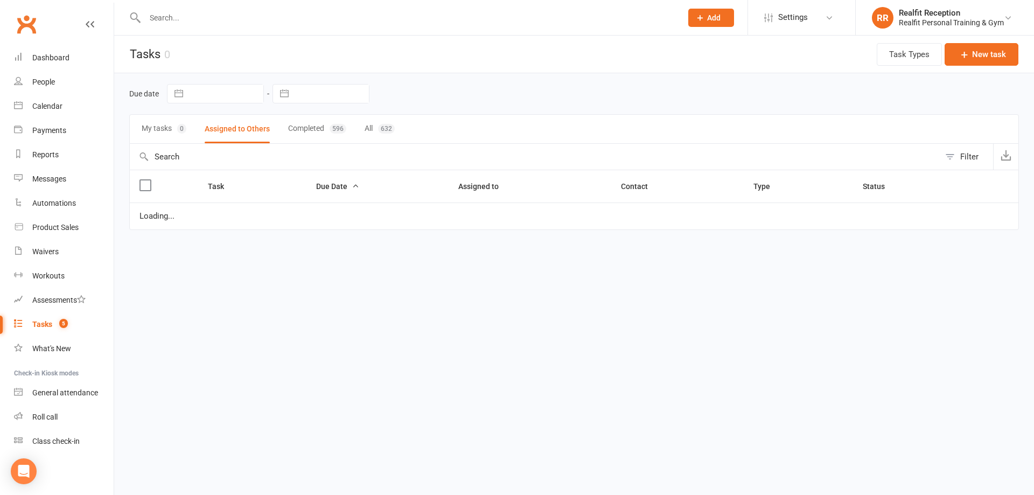
select select "waiting"
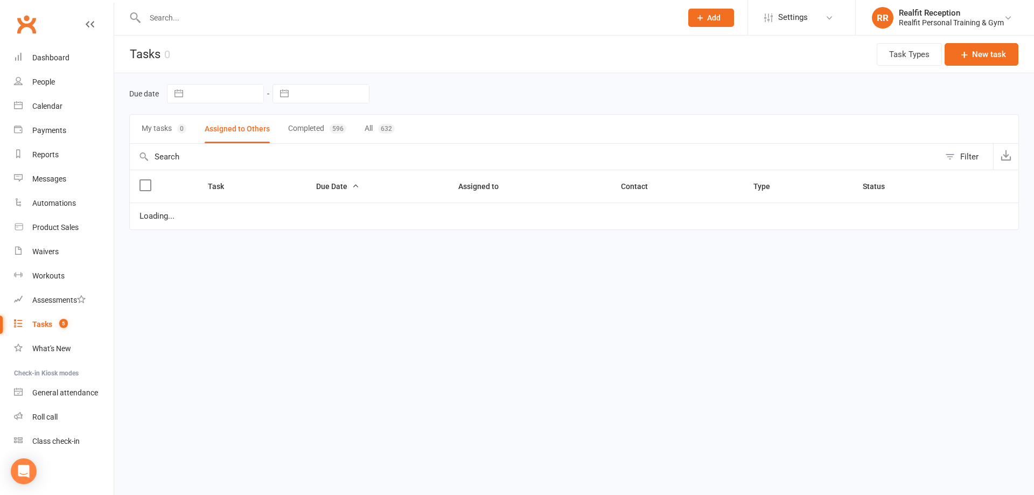
select select "waiting"
select select "started"
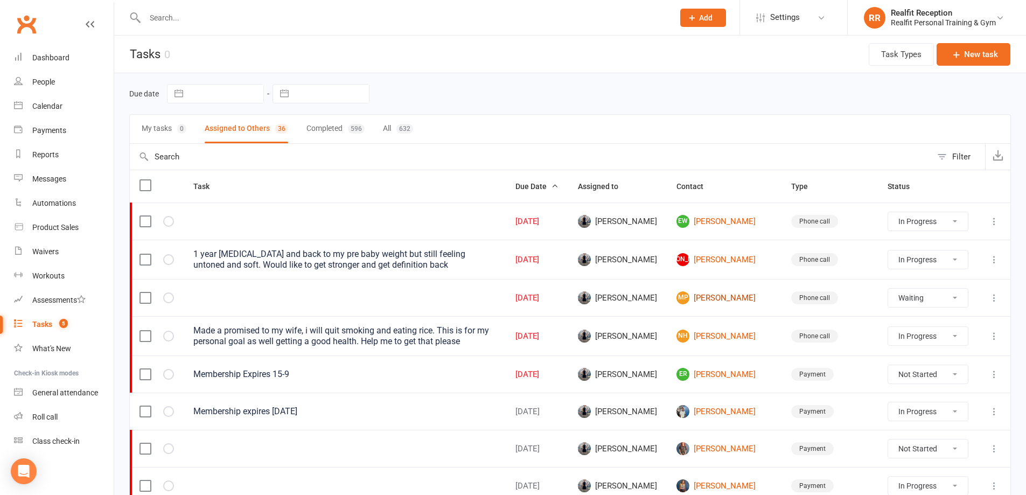
click at [740, 300] on link "MP [PERSON_NAME]" at bounding box center [724, 297] width 95 height 13
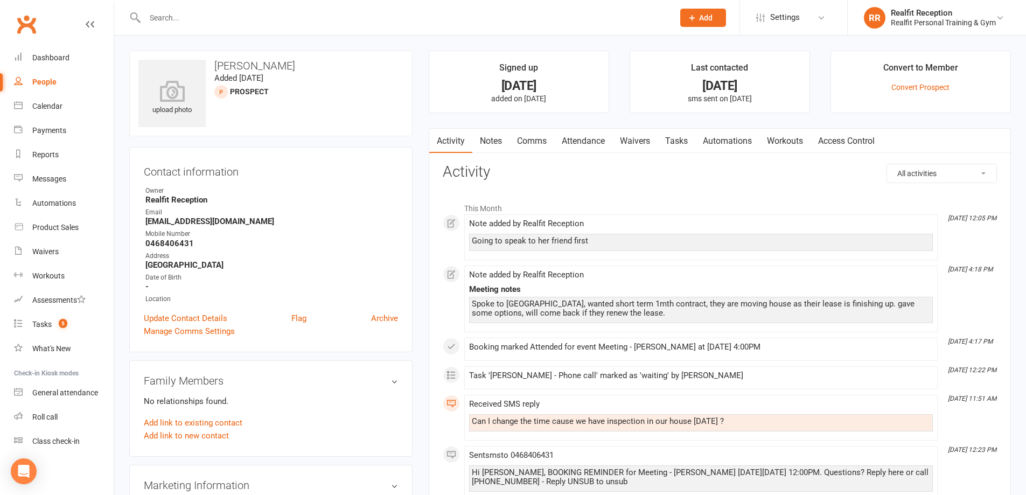
click at [672, 142] on link "Tasks" at bounding box center [677, 141] width 38 height 25
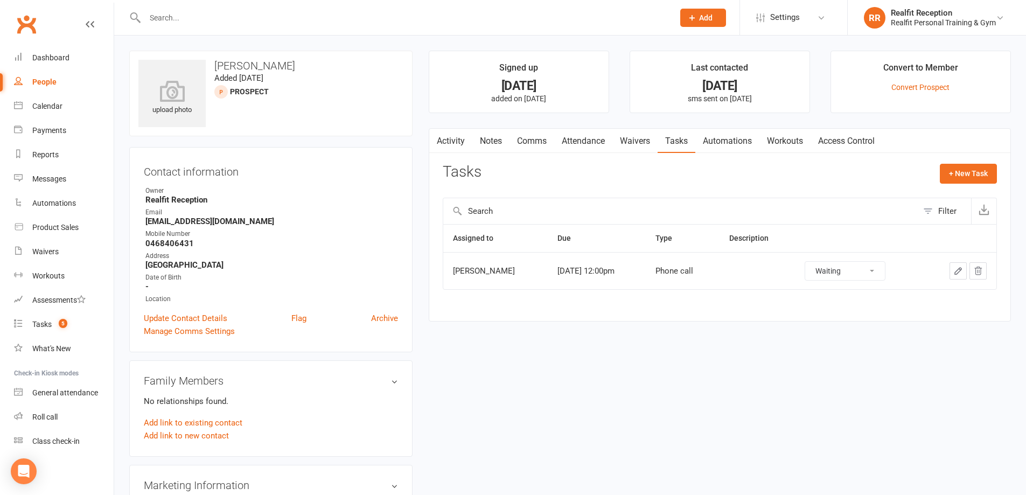
click at [864, 273] on select "Not Started In Progress Waiting Complete" at bounding box center [845, 271] width 80 height 18
click at [814, 262] on select "Not Started In Progress Waiting Complete" at bounding box center [845, 271] width 80 height 18
select select "waiting"
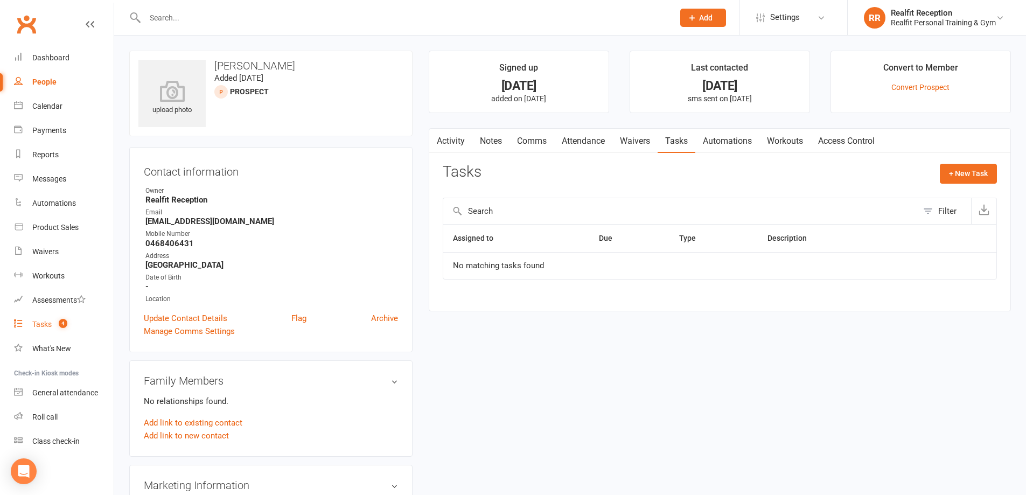
click at [39, 325] on div "Tasks" at bounding box center [41, 324] width 19 height 9
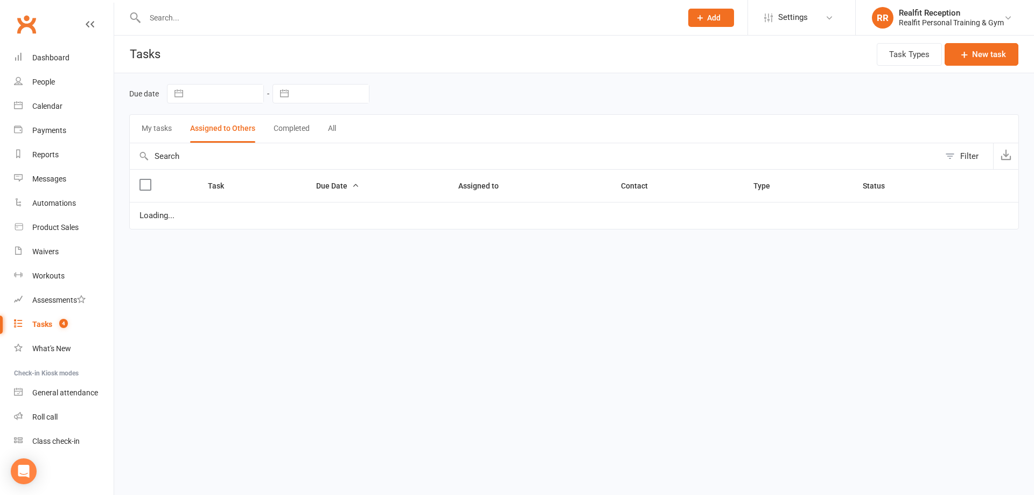
select select "started"
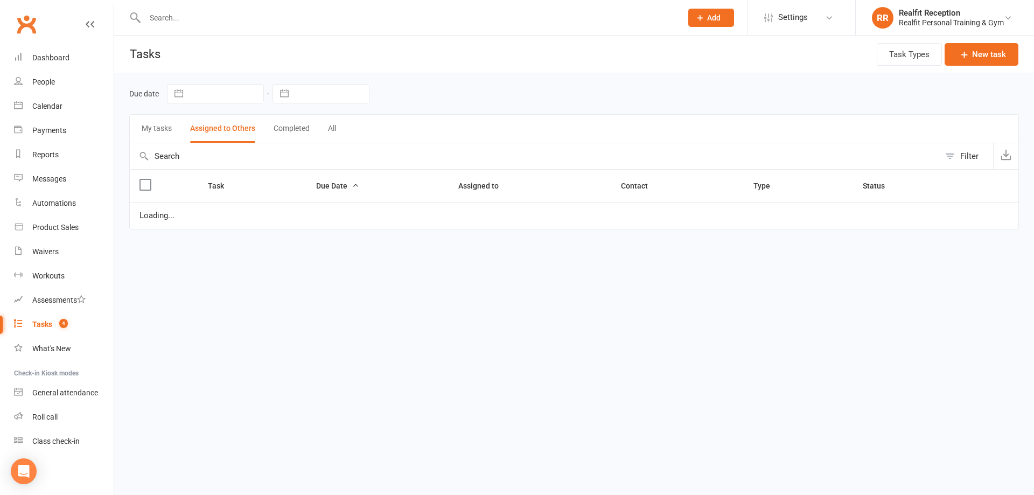
select select "started"
select select "waiting"
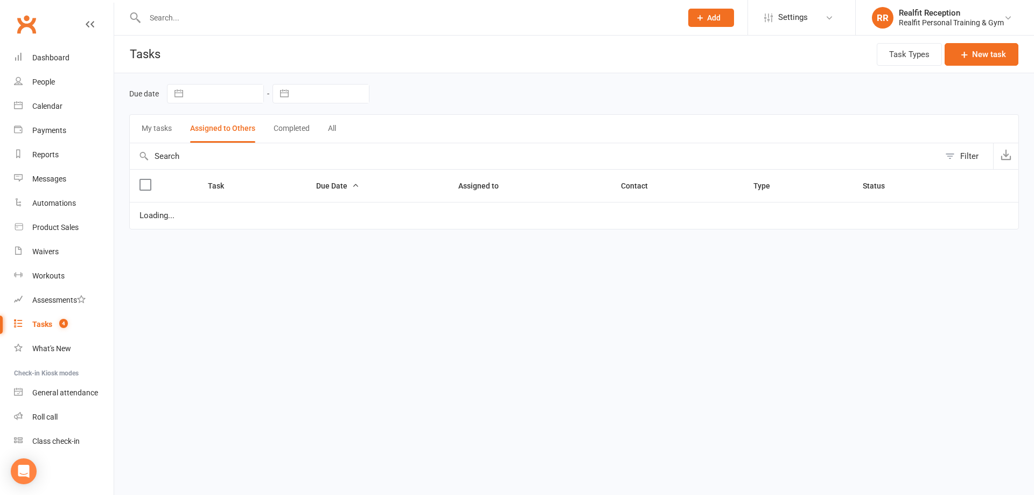
select select "waiting"
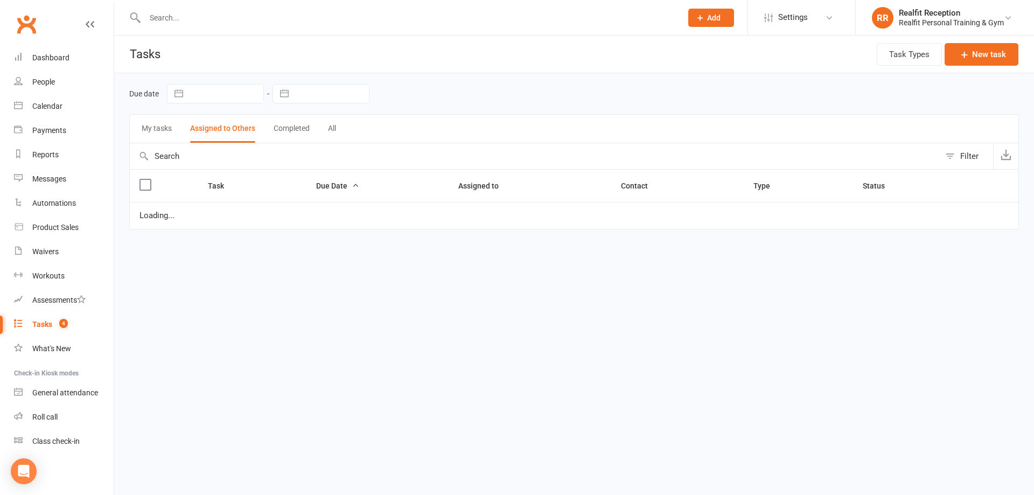
select select "started"
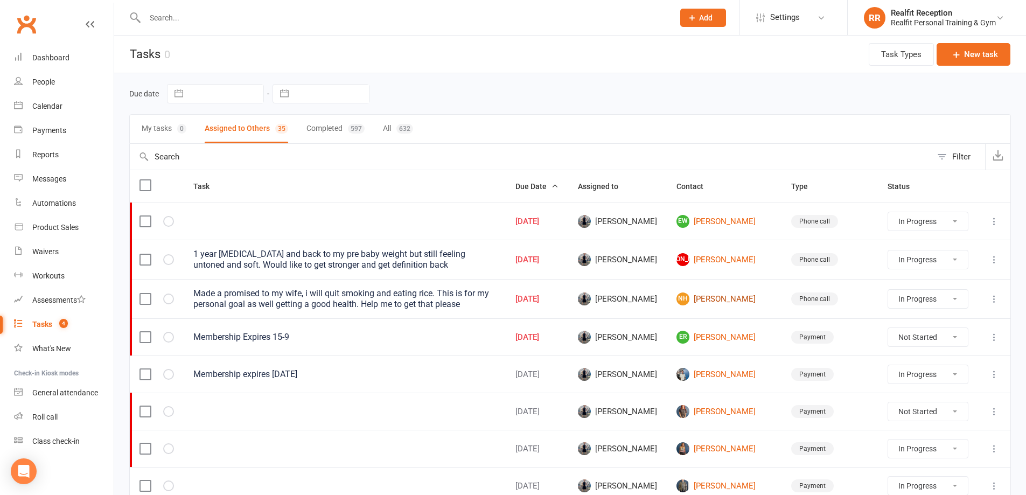
click at [739, 297] on link "NH [PERSON_NAME]" at bounding box center [724, 299] width 95 height 13
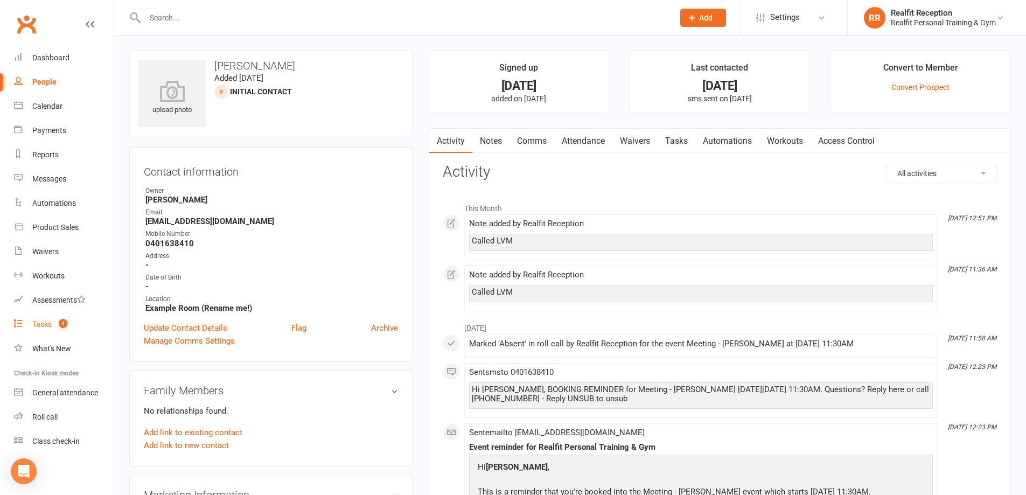
click at [48, 325] on div "Tasks" at bounding box center [41, 324] width 19 height 9
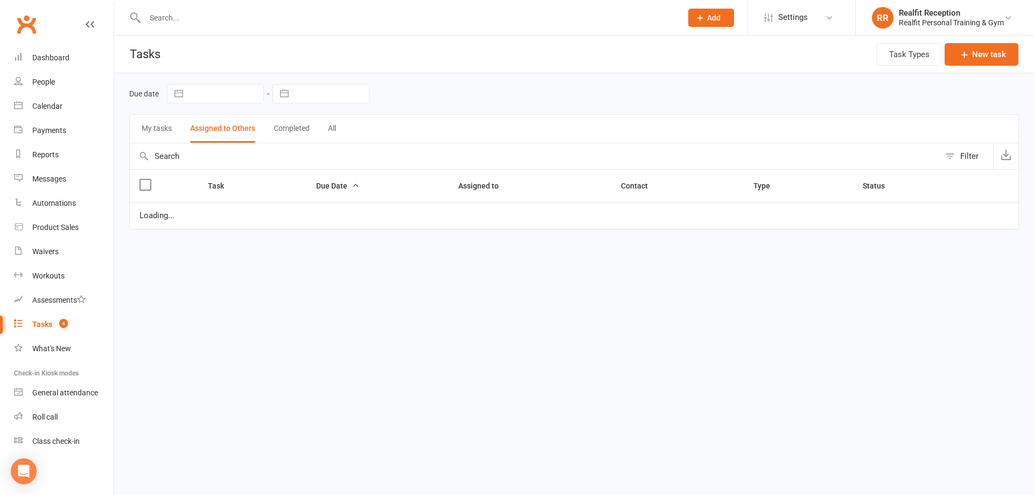
select select "started"
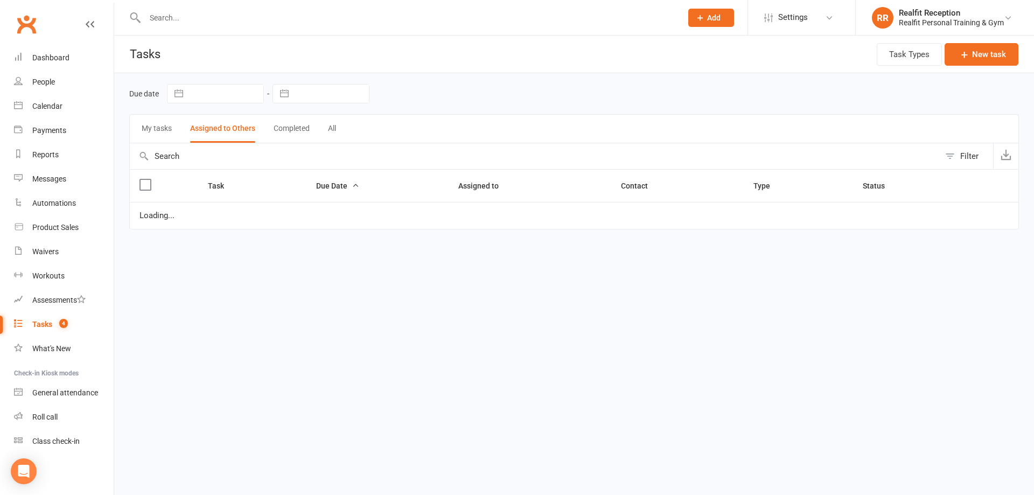
select select "started"
select select "waiting"
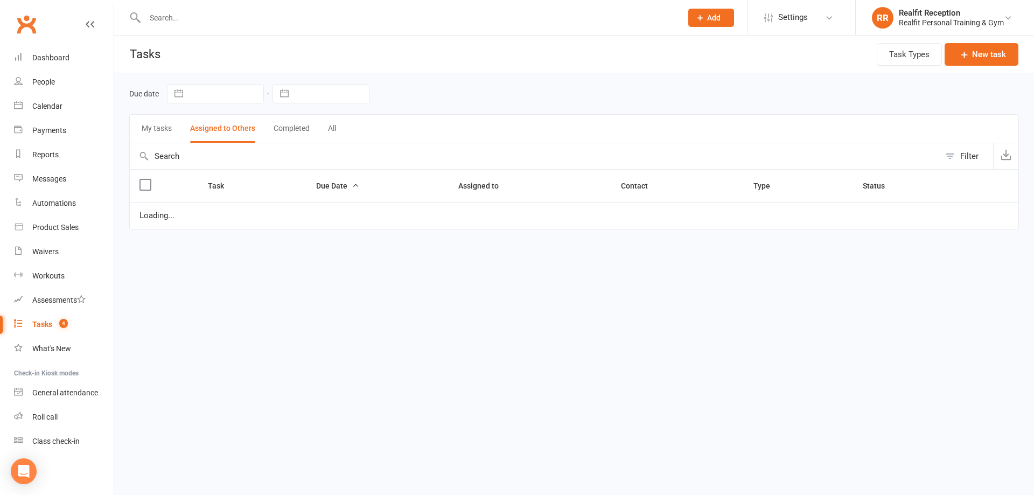
select select "waiting"
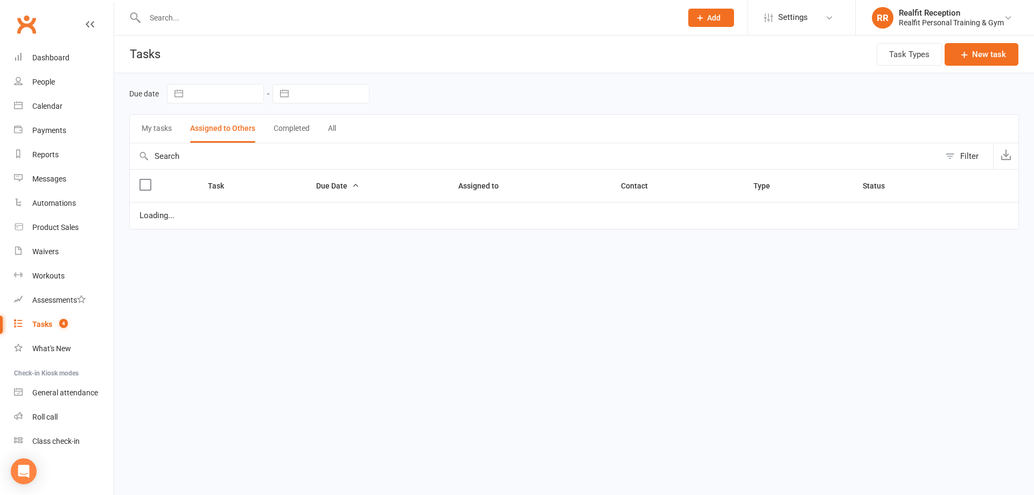
select select "started"
